Goal: Task Accomplishment & Management: Use online tool/utility

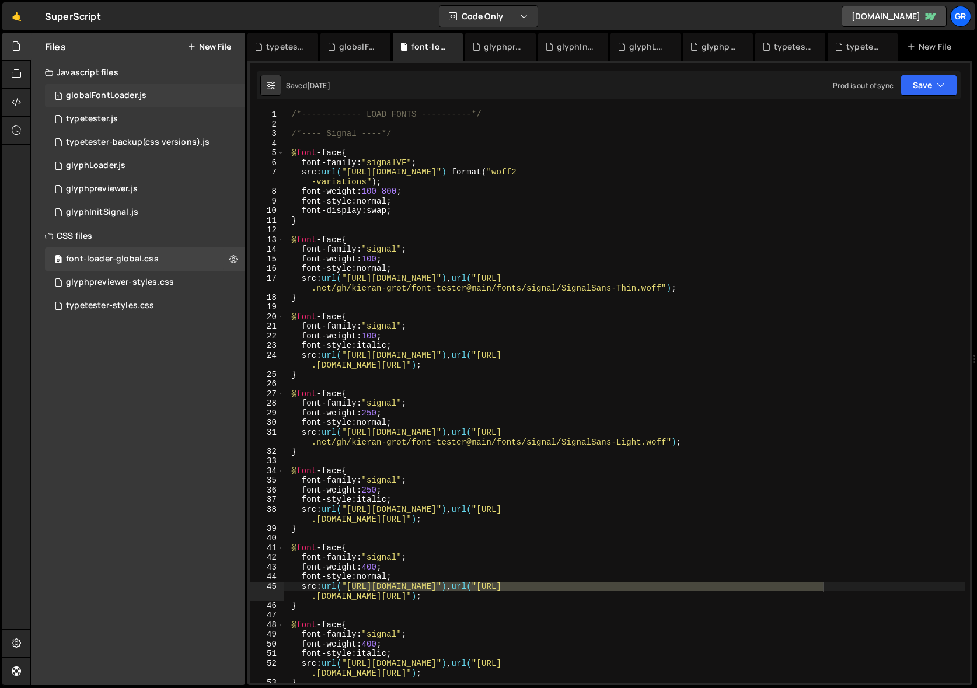
click at [116, 98] on div "globalFontLoader.js" at bounding box center [106, 95] width 81 height 11
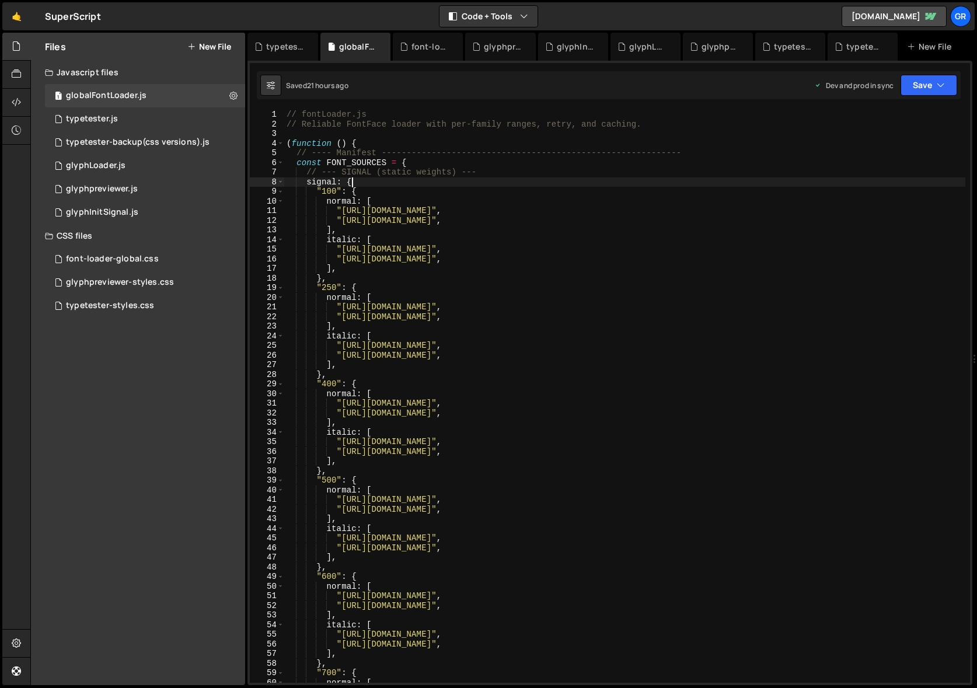
click at [512, 185] on div "// fontLoader.js // Reliable FontFace loader with per-family ranges, retry, and…" at bounding box center [624, 406] width 681 height 592
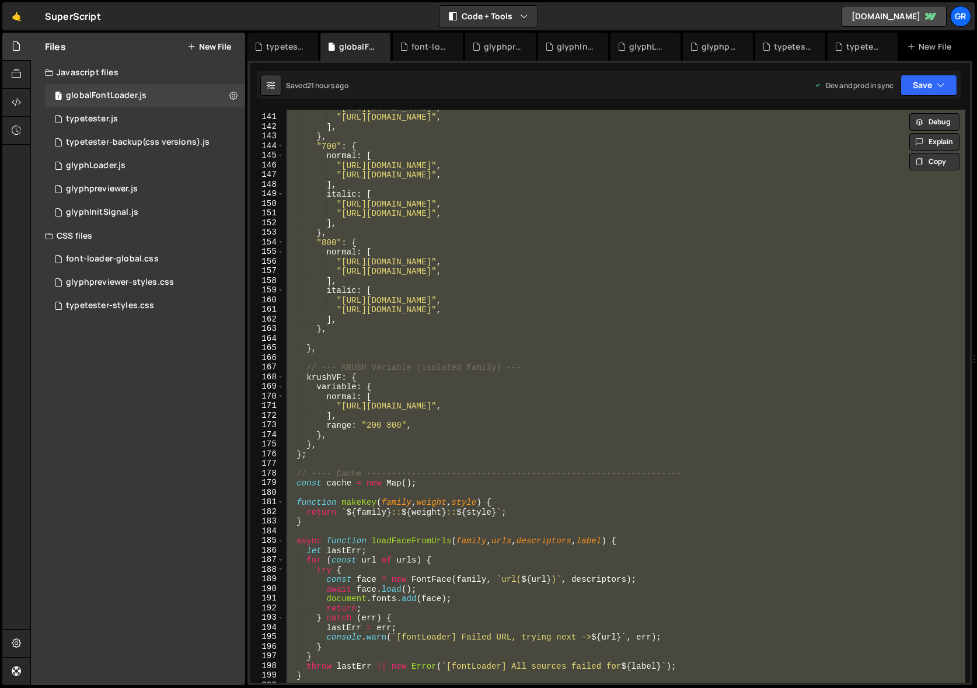
scroll to position [1352, 0]
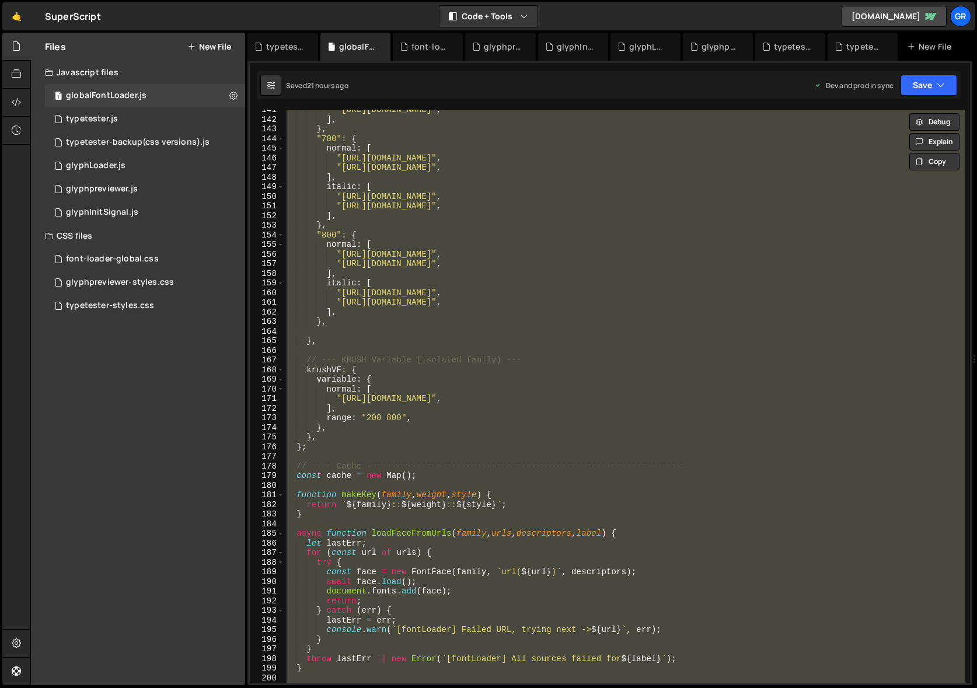
click at [299, 468] on div ""[URL][DOMAIN_NAME]" , ] , } , "700" : { normal : [ "[URL][DOMAIN_NAME]" , "[UR…" at bounding box center [624, 396] width 681 height 573
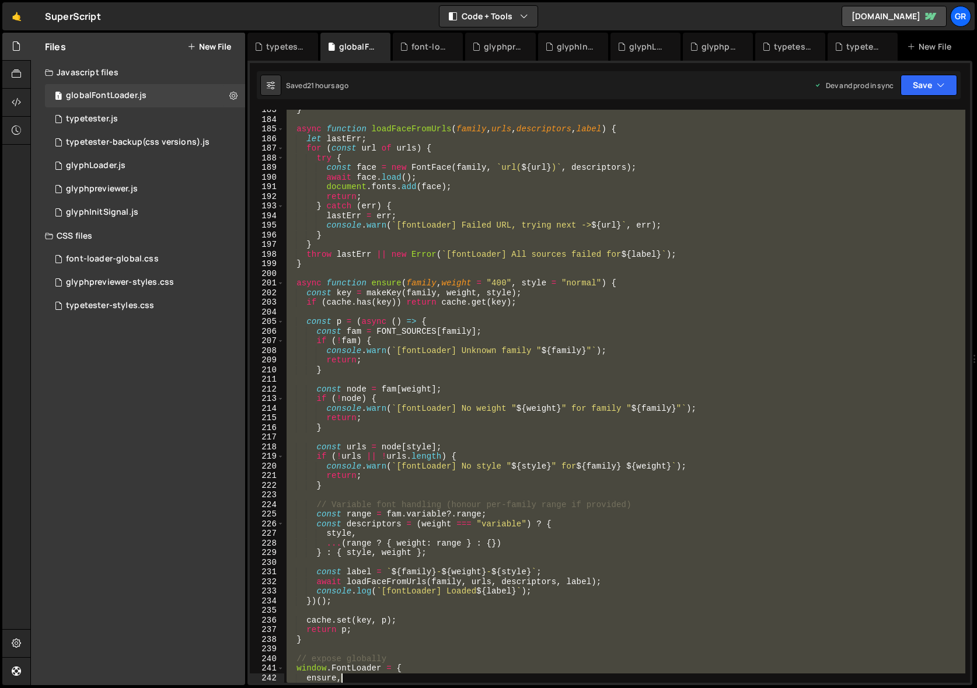
scroll to position [1795, 0]
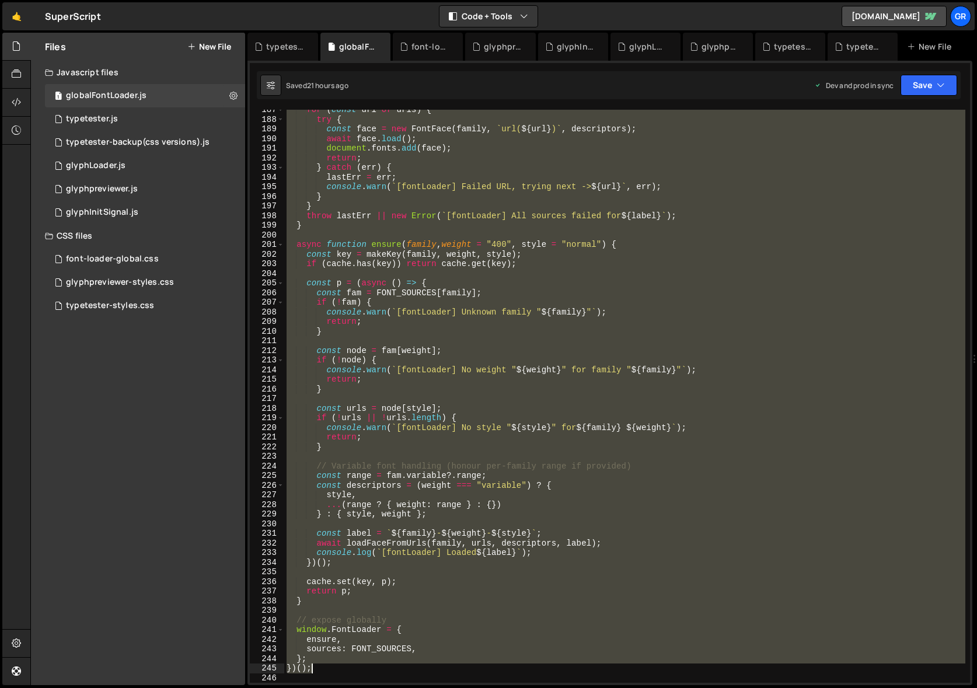
drag, startPoint x: 297, startPoint y: 466, endPoint x: 350, endPoint y: 666, distance: 207.0
click at [350, 666] on div "for ( const url of urls ) { try { const face = new FontFace ( family , ` url( $…" at bounding box center [624, 401] width 681 height 592
paste textarea
type textarea "})();"
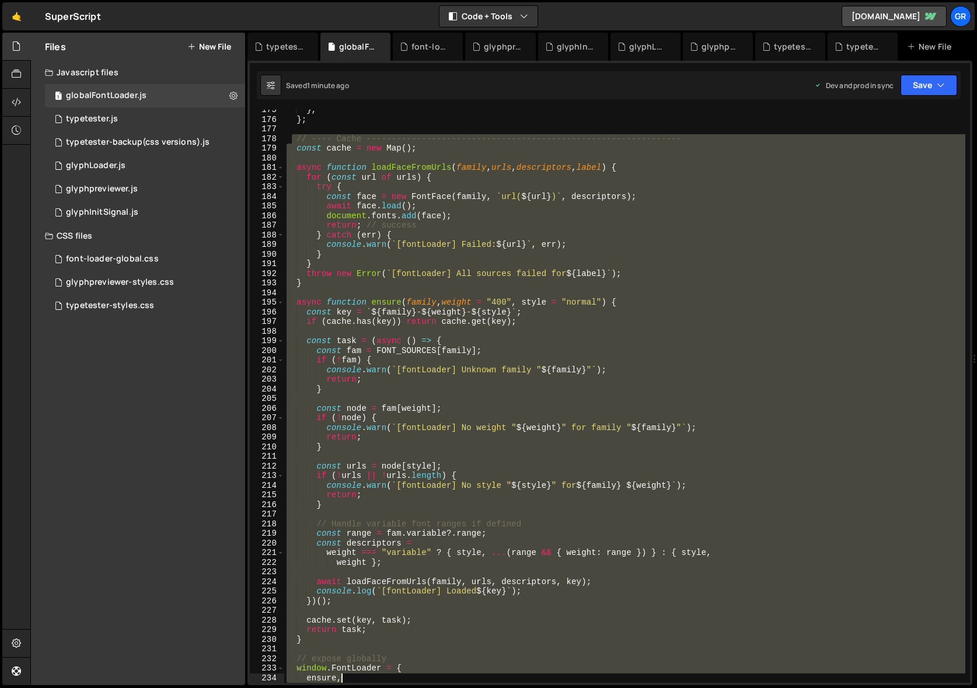
scroll to position [1718, 0]
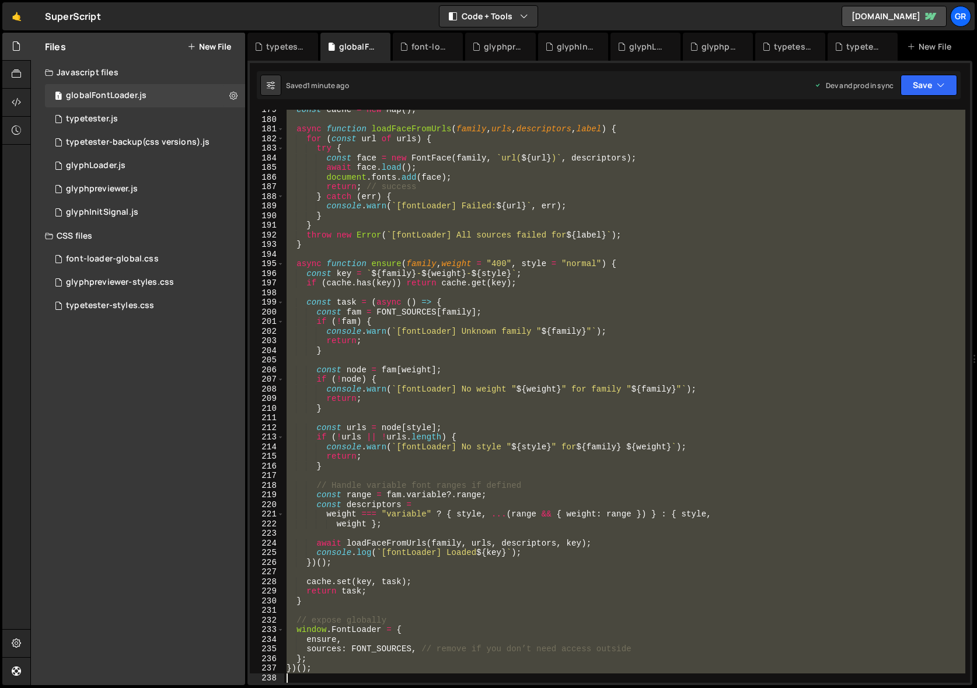
drag, startPoint x: 292, startPoint y: 242, endPoint x: 673, endPoint y: 688, distance: 587.3
click at [673, 687] on html "Projects [GEOGRAPHIC_DATA] Blog Gr Projects Your Teams Account Upgrade Logout" at bounding box center [488, 344] width 977 height 688
paste textarea
type textarea "})();"
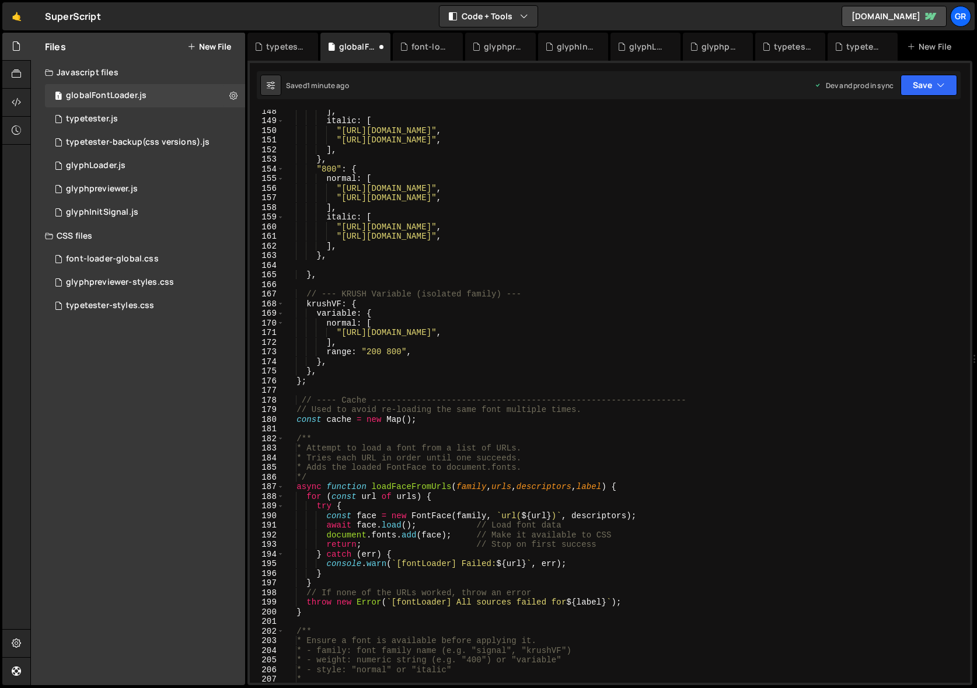
scroll to position [2168, 0]
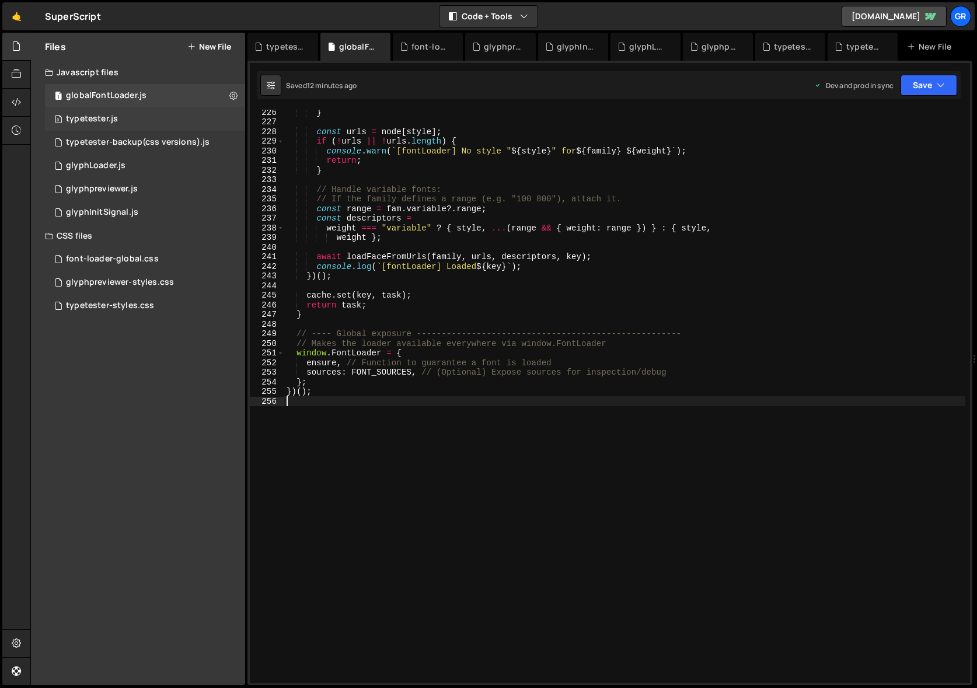
click at [109, 120] on div "typetester.js" at bounding box center [92, 119] width 52 height 11
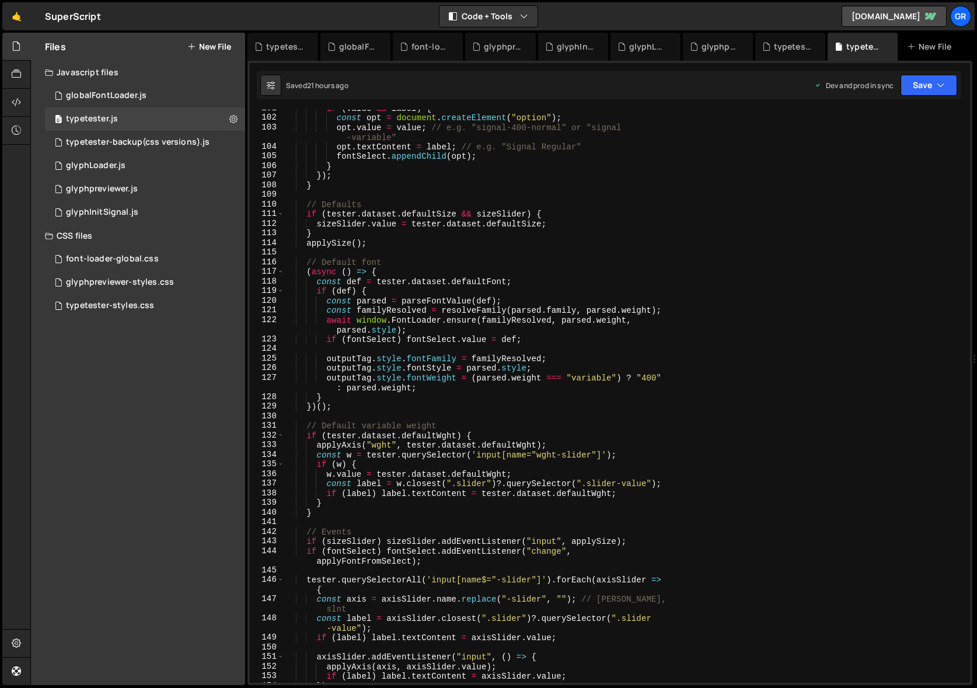
click at [385, 176] on div "if ( value && label ) { const opt = document . createElement ( "option" ) ; opt…" at bounding box center [624, 406] width 681 height 607
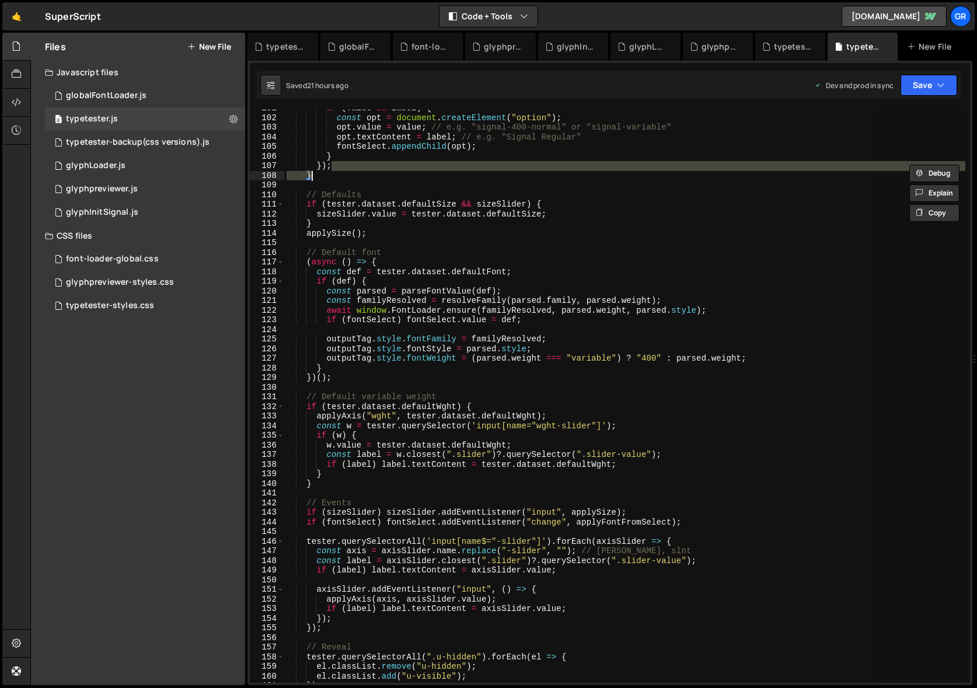
click at [389, 172] on div "if ( value && label ) { const opt = document . createElement ( "option" ) ; opt…" at bounding box center [624, 396] width 681 height 573
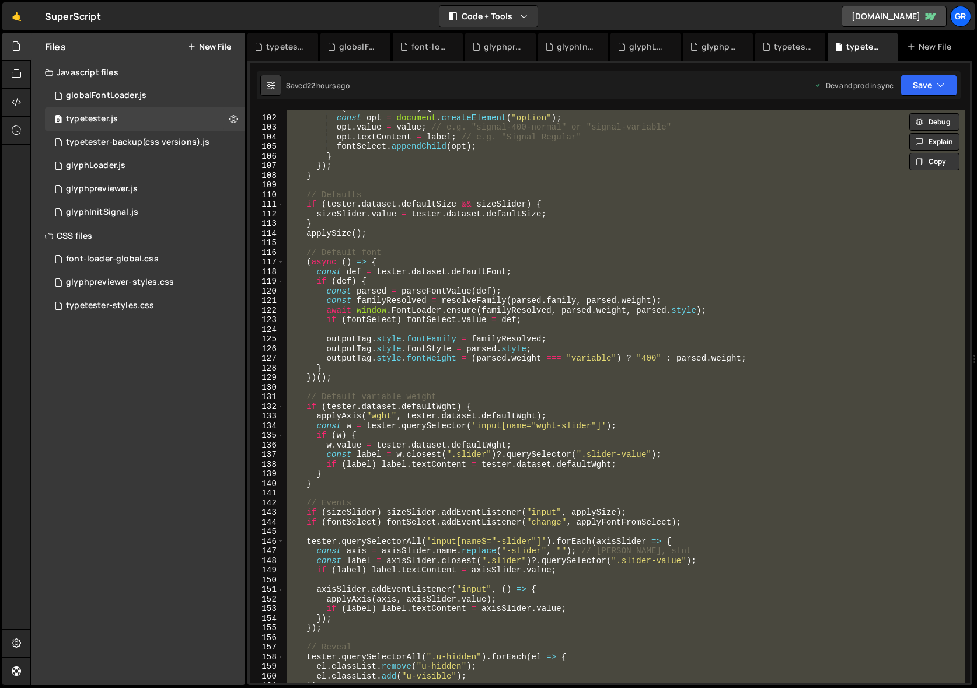
click at [571, 217] on div "if ( value && label ) { const opt = document . createElement ( "option" ) ; opt…" at bounding box center [624, 396] width 681 height 573
paste textarea
type textarea "})();"
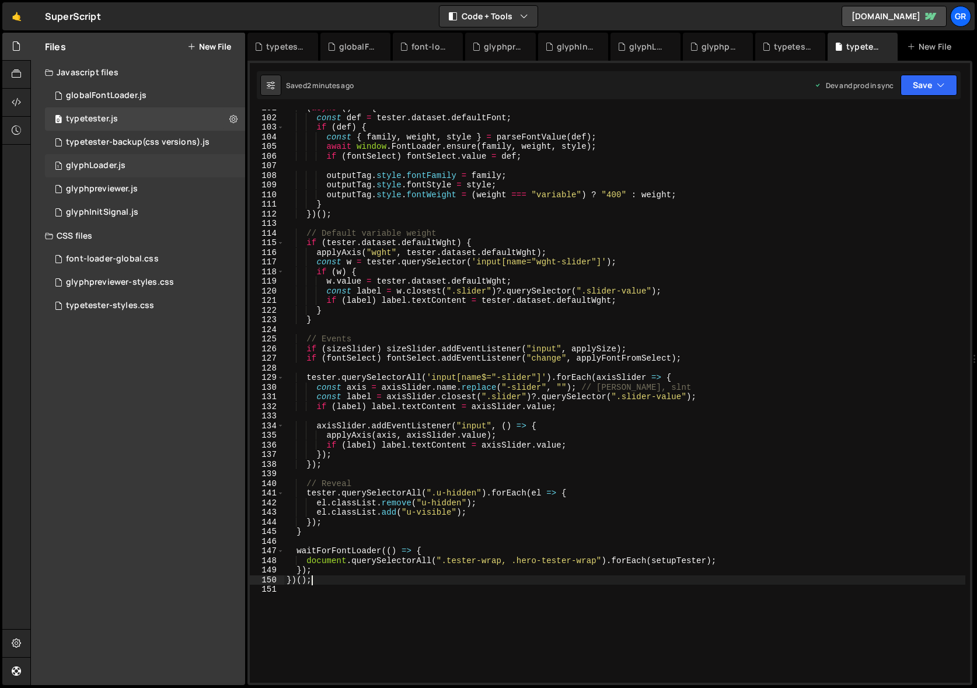
click at [125, 166] on div "1 glyphLoader.js 0" at bounding box center [145, 165] width 200 height 23
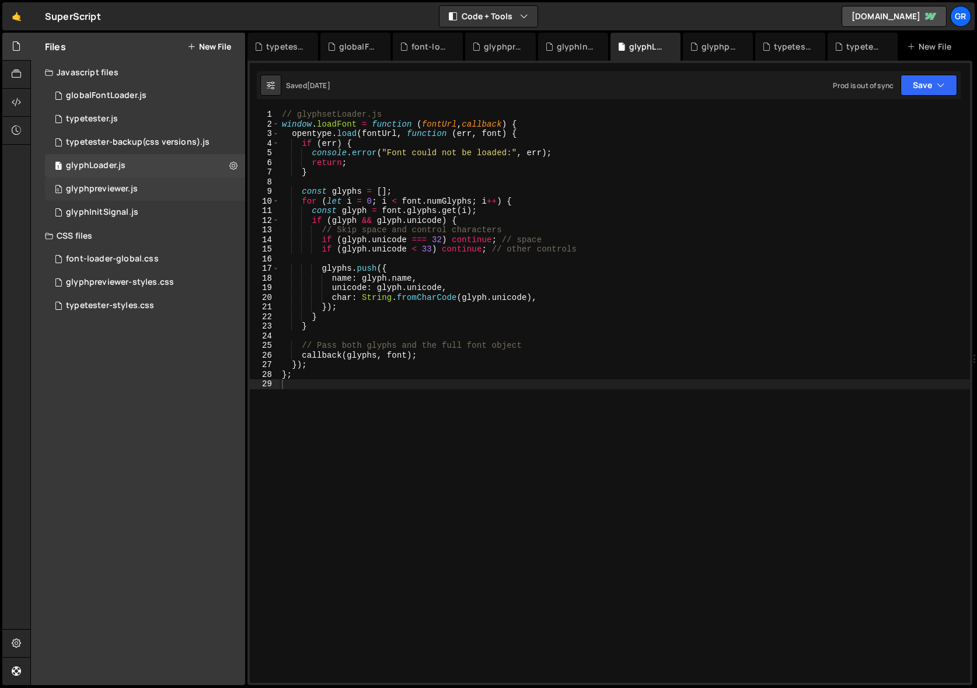
click at [131, 186] on div "glyphpreviewer.js" at bounding box center [102, 189] width 72 height 11
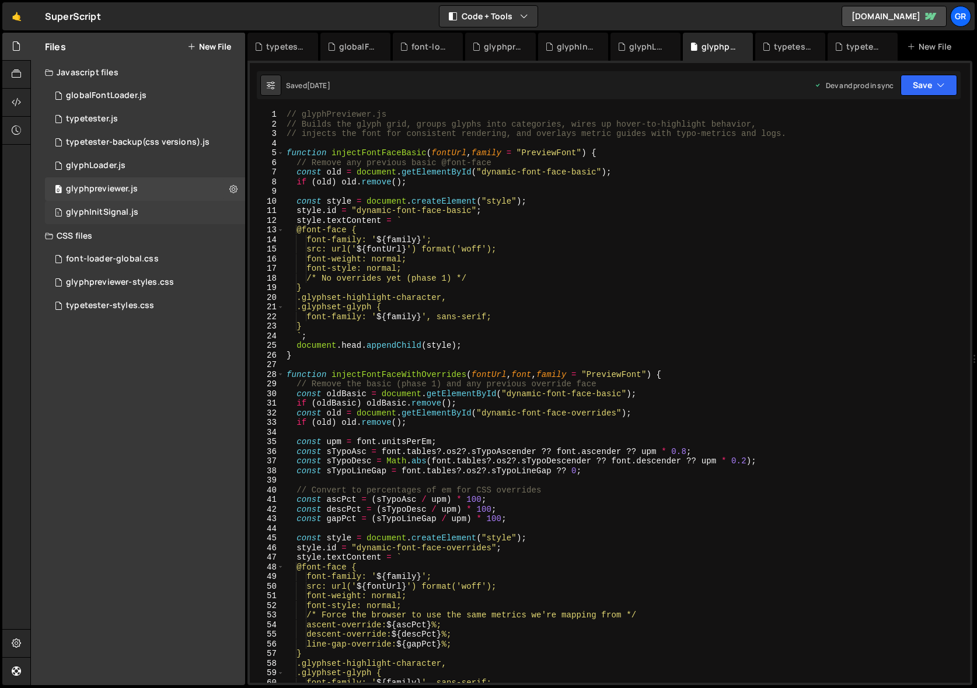
click at [130, 208] on div "glyphInitSignal.js" at bounding box center [102, 212] width 72 height 11
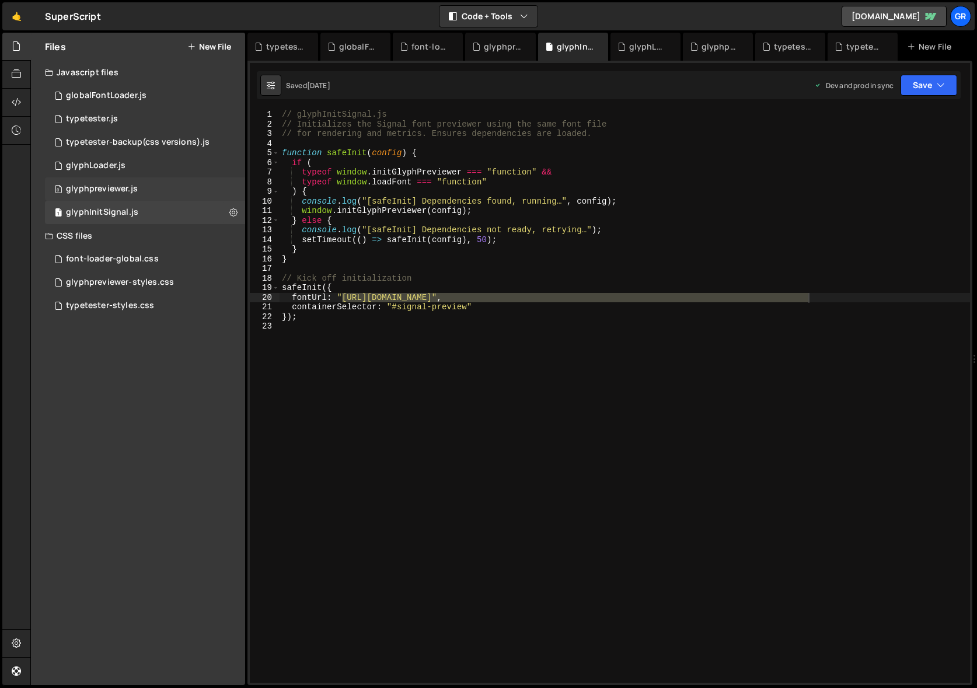
click at [135, 184] on div "glyphpreviewer.js" at bounding box center [102, 189] width 72 height 11
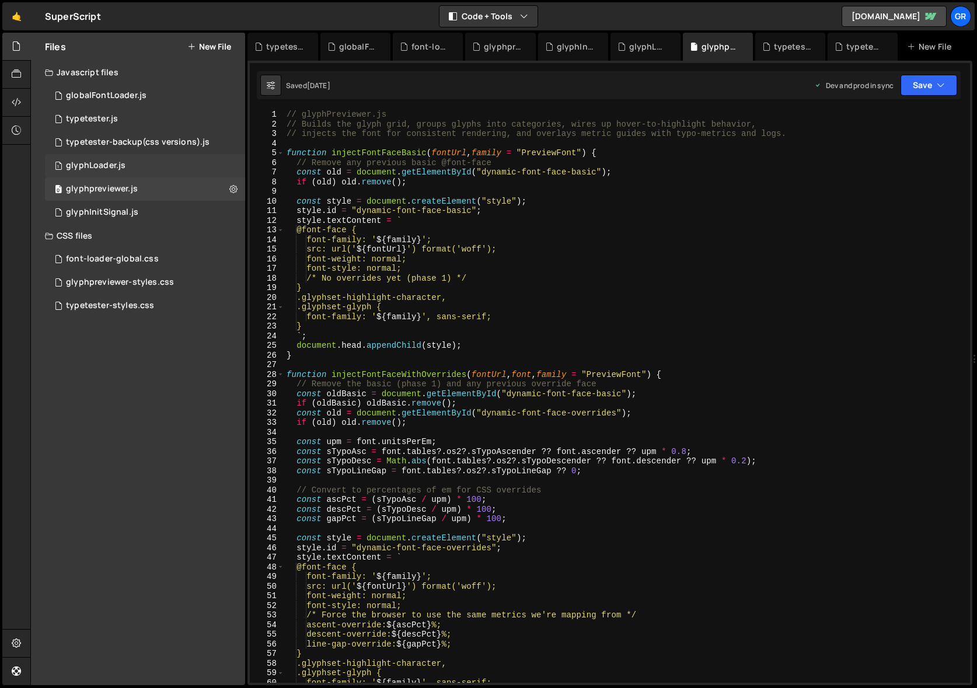
click at [134, 166] on div "1 glyphLoader.js 0" at bounding box center [145, 165] width 200 height 23
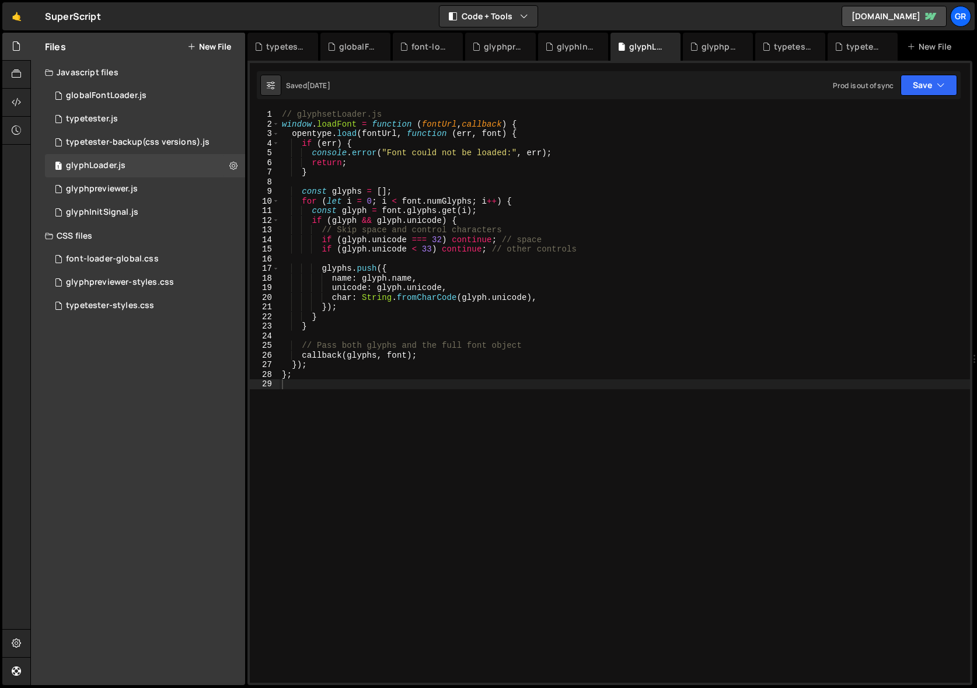
click at [487, 166] on div "// glyphsetLoader.js window . loadFont = function ( fontUrl , callback ) { open…" at bounding box center [624, 406] width 690 height 592
drag, startPoint x: 323, startPoint y: 114, endPoint x: 341, endPoint y: 104, distance: 20.6
click at [335, 114] on div "// glyphsetLoader.js window . loadFont = function ( fontUrl , callback ) { open…" at bounding box center [624, 406] width 690 height 592
click at [370, 152] on div "// glyphLoader.js window . loadFont = function ( fontUrl , callback ) { opentyp…" at bounding box center [624, 406] width 690 height 592
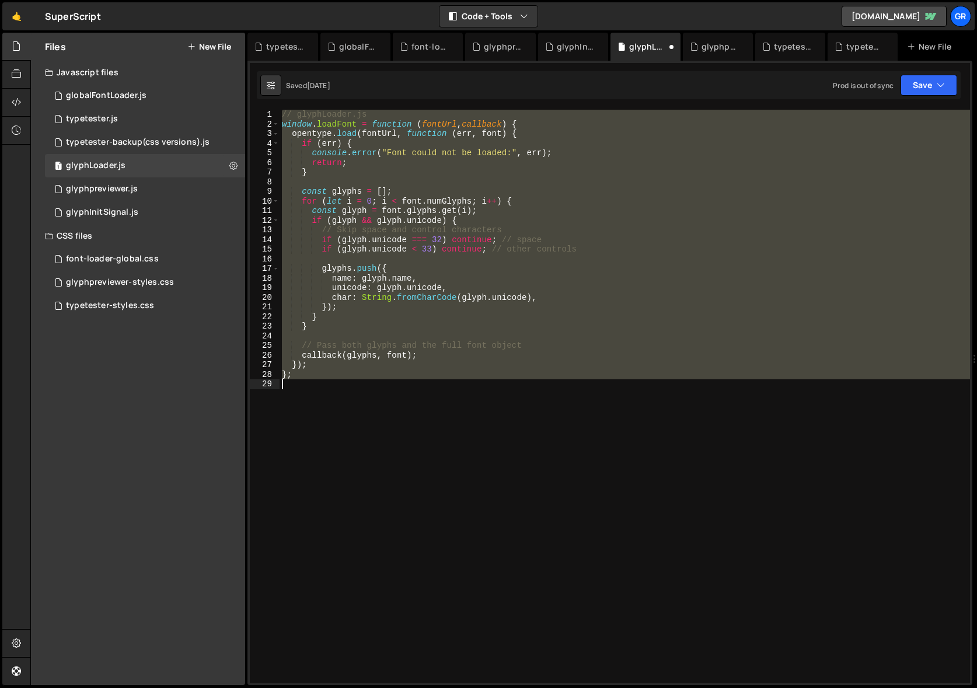
drag, startPoint x: 279, startPoint y: 114, endPoint x: 439, endPoint y: 387, distance: 316.1
click at [439, 387] on div "// glyphLoader.js window . loadFont = function ( fontUrl , callback ) { opentyp…" at bounding box center [624, 406] width 690 height 592
type textarea "};"
click at [118, 187] on div "glyphpreviewer.js" at bounding box center [102, 189] width 72 height 11
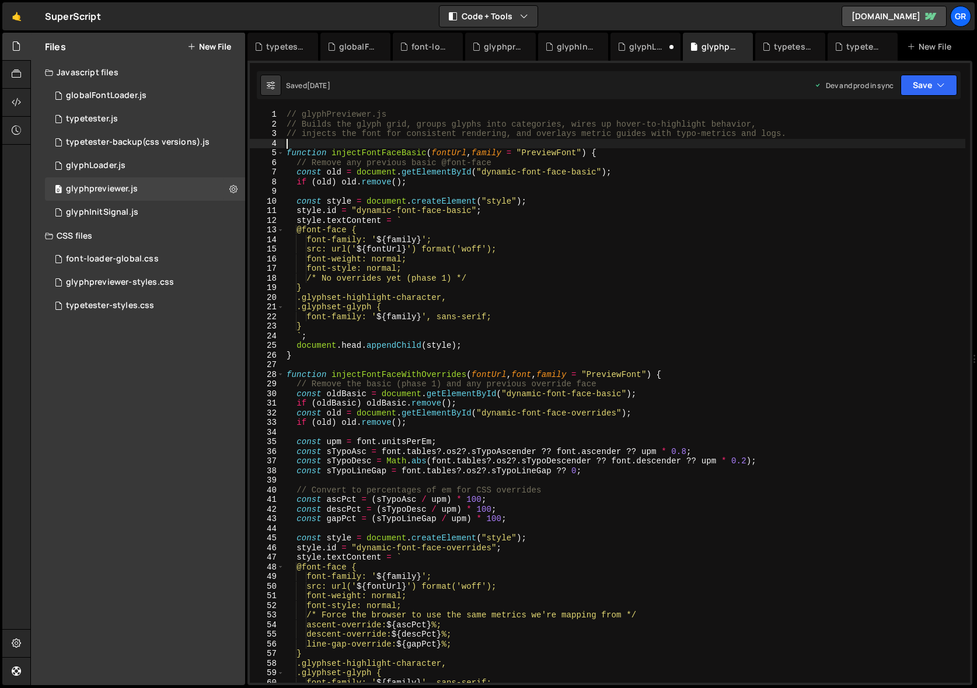
click at [400, 144] on div "// glyphPreviewer.js // Builds the glyph grid, groups glyphs into categories, w…" at bounding box center [624, 406] width 681 height 592
type textarea "window.initGlyphPreviewer = initGlyphPreviewer;"
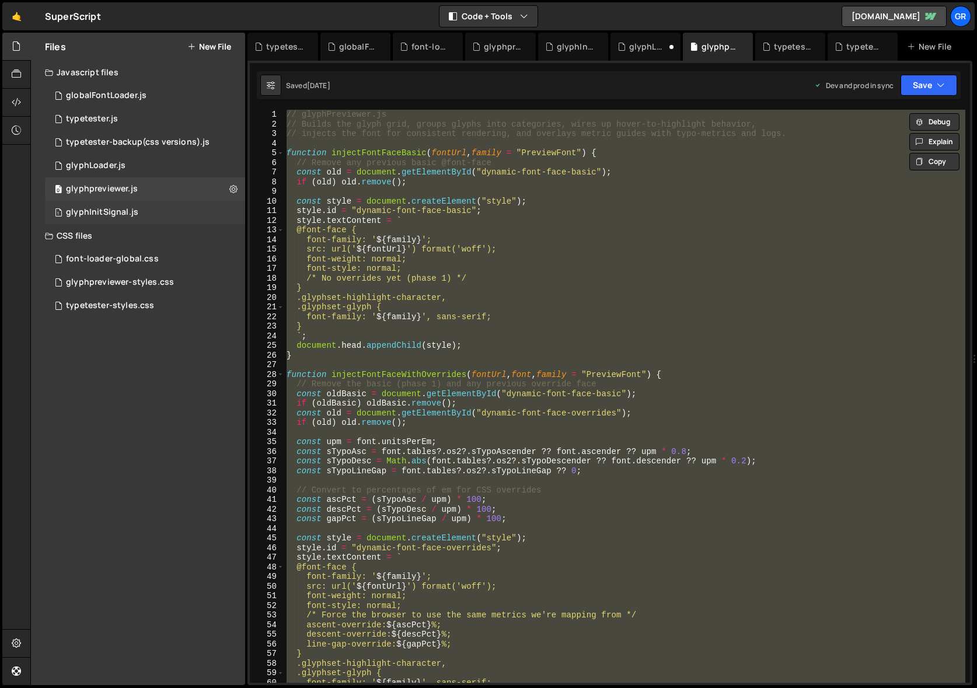
click at [124, 211] on div "glyphInitSignal.js" at bounding box center [102, 212] width 72 height 11
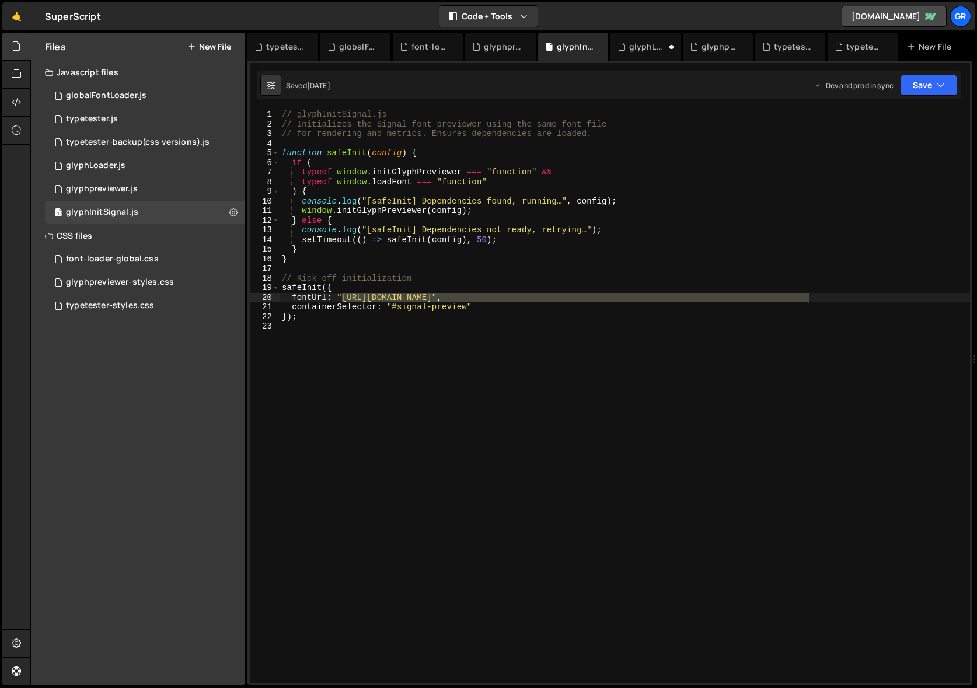
click at [339, 144] on div "// glyphInitSignal.js // Initializes the Signal font previewer using the same f…" at bounding box center [624, 406] width 690 height 592
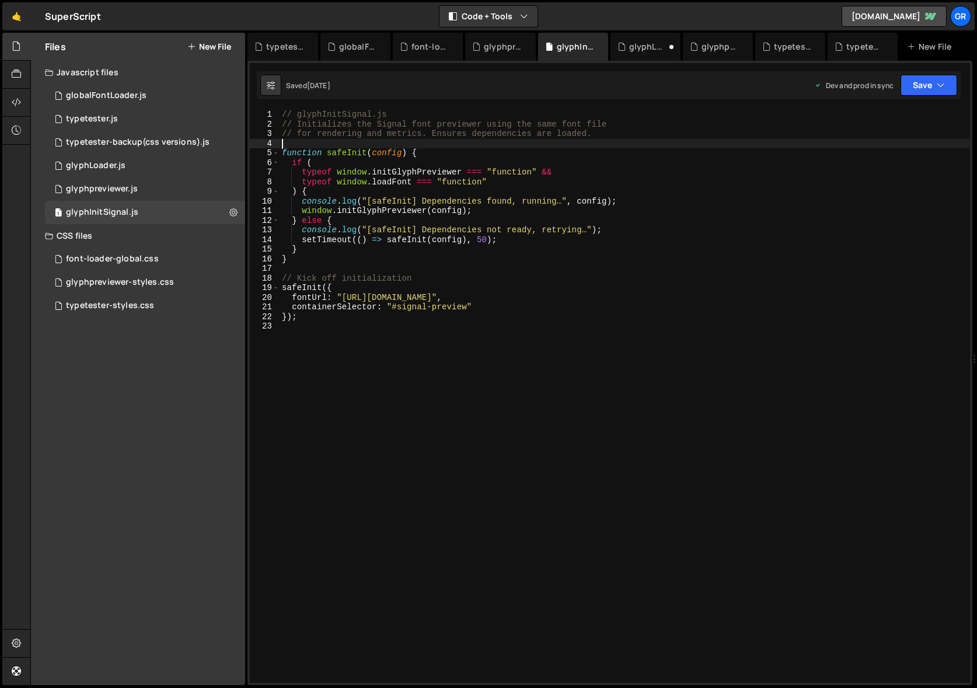
type textarea "});"
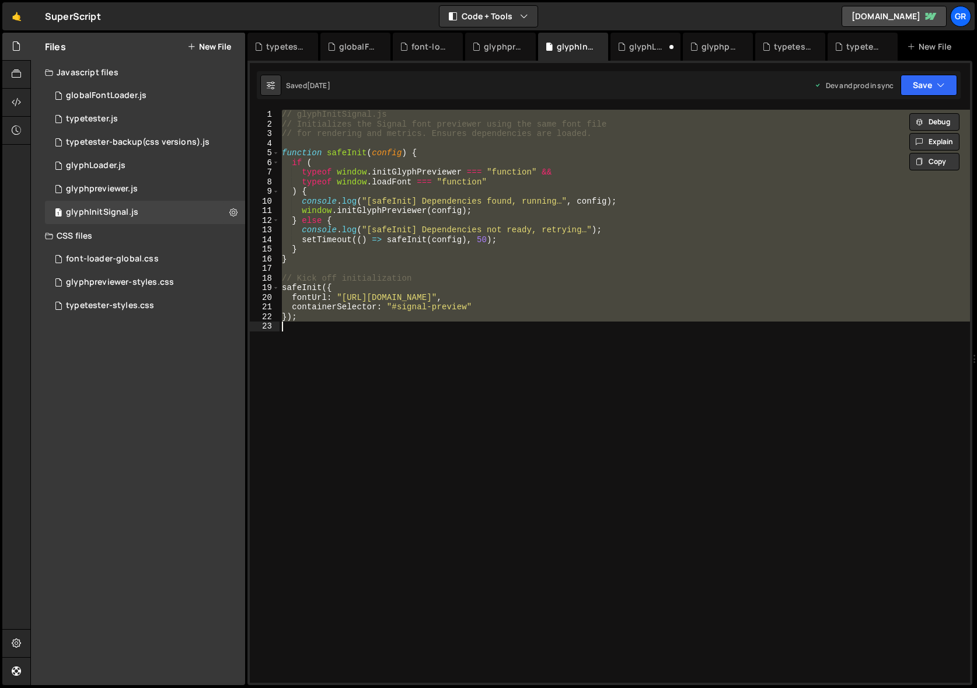
click at [571, 334] on div "// glyphInitSignal.js // Initializes the Signal font previewer using the same f…" at bounding box center [624, 396] width 690 height 573
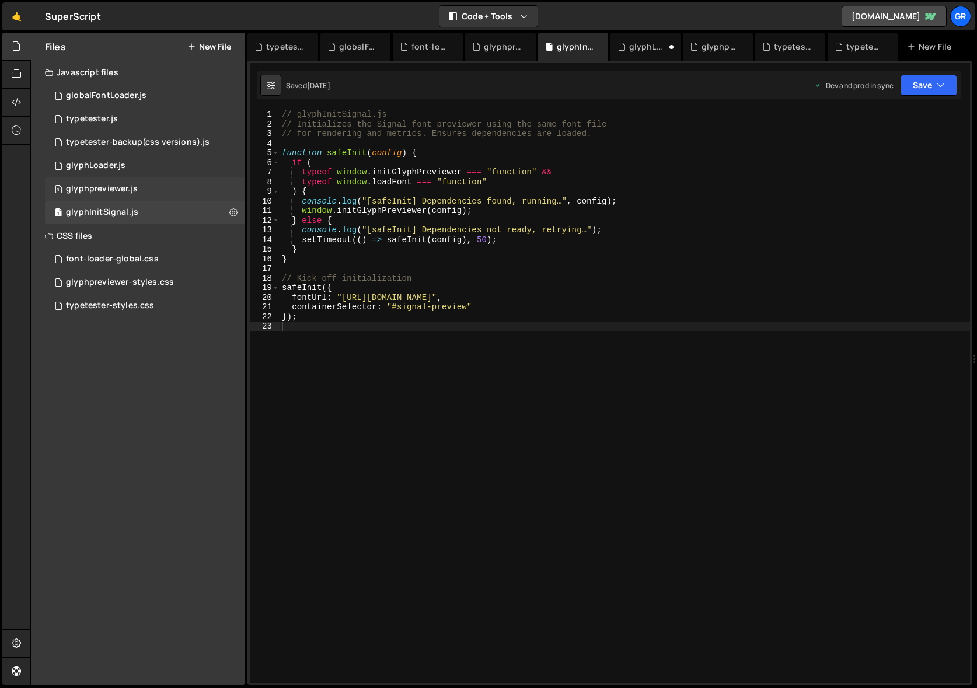
click at [128, 185] on div "glyphpreviewer.js" at bounding box center [102, 189] width 72 height 11
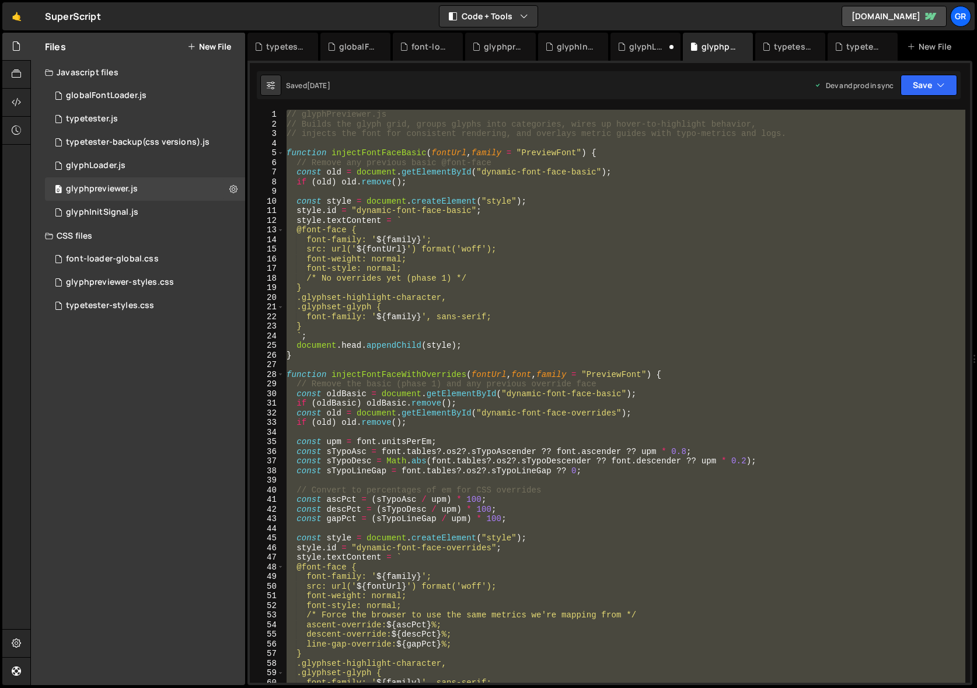
click at [581, 211] on div "// glyphPreviewer.js // Builds the glyph grid, groups glyphs into categories, w…" at bounding box center [624, 396] width 681 height 573
type textarea "[DOMAIN_NAME] = "dynamic-font-face-basic";"
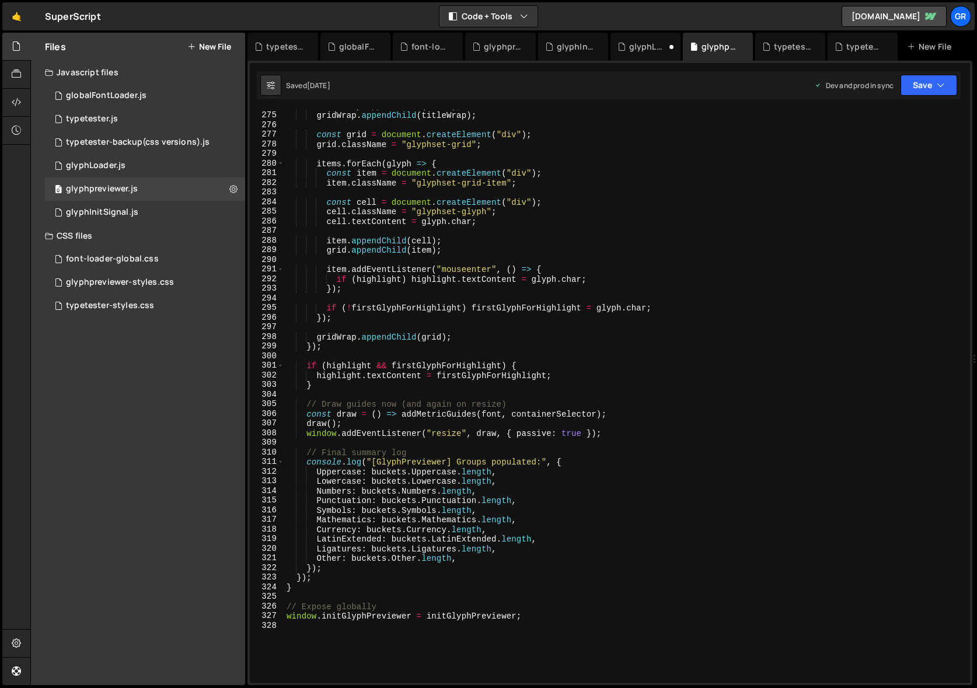
scroll to position [2701, 0]
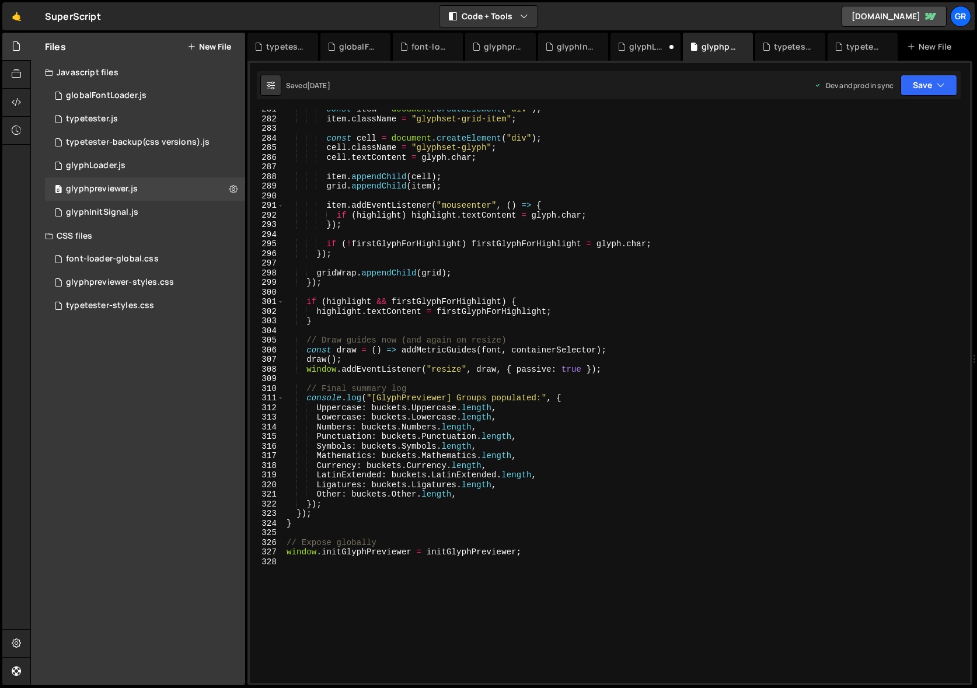
click at [204, 46] on button "New File" at bounding box center [209, 46] width 44 height 9
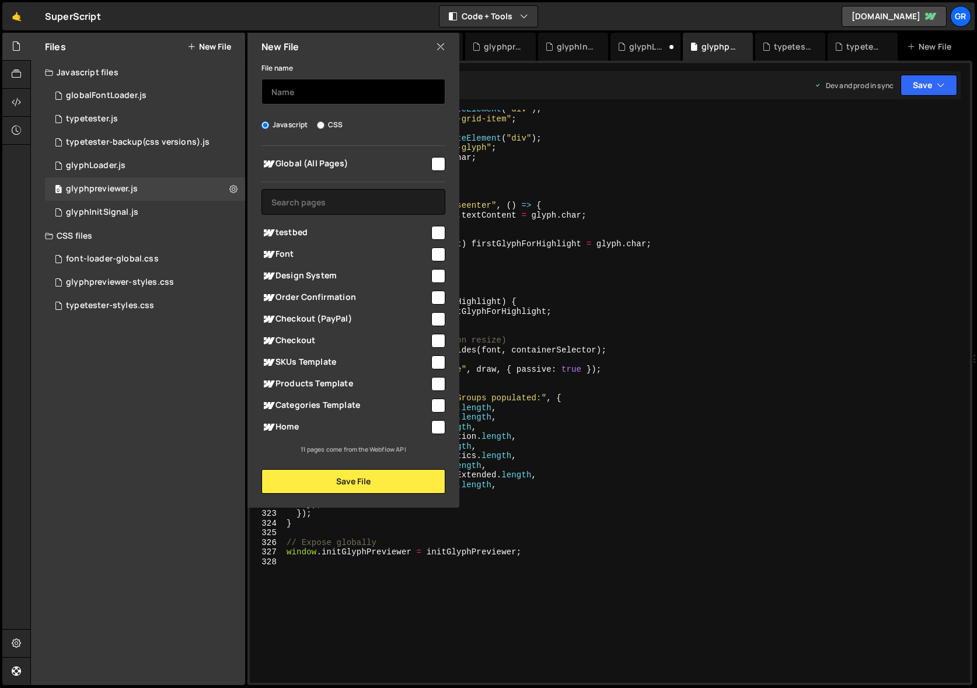
click at [301, 95] on input "text" at bounding box center [353, 92] width 184 height 26
type input "glyphpreviewer-backup"
click at [337, 487] on button "Save File" at bounding box center [353, 481] width 184 height 25
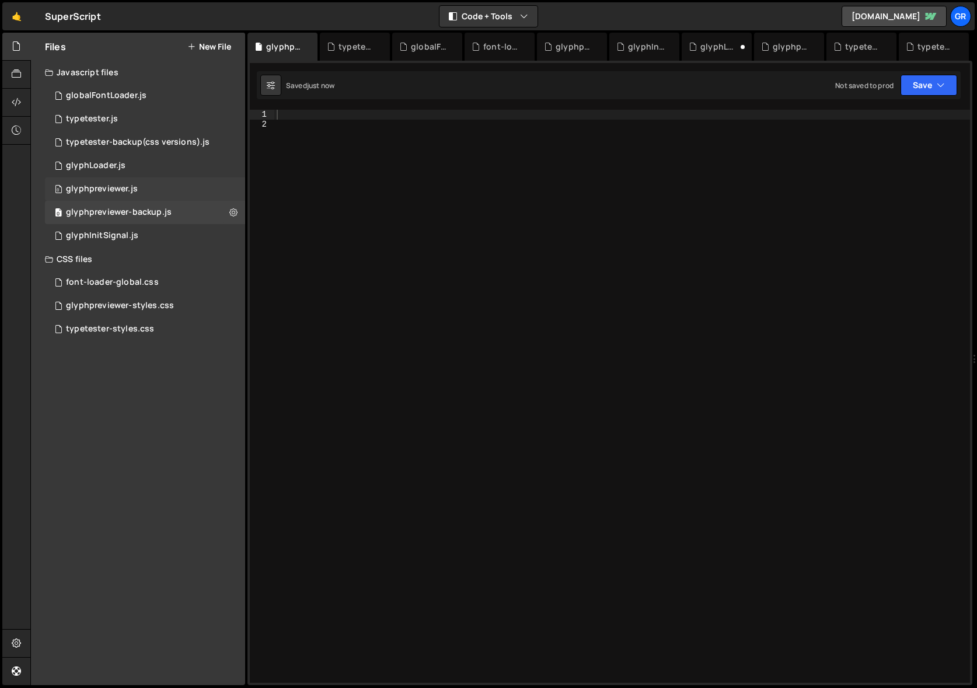
click at [132, 187] on div "glyphpreviewer.js" at bounding box center [102, 189] width 72 height 11
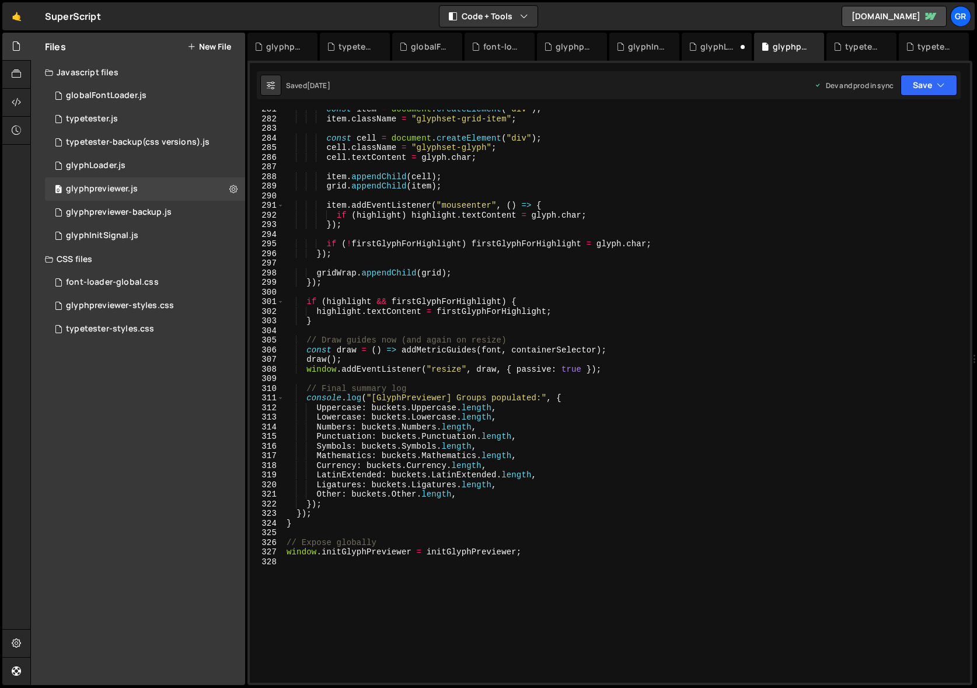
click at [494, 173] on div "const item = document . createElement ( "div" ) ; item . className = "glyphset-…" at bounding box center [624, 400] width 681 height 592
type textarea "window.initGlyphPreviewer = initGlyphPreviewer;"
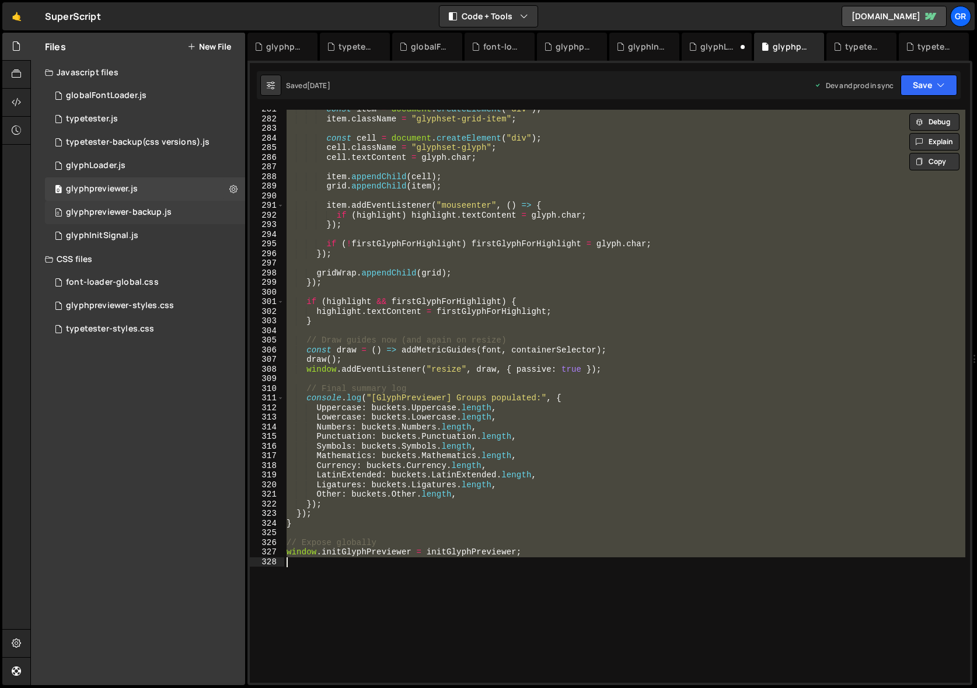
click at [132, 209] on div "glyphpreviewer-backup.js" at bounding box center [119, 212] width 106 height 11
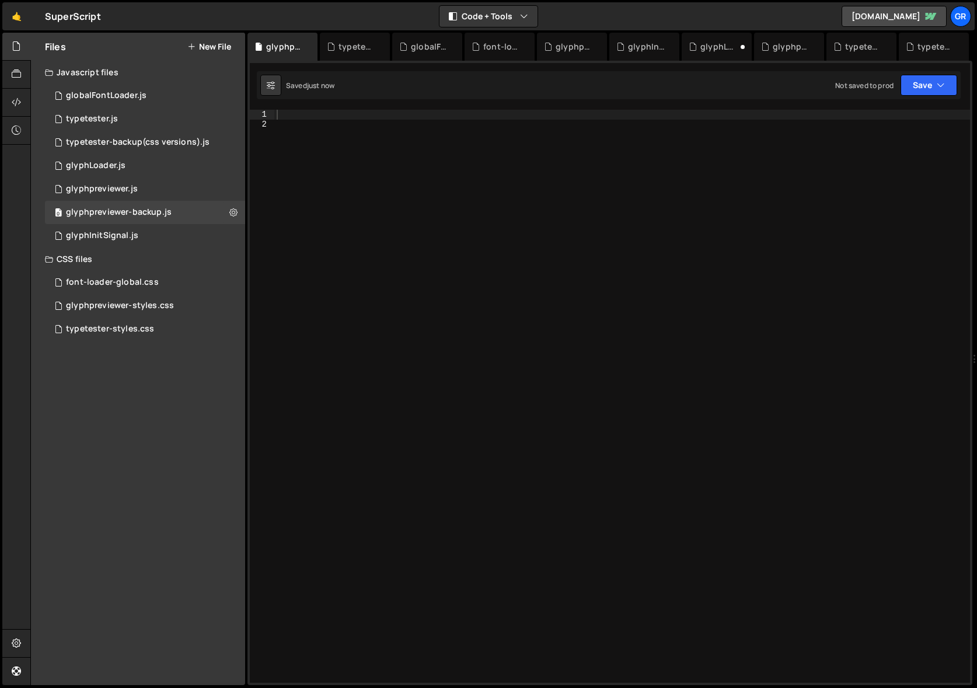
click at [375, 202] on div at bounding box center [621, 406] width 695 height 592
click at [316, 128] on div at bounding box center [621, 406] width 695 height 592
click at [305, 110] on div at bounding box center [621, 406] width 695 height 592
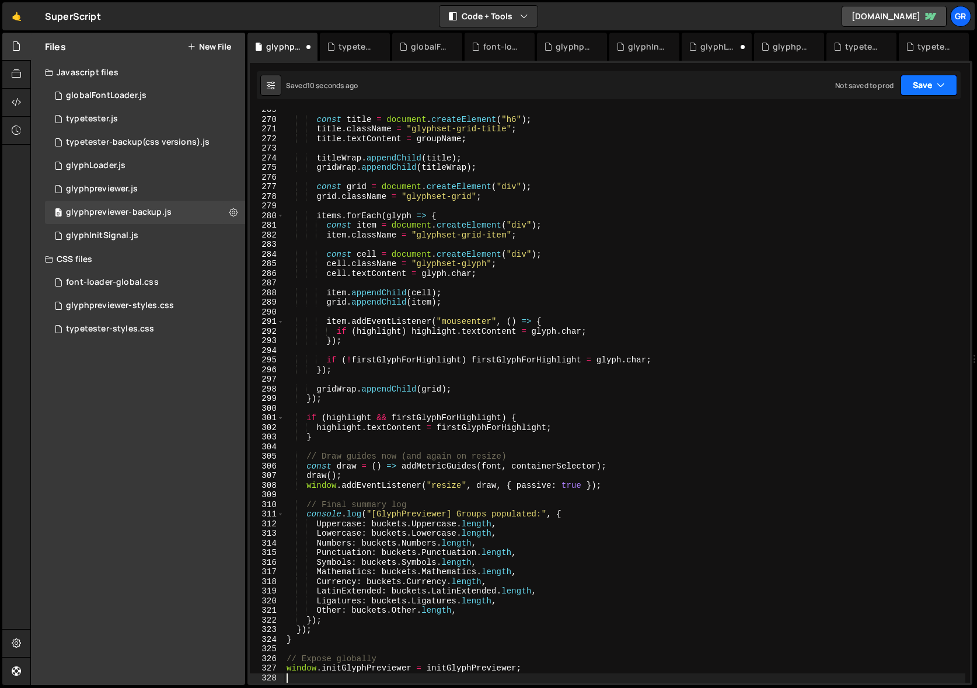
click at [939, 87] on icon "button" at bounding box center [940, 85] width 8 height 12
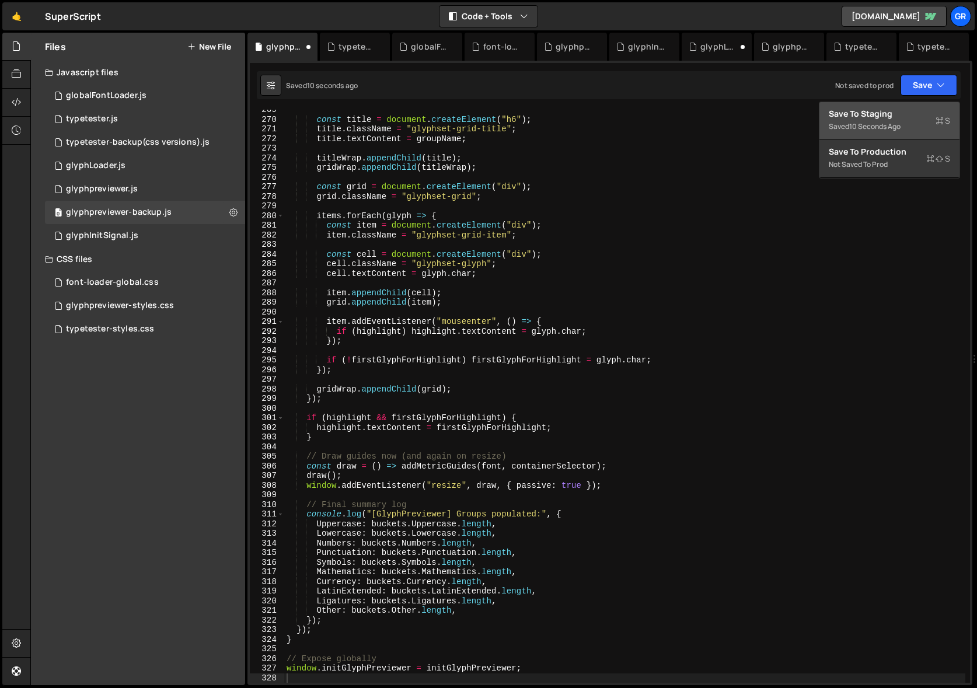
click at [882, 112] on div "Save to Staging S" at bounding box center [888, 114] width 121 height 12
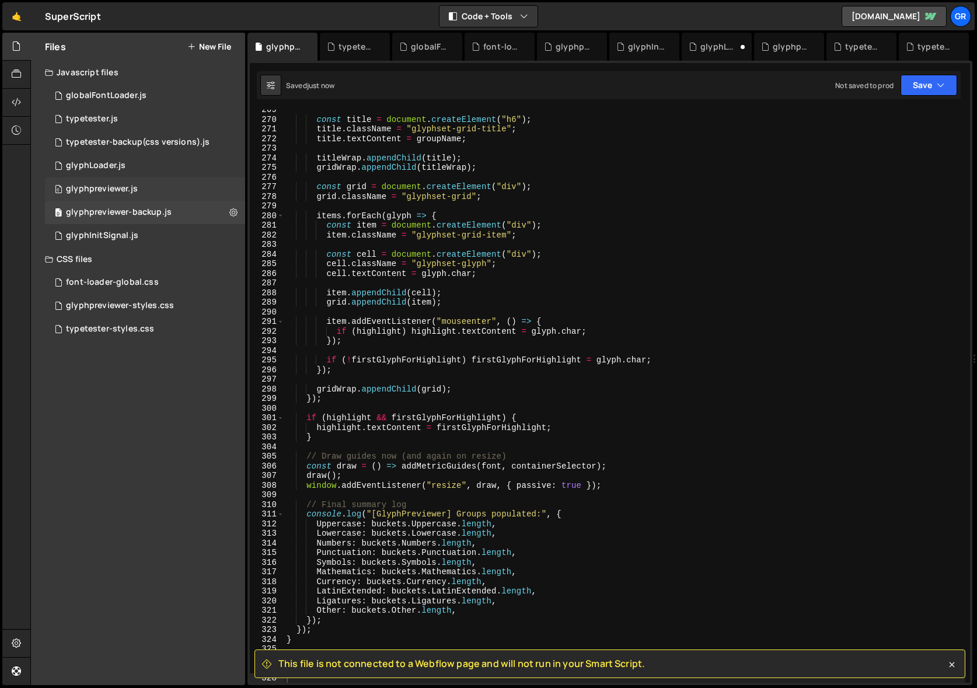
click at [113, 183] on div "0 glyphpreviewer.js 0" at bounding box center [145, 188] width 200 height 23
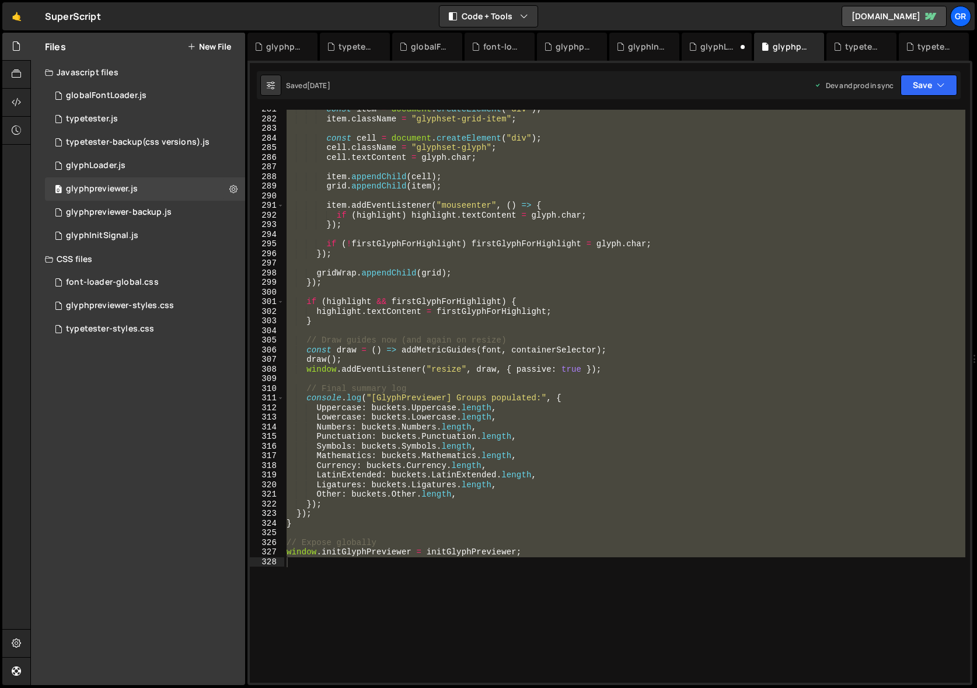
click at [552, 180] on div "const item = document . createElement ( "div" ) ; item . className = "glyphset-…" at bounding box center [624, 396] width 681 height 573
paste textarea
type textarea "window.initGlyphPreviewer = initGlyphPreviewer;"
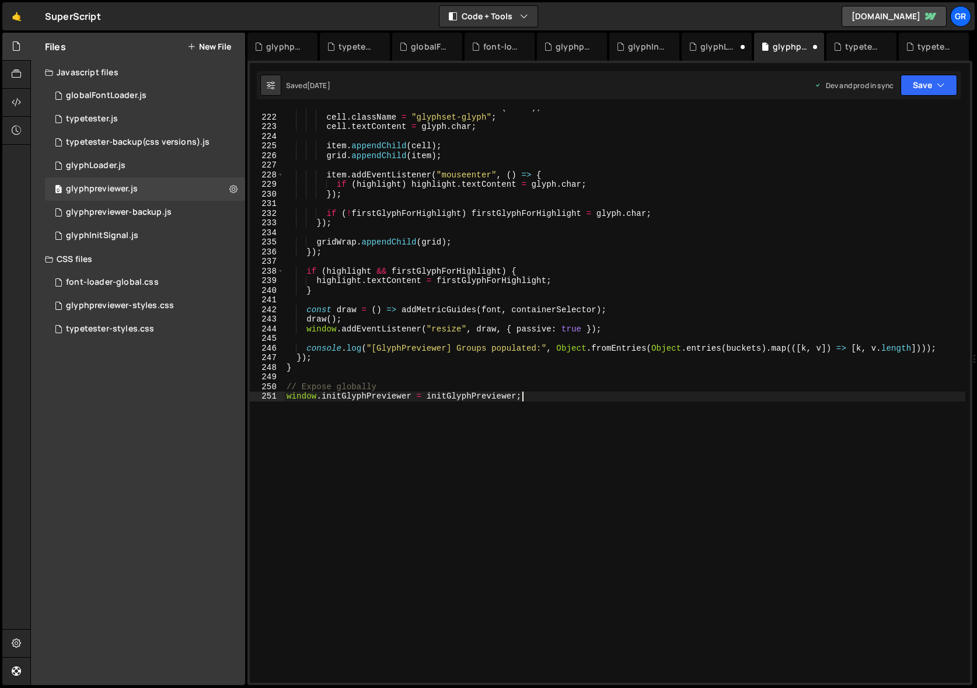
scroll to position [2125, 0]
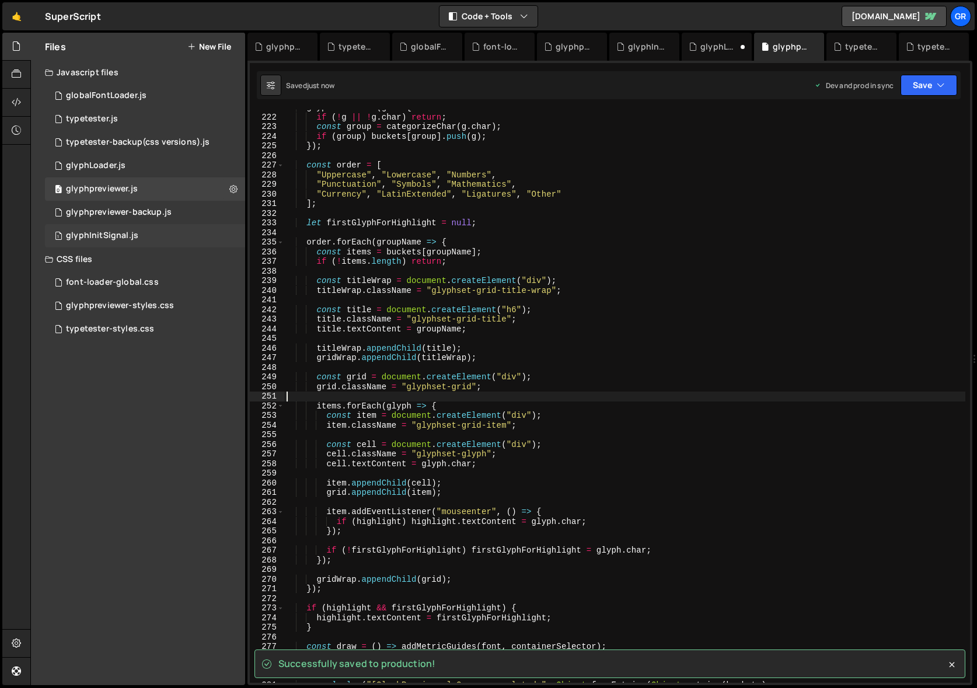
click at [139, 229] on div "1 glyphInitSignal.js 0" at bounding box center [145, 235] width 200 height 23
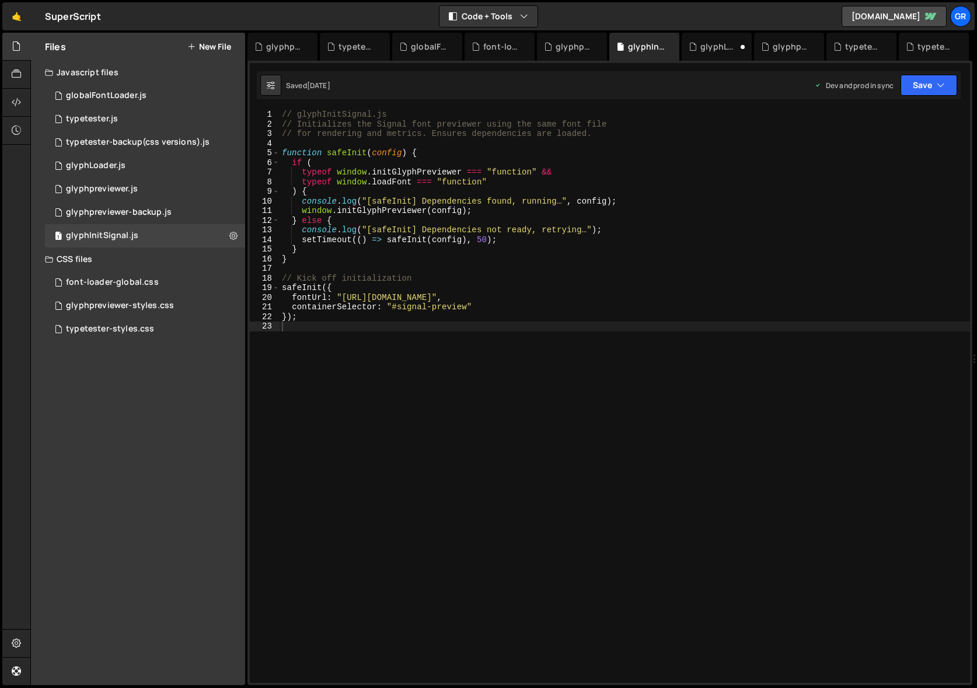
click at [544, 258] on div "// glyphInitSignal.js // Initializes the Signal font previewer using the same f…" at bounding box center [624, 406] width 690 height 592
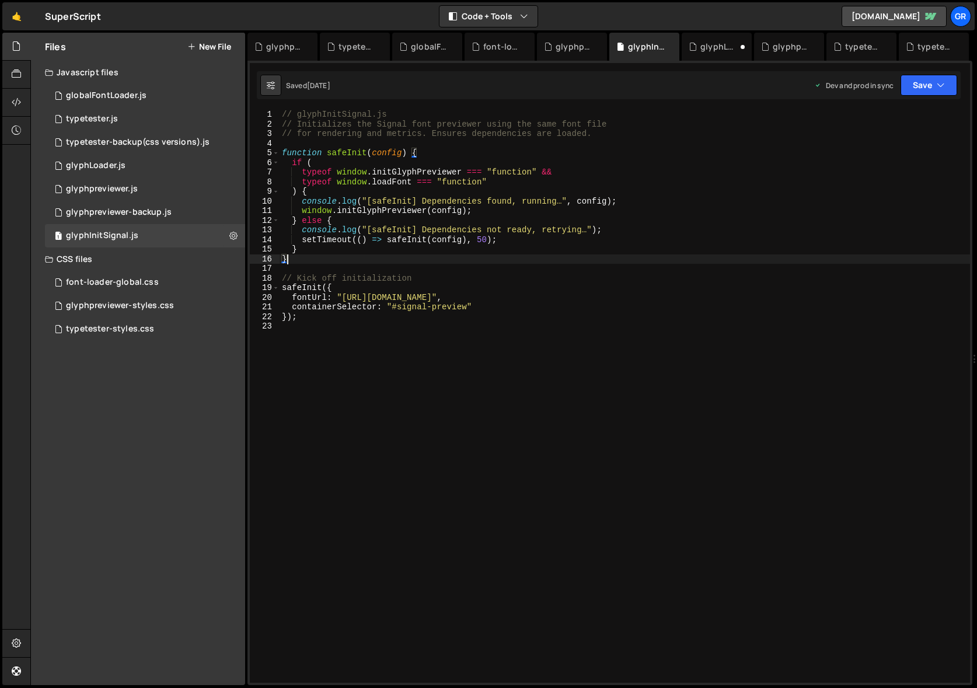
paste textarea "window.initGlyphPreviewer = initGlyphPreviewer;"
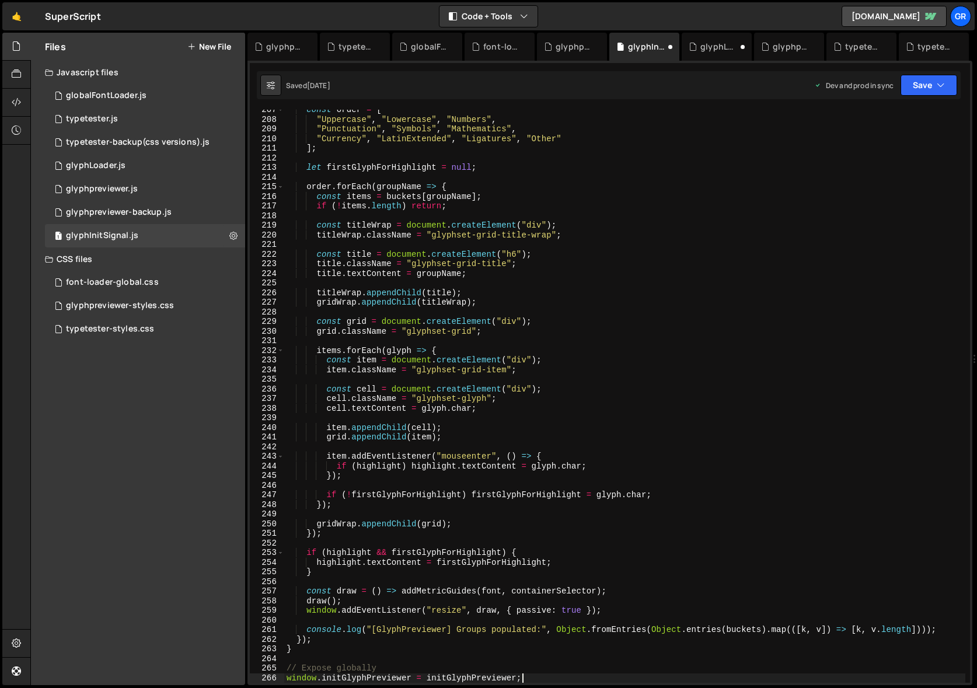
scroll to position [1988, 0]
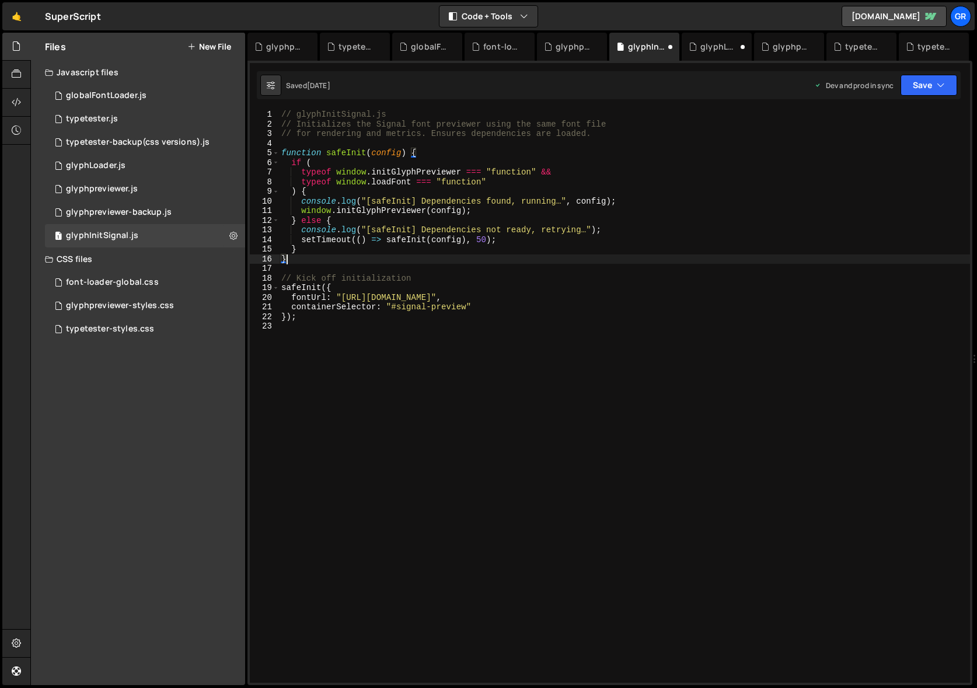
click at [540, 186] on div "// glyphInitSignal.js // Initializes the Signal font previewer using the same f…" at bounding box center [624, 406] width 691 height 592
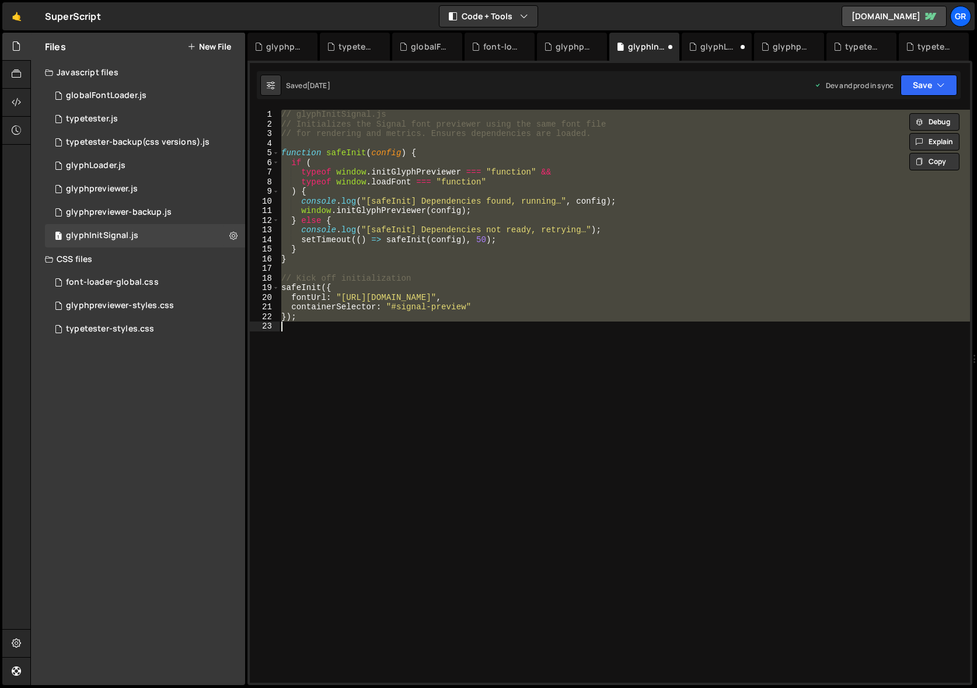
paste textarea
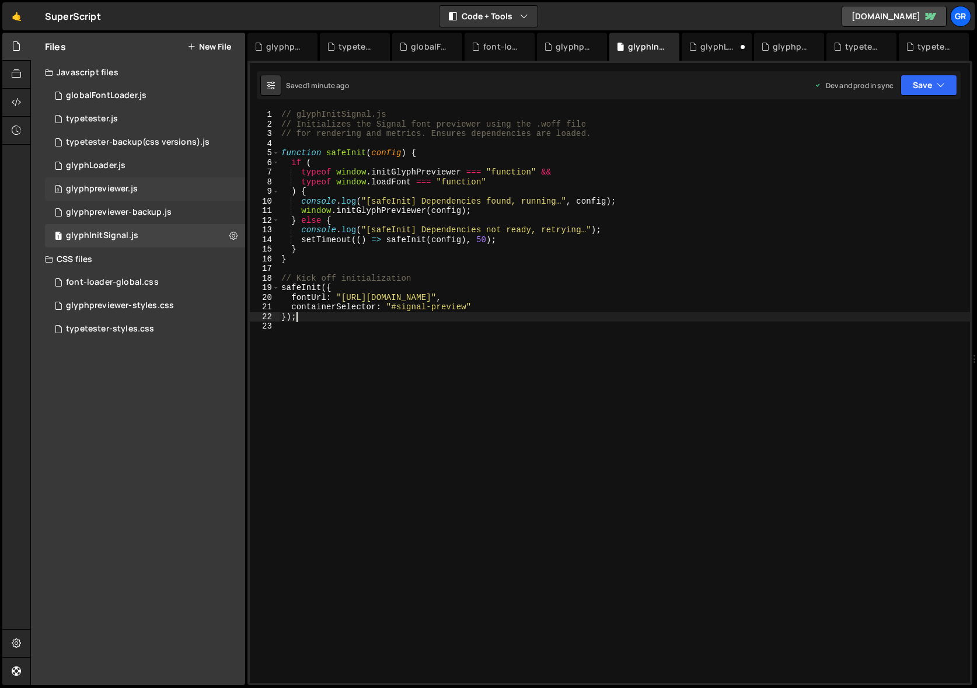
click at [166, 188] on div "0 glyphpreviewer.js 0" at bounding box center [145, 188] width 200 height 23
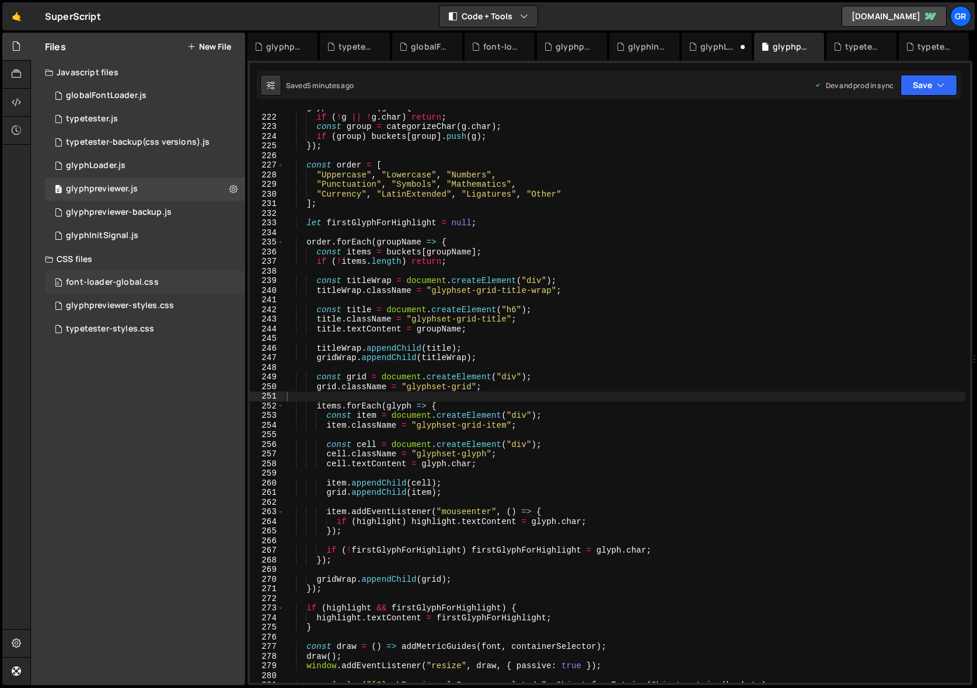
click at [135, 284] on div "font-loader-global.css" at bounding box center [112, 282] width 93 height 11
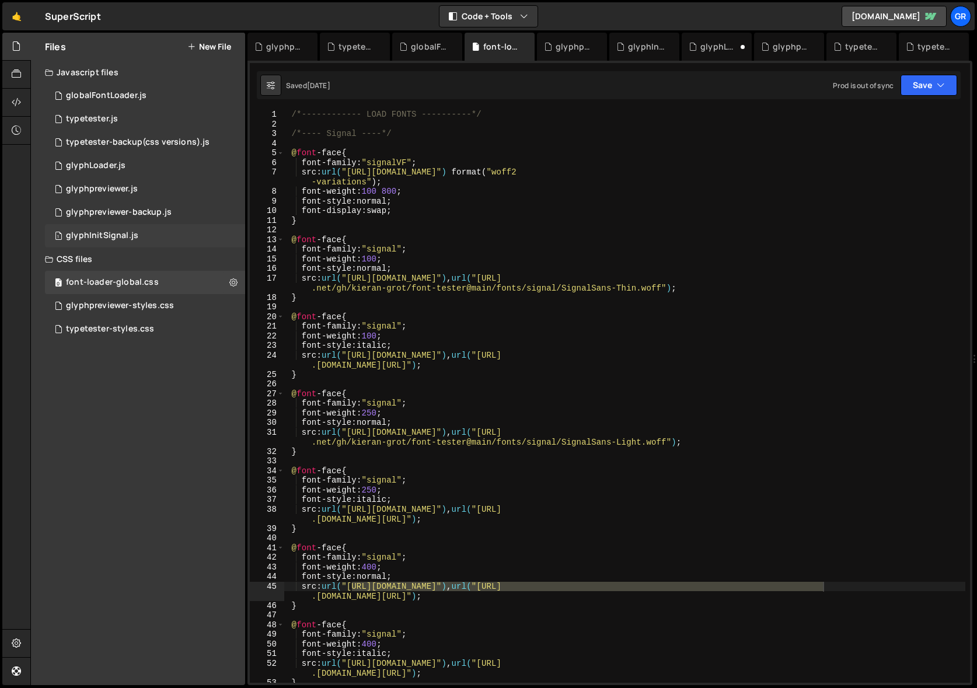
click at [127, 234] on div "glyphInitSignal.js" at bounding box center [102, 235] width 72 height 11
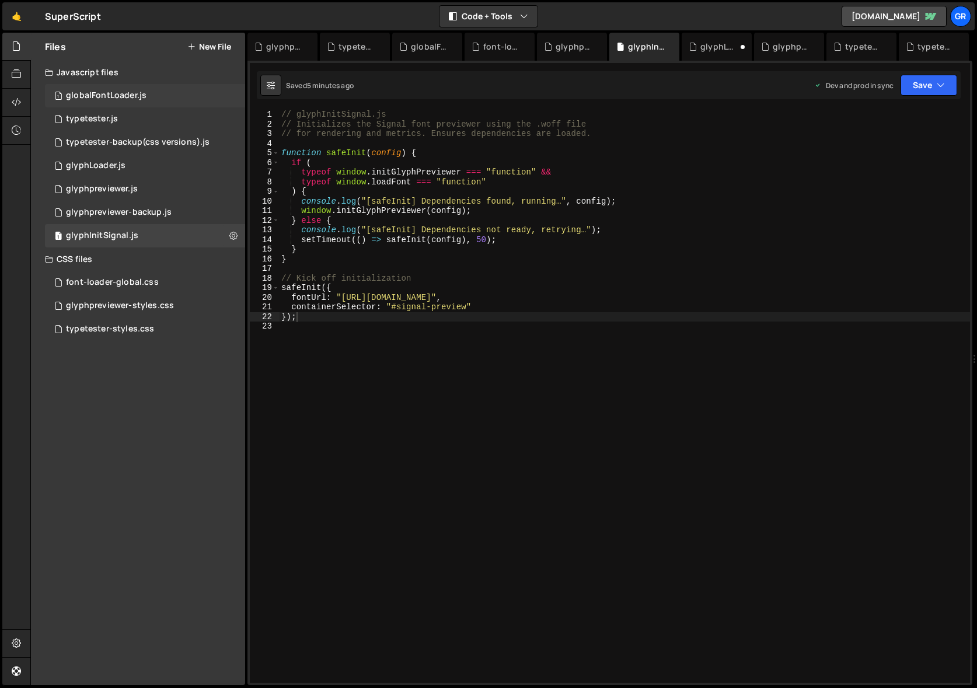
click at [113, 93] on div "globalFontLoader.js" at bounding box center [106, 95] width 81 height 11
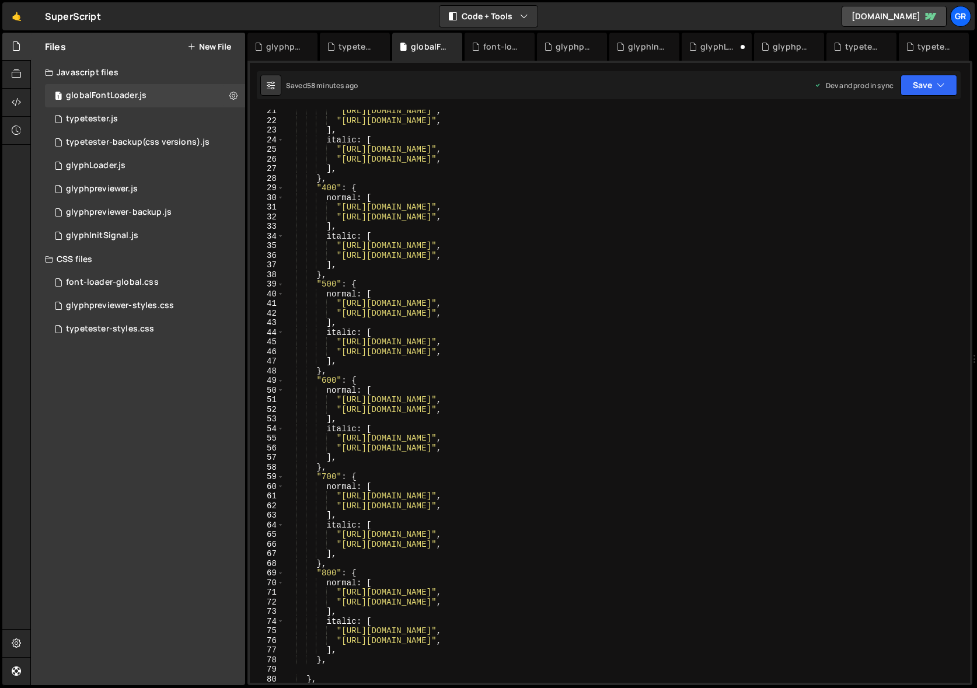
scroll to position [187, 0]
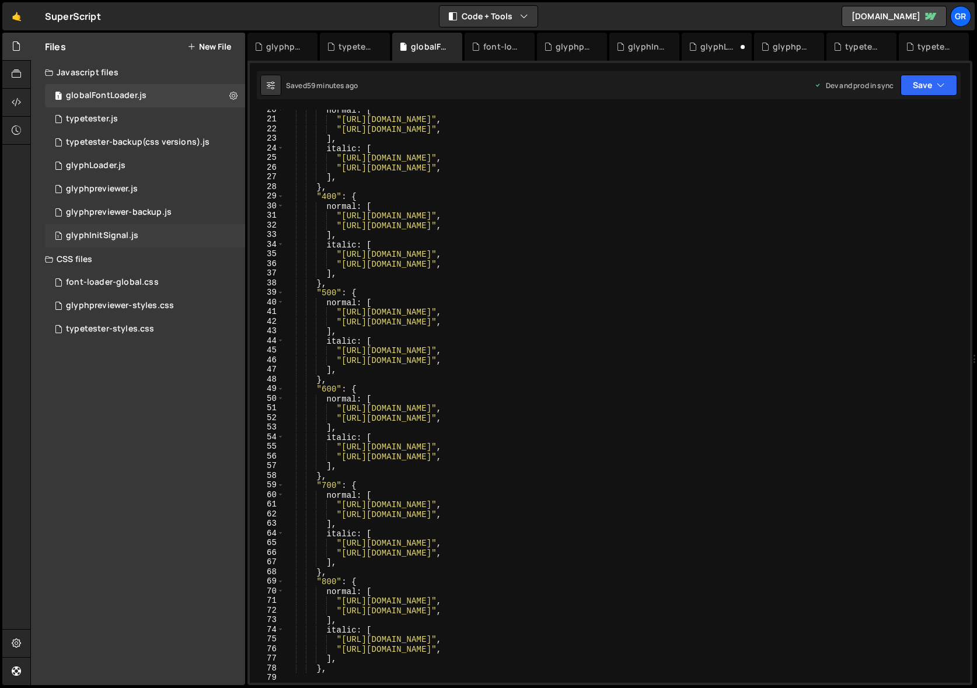
click at [133, 237] on div "glyphInitSignal.js" at bounding box center [102, 235] width 72 height 11
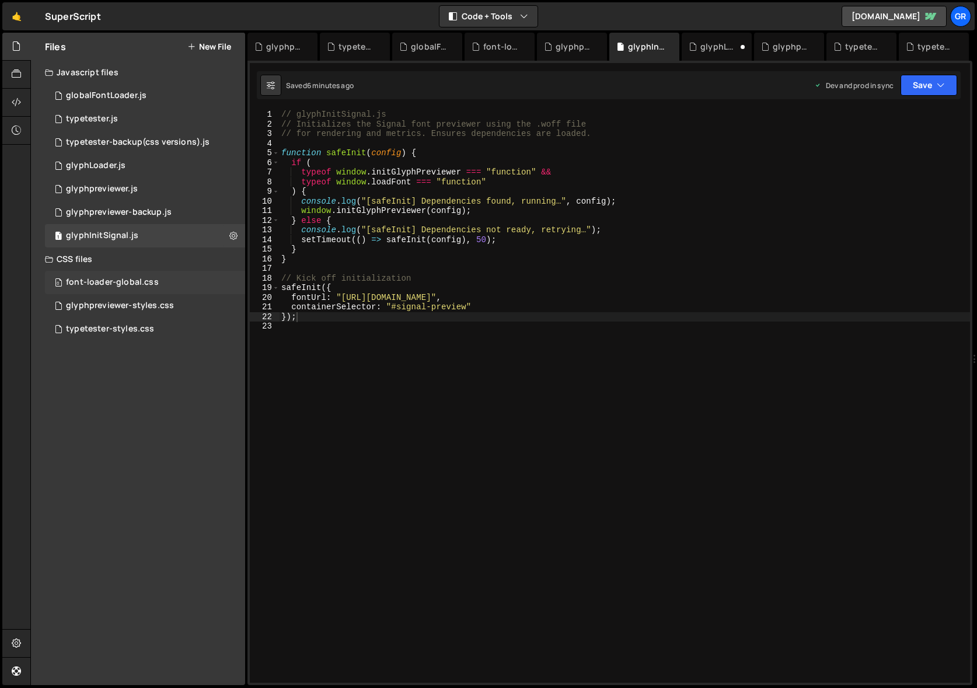
click at [161, 283] on div "0 font-loader-global.css 0" at bounding box center [145, 282] width 200 height 23
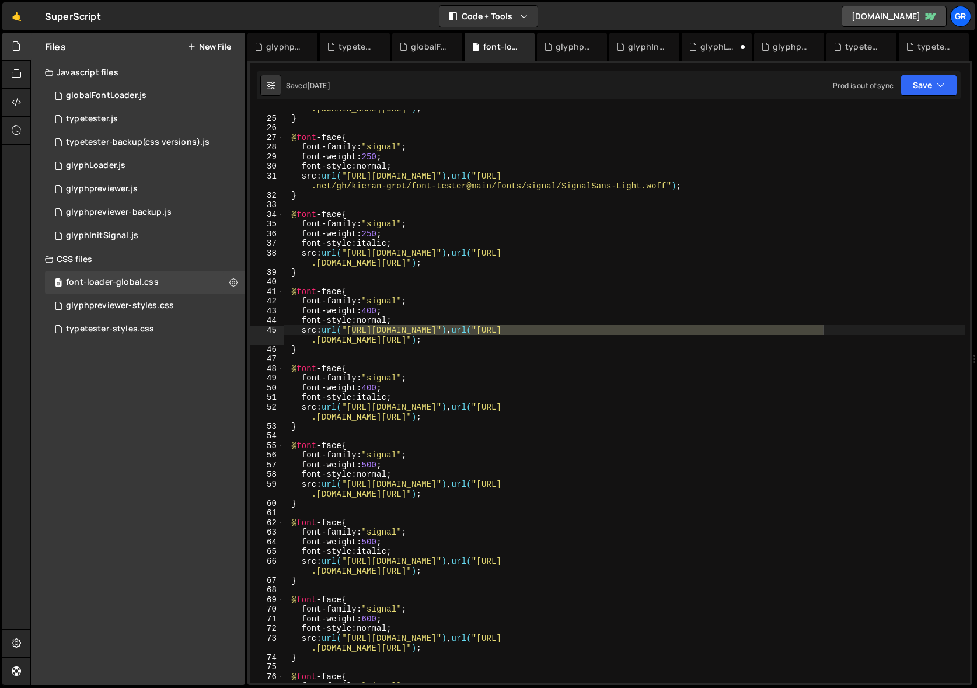
scroll to position [256, 0]
click at [477, 328] on div "src : url( "[URL][DOMAIN_NAME]" ) , url( "[URL] .[DOMAIN_NAME][URL]" ) ; } @ fo…" at bounding box center [624, 396] width 681 height 573
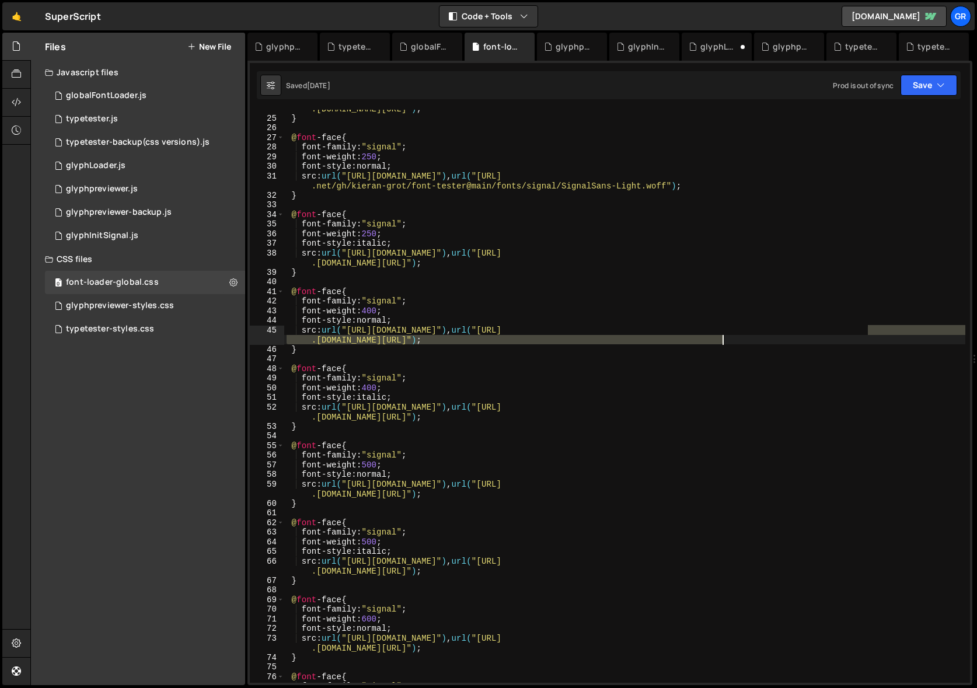
drag, startPoint x: 867, startPoint y: 328, endPoint x: 722, endPoint y: 340, distance: 145.7
click at [722, 340] on div "src : url( "[URL][DOMAIN_NAME]" ) , url( "[URL] .[DOMAIN_NAME][URL]" ) ; } @ fo…" at bounding box center [624, 395] width 681 height 602
click at [139, 225] on div "1 glyphInitSignal.js 0" at bounding box center [145, 235] width 200 height 23
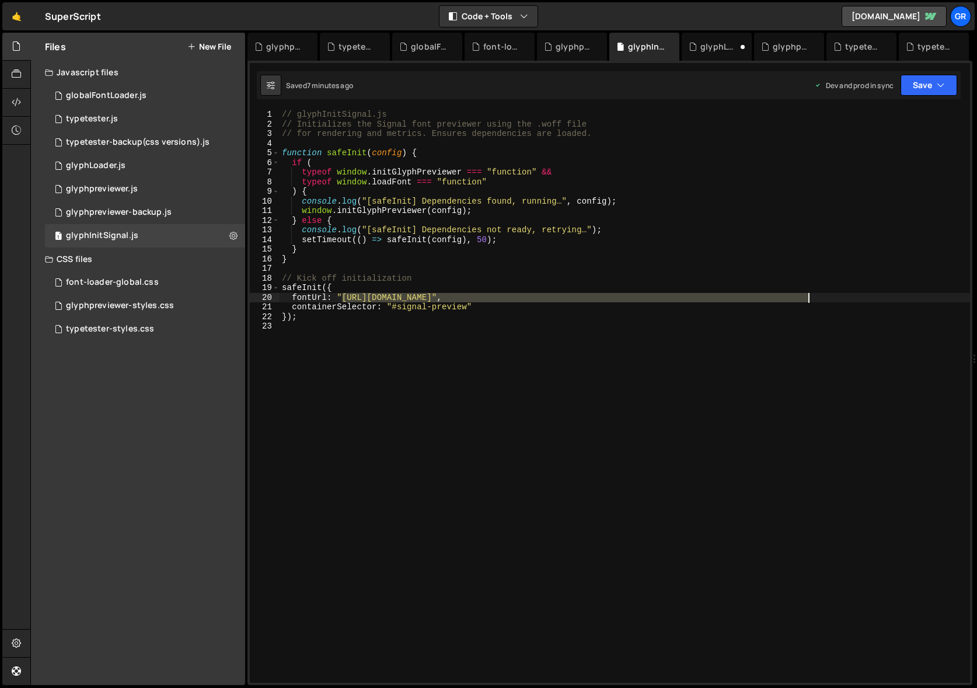
drag, startPoint x: 339, startPoint y: 296, endPoint x: 806, endPoint y: 299, distance: 467.3
click at [806, 299] on div "// glyphInitSignal.js // Initializes the Signal font previewer using the .woff …" at bounding box center [624, 406] width 690 height 592
paste textarea "font-tester"
type textarea "fontUrl: "[URL][DOMAIN_NAME]","
click at [169, 281] on div "0 font-loader-global.css 0" at bounding box center [145, 282] width 200 height 23
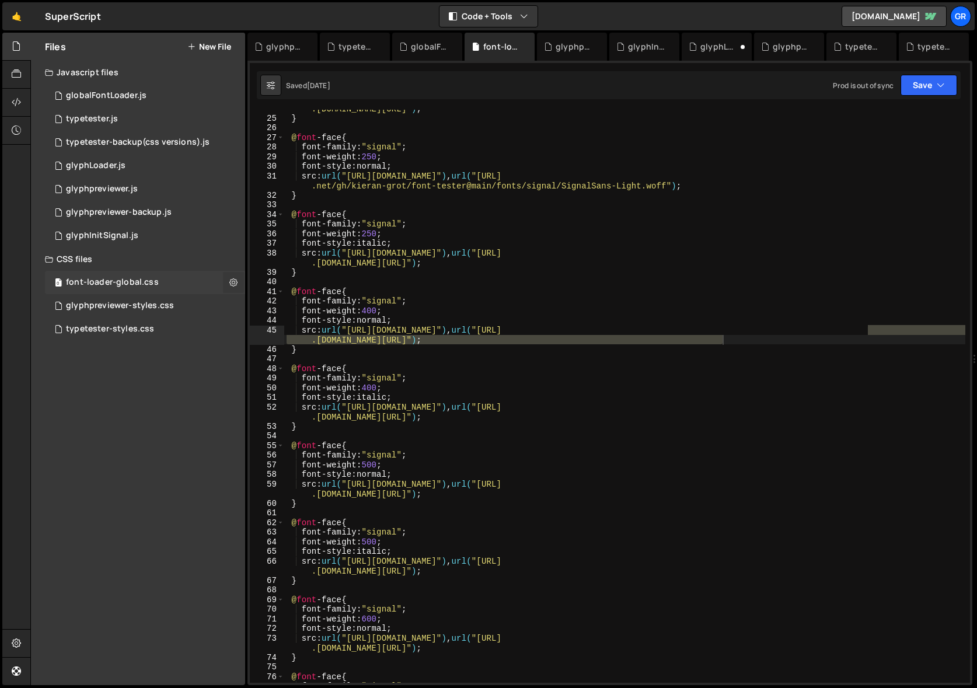
click at [235, 279] on icon at bounding box center [233, 282] width 8 height 11
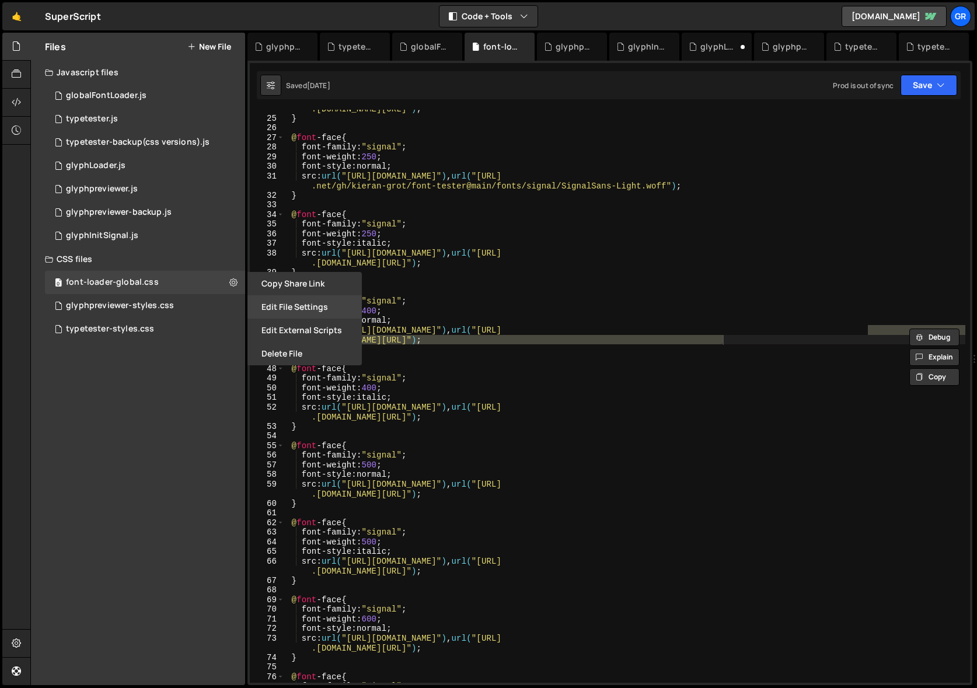
click at [285, 300] on button "Edit File Settings" at bounding box center [304, 306] width 114 height 23
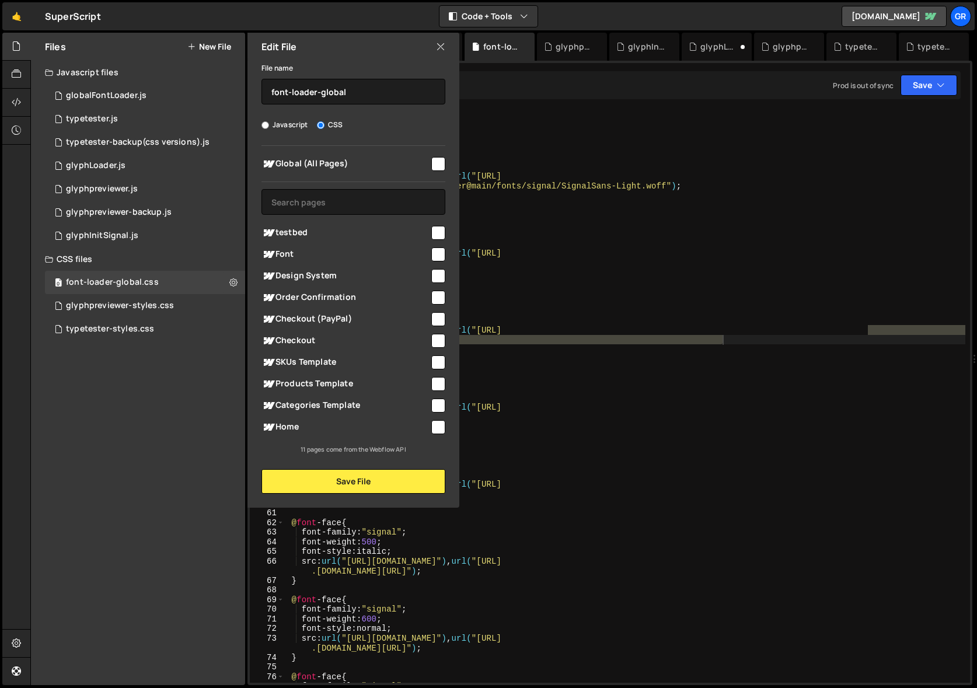
click at [435, 165] on input "checkbox" at bounding box center [438, 164] width 14 height 14
checkbox input "true"
click at [339, 484] on button "Save File" at bounding box center [353, 481] width 184 height 25
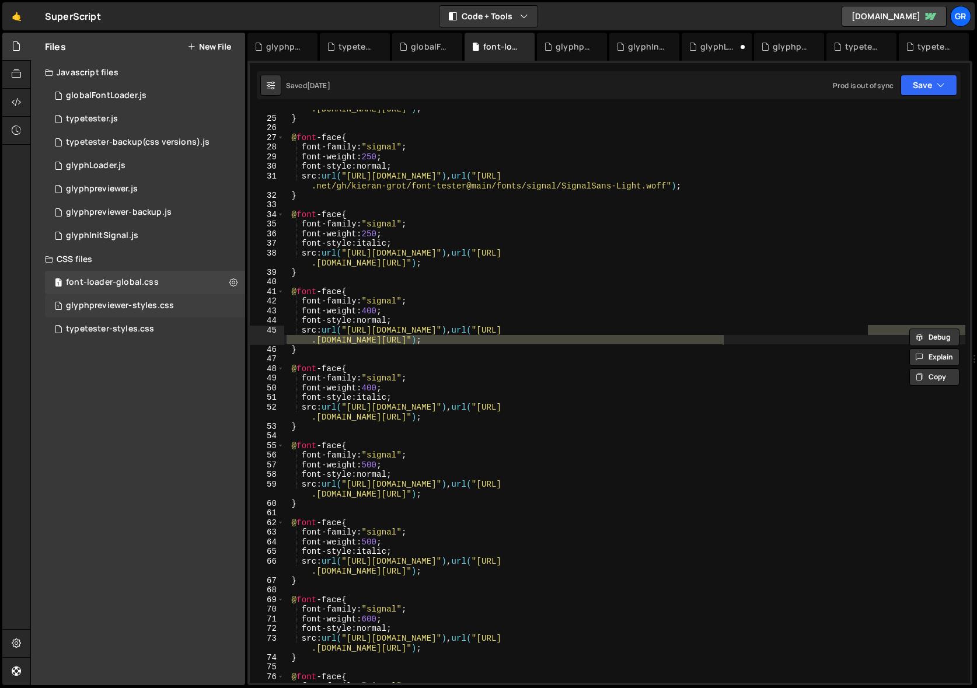
click at [167, 306] on div "glyphpreviewer-styles.css" at bounding box center [120, 305] width 108 height 11
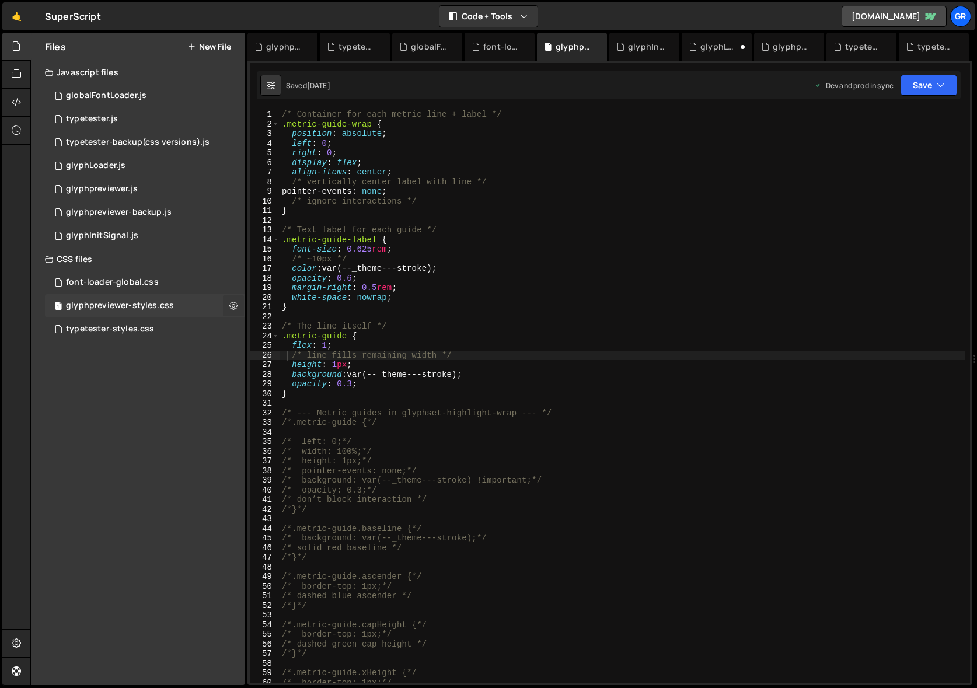
click at [230, 306] on icon at bounding box center [233, 305] width 8 height 11
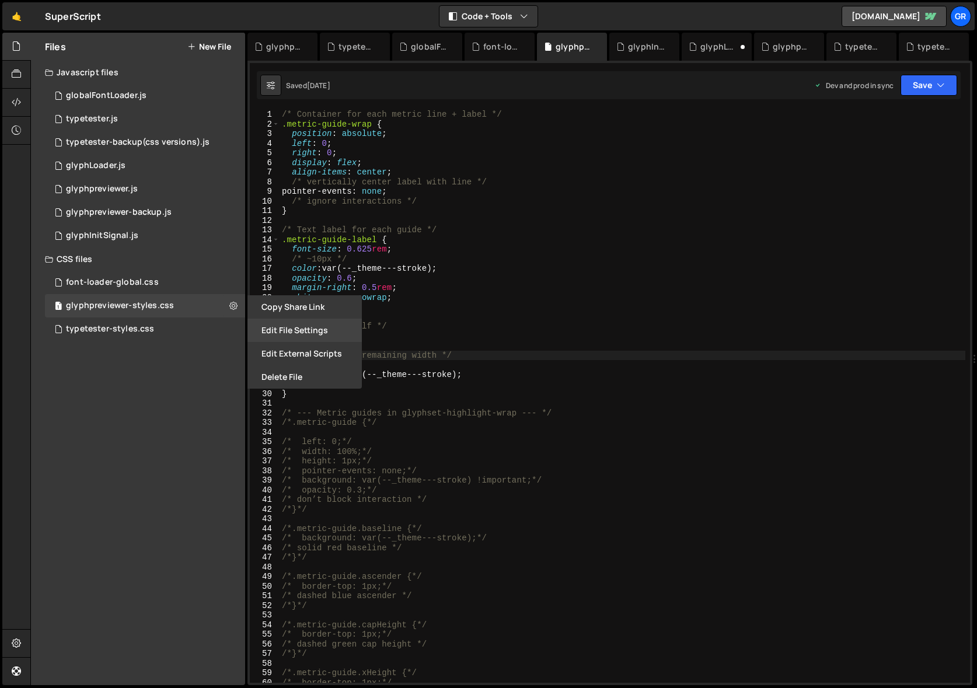
click at [281, 326] on button "Edit File Settings" at bounding box center [304, 330] width 114 height 23
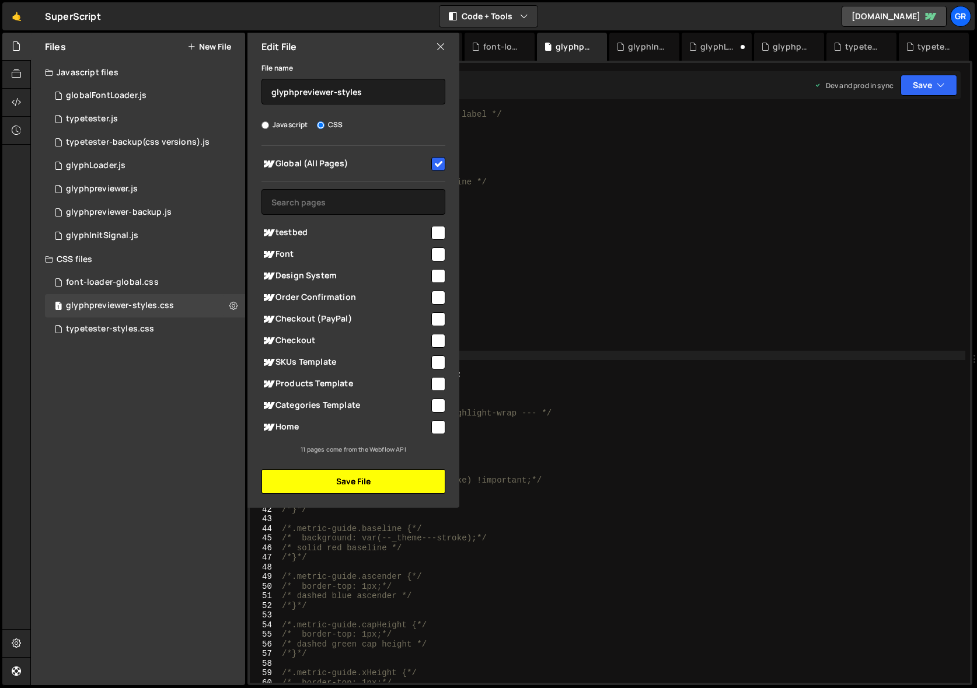
click at [319, 484] on button "Save File" at bounding box center [353, 481] width 184 height 25
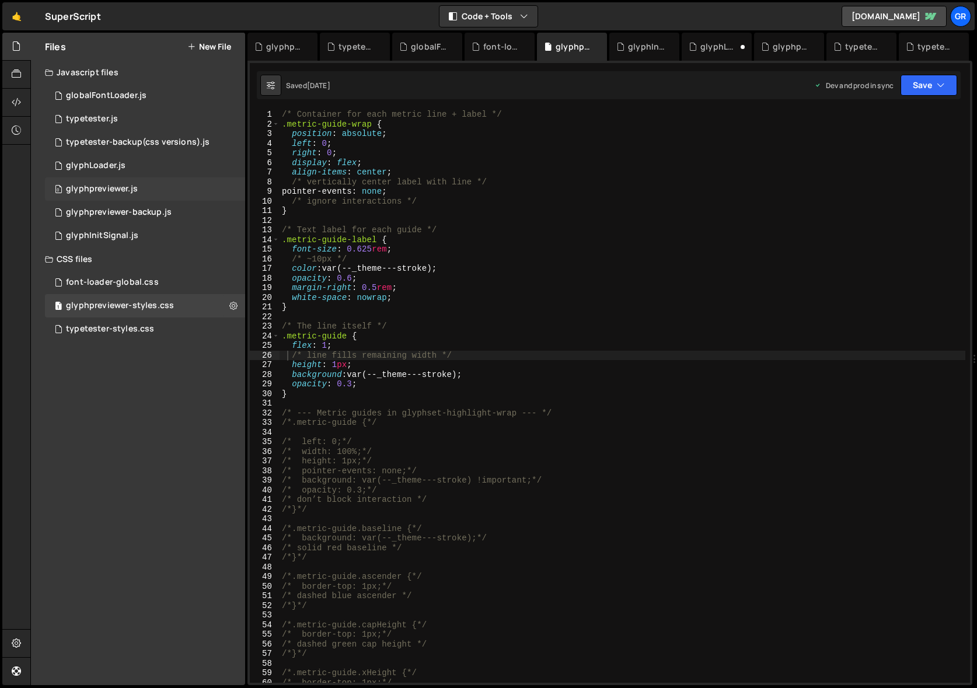
click at [190, 188] on div "0 glyphpreviewer.js 0" at bounding box center [145, 188] width 200 height 23
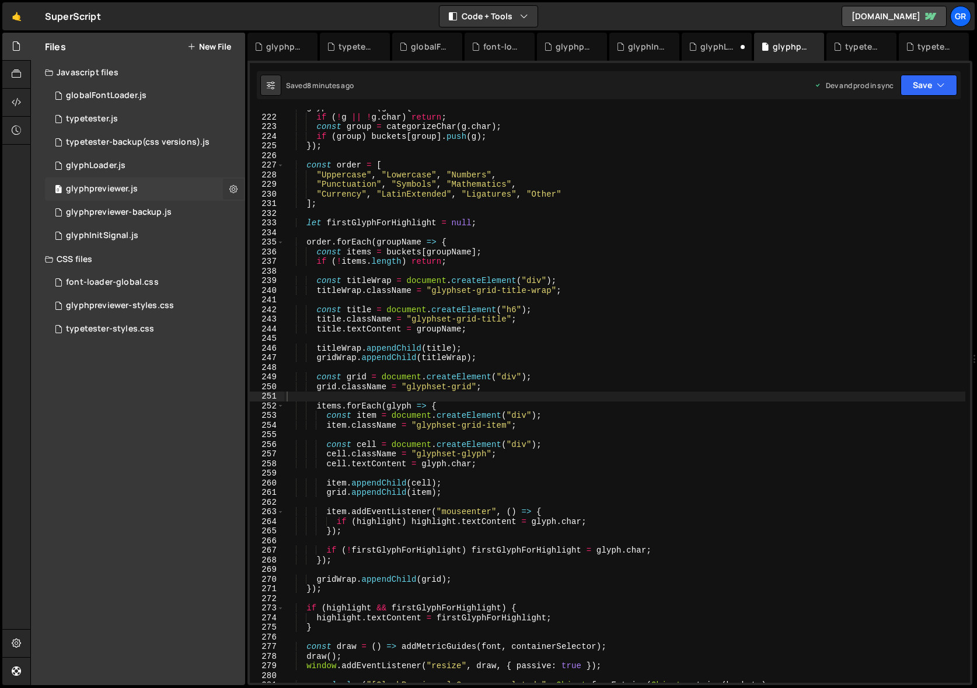
click at [228, 188] on button at bounding box center [233, 189] width 21 height 21
type input "glyphpreviewer"
radio input "true"
checkbox input "true"
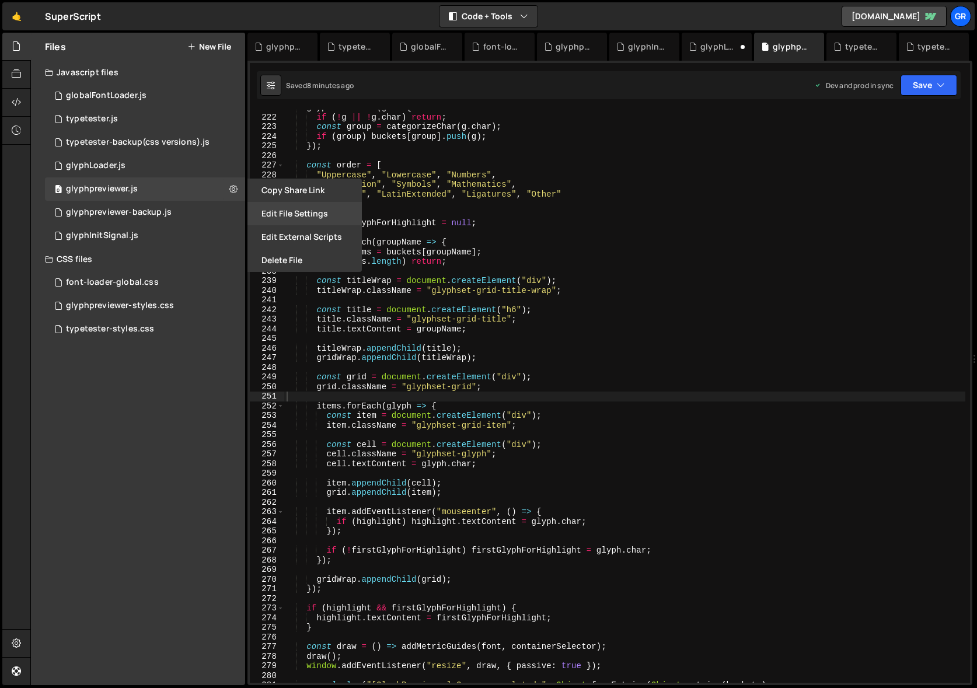
click at [291, 215] on button "Edit File Settings" at bounding box center [304, 213] width 114 height 23
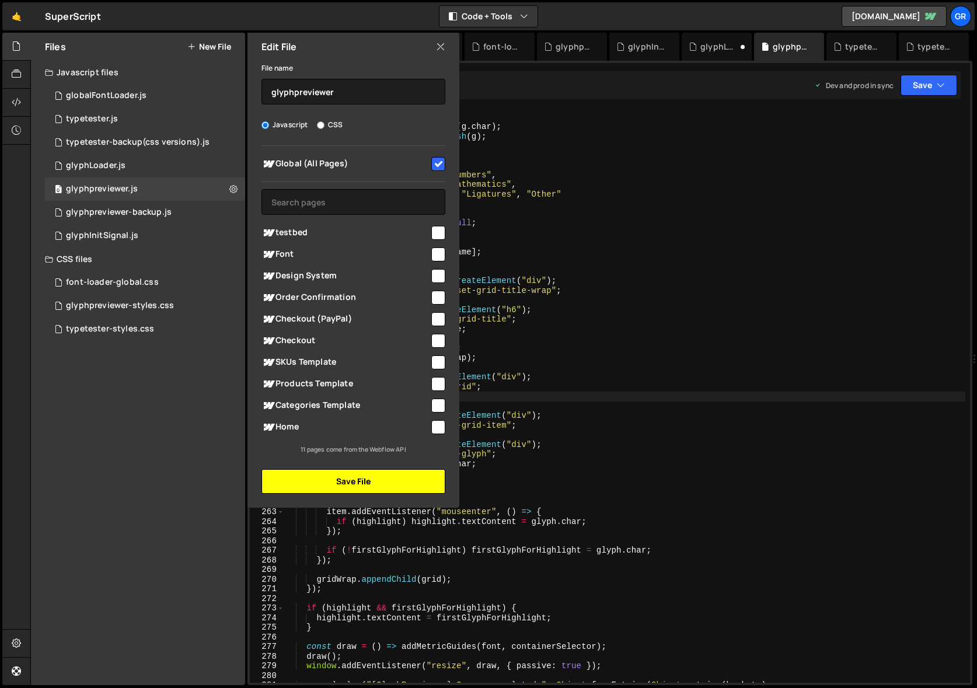
click at [351, 477] on button "Save File" at bounding box center [353, 481] width 184 height 25
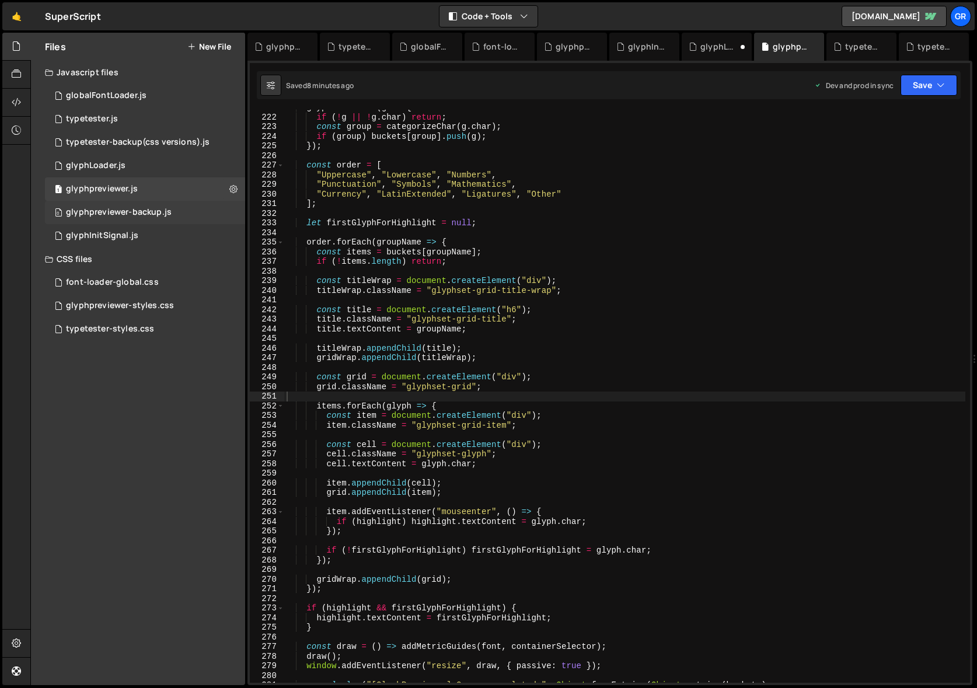
click at [234, 209] on div "0 glyphpreviewer-backup.js 0" at bounding box center [145, 212] width 200 height 23
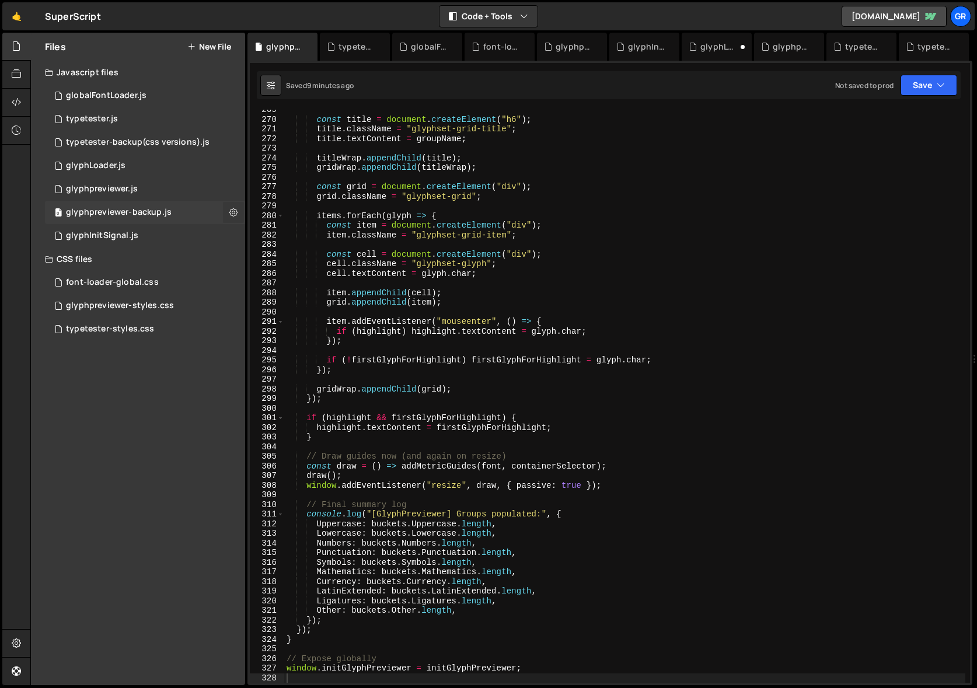
click at [232, 214] on icon at bounding box center [233, 212] width 8 height 11
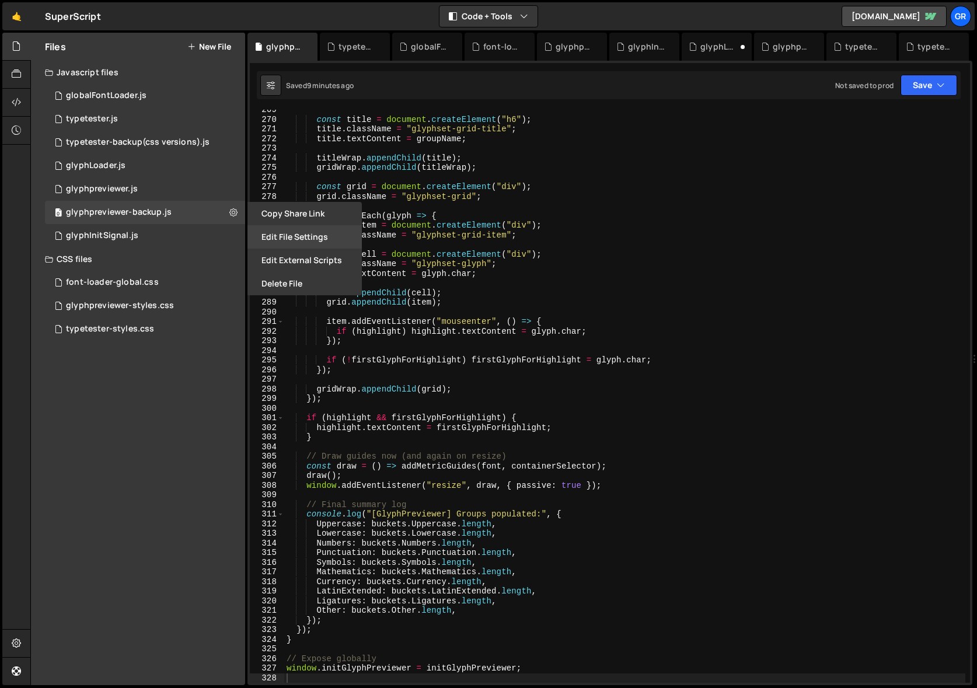
click at [281, 235] on button "Edit File Settings" at bounding box center [304, 236] width 114 height 23
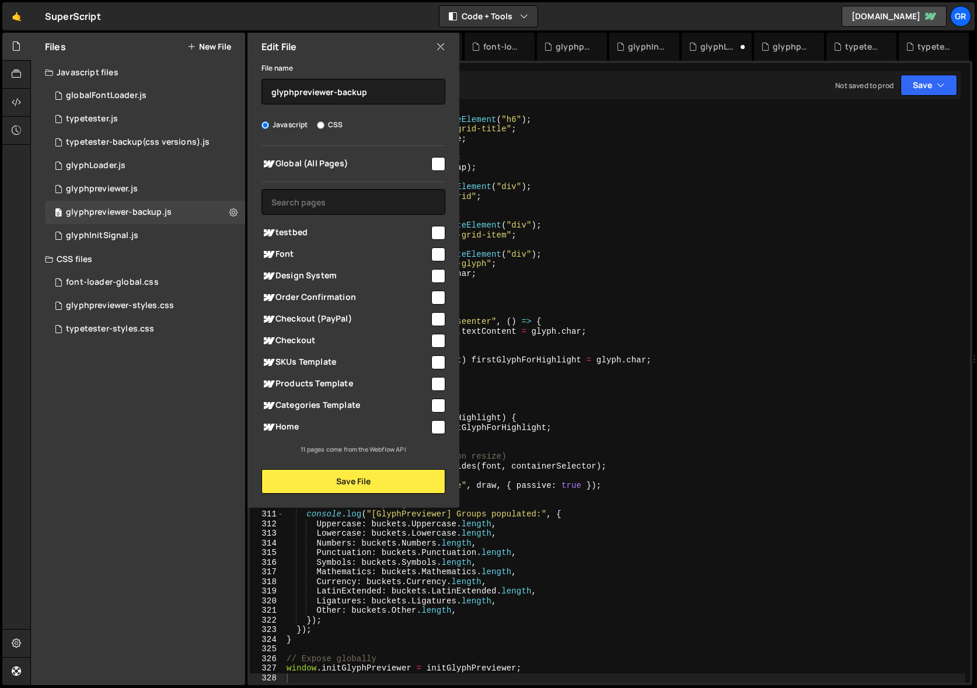
click at [188, 376] on div "Files New File Javascript files 1 globalFontLoader.js 0 0 typetester.js 0 0 typ…" at bounding box center [138, 359] width 214 height 652
drag, startPoint x: 311, startPoint y: 476, endPoint x: 265, endPoint y: 429, distance: 65.6
click at [311, 476] on button "Save File" at bounding box center [353, 481] width 184 height 25
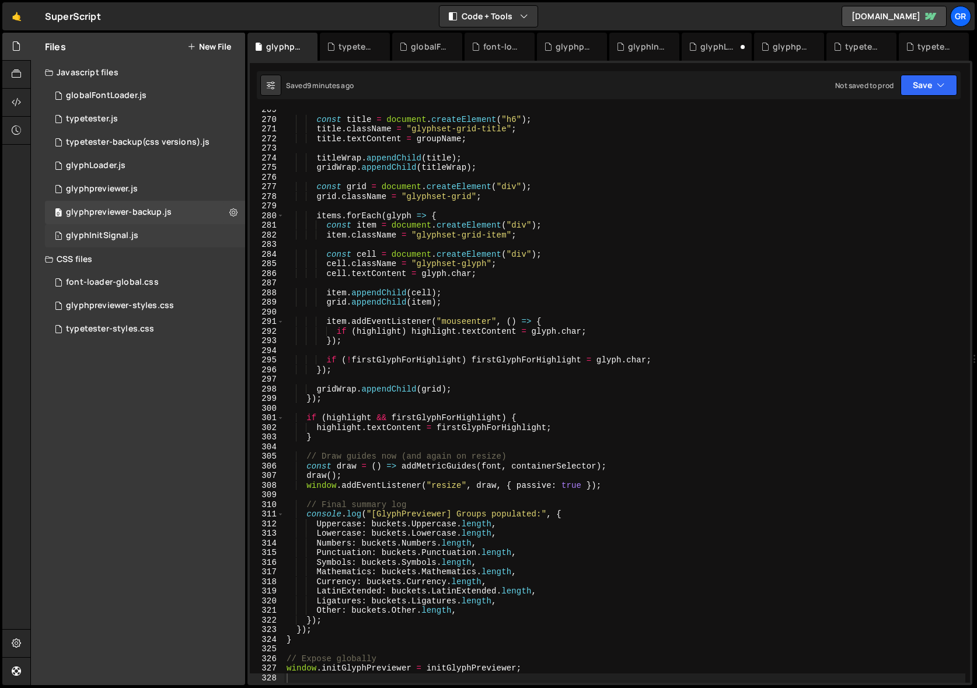
click at [224, 233] on div "1 glyphInitSignal.js 0" at bounding box center [145, 235] width 200 height 23
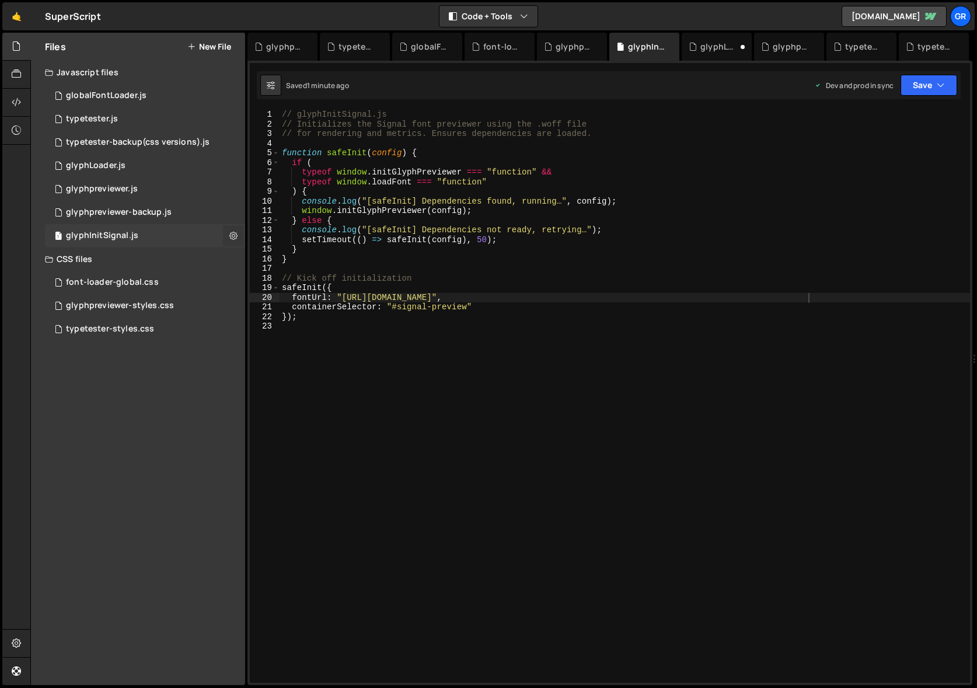
click at [233, 234] on icon at bounding box center [233, 235] width 8 height 11
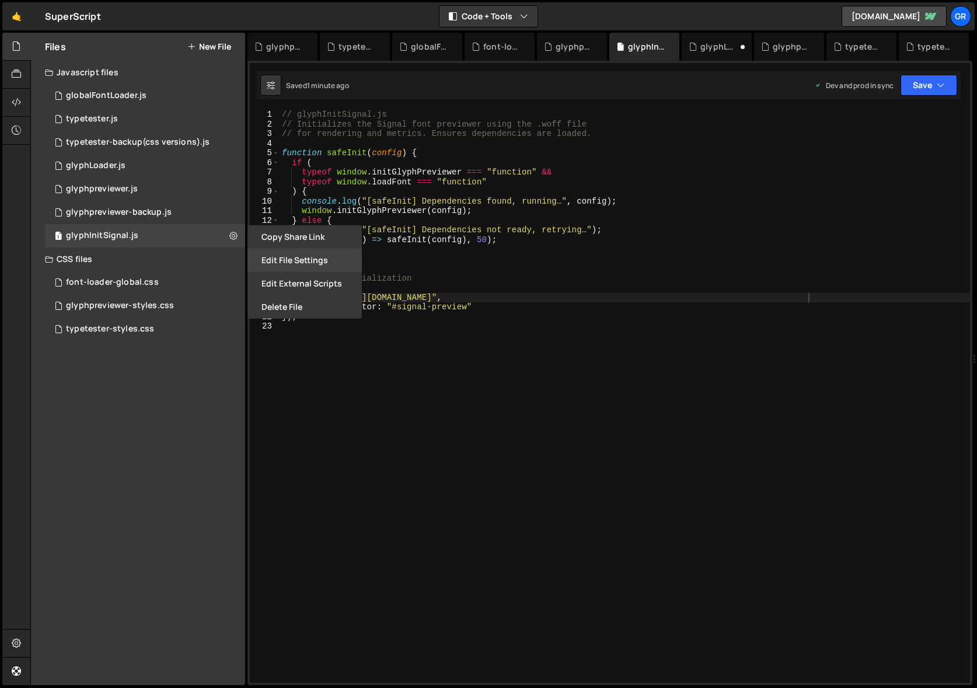
click at [292, 258] on button "Edit File Settings" at bounding box center [304, 260] width 114 height 23
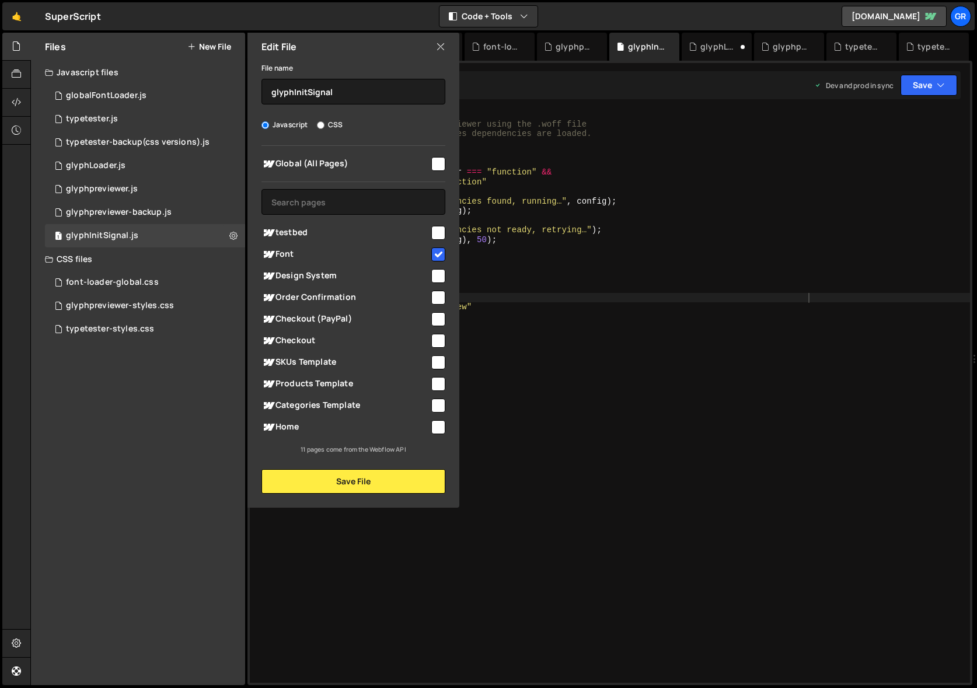
click at [436, 251] on input "checkbox" at bounding box center [438, 254] width 14 height 14
click at [344, 201] on input "text" at bounding box center [353, 202] width 184 height 26
click at [201, 375] on div "Files New File Javascript files 1 globalFontLoader.js 0 0 typetester.js 0 0 typ…" at bounding box center [138, 359] width 214 height 652
click at [435, 252] on input "checkbox" at bounding box center [438, 254] width 14 height 14
checkbox input "true"
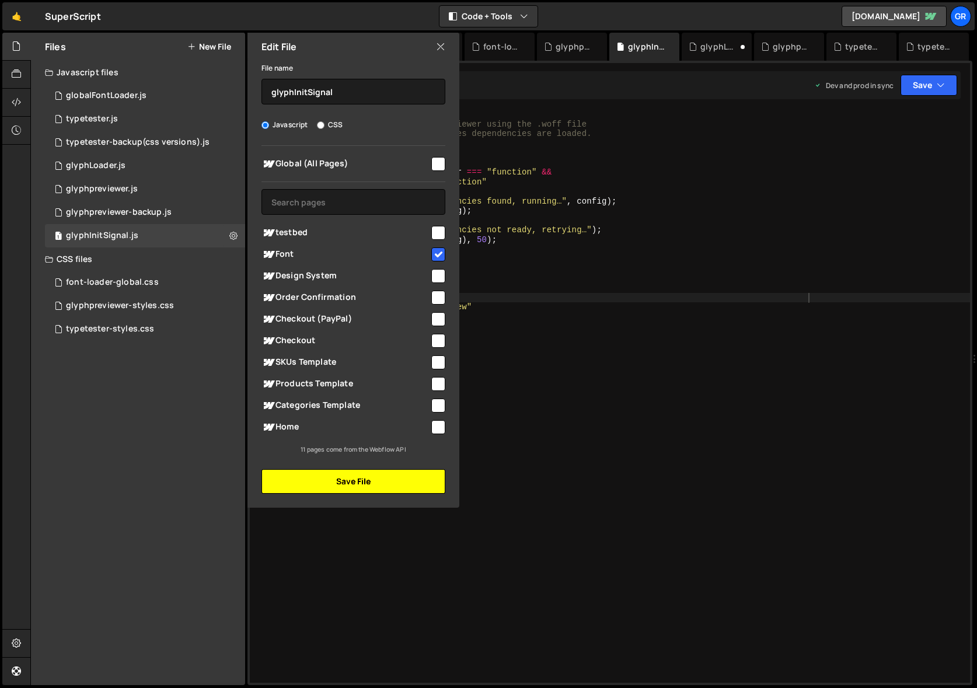
click at [348, 475] on button "Save File" at bounding box center [353, 481] width 184 height 25
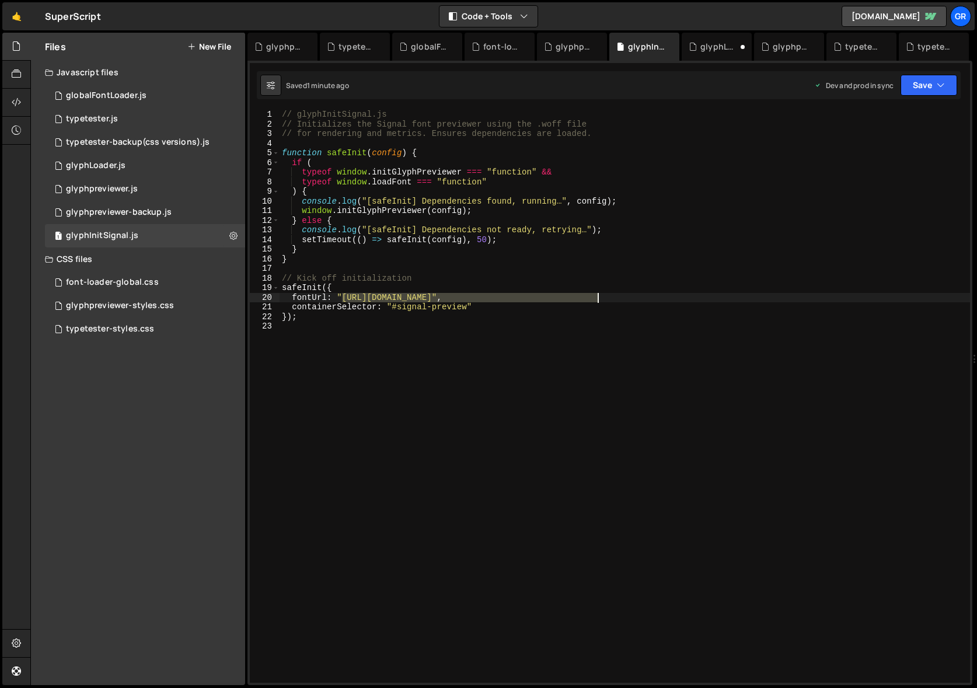
drag, startPoint x: 341, startPoint y: 296, endPoint x: 596, endPoint y: 300, distance: 254.4
click at [596, 300] on div "// glyphInitSignal.js // Initializes the Signal font previewer using the .woff …" at bounding box center [624, 406] width 690 height 592
click at [120, 88] on div "1 globalFontLoader.js 0" at bounding box center [145, 95] width 200 height 23
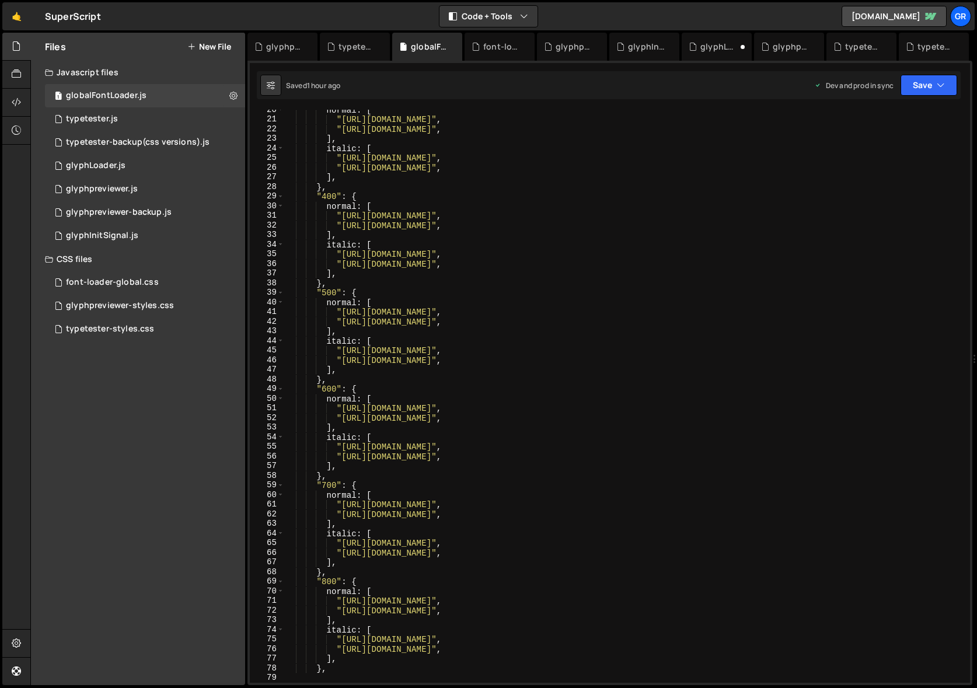
type textarea ""[URL][DOMAIN_NAME]","
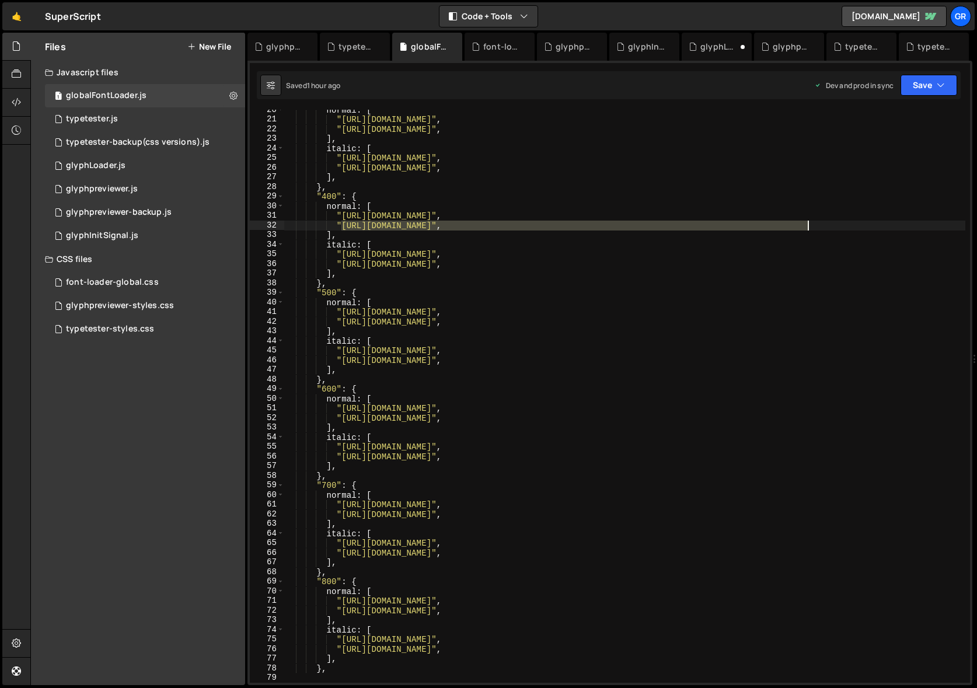
drag, startPoint x: 341, startPoint y: 226, endPoint x: 806, endPoint y: 225, distance: 465.0
click at [806, 225] on div "normal : [ "[URL][DOMAIN_NAME]" , "[URL][DOMAIN_NAME]" , ] , italic : [ "[URL][…" at bounding box center [624, 401] width 681 height 592
click at [130, 232] on div "glyphInitSignal.js" at bounding box center [102, 235] width 72 height 11
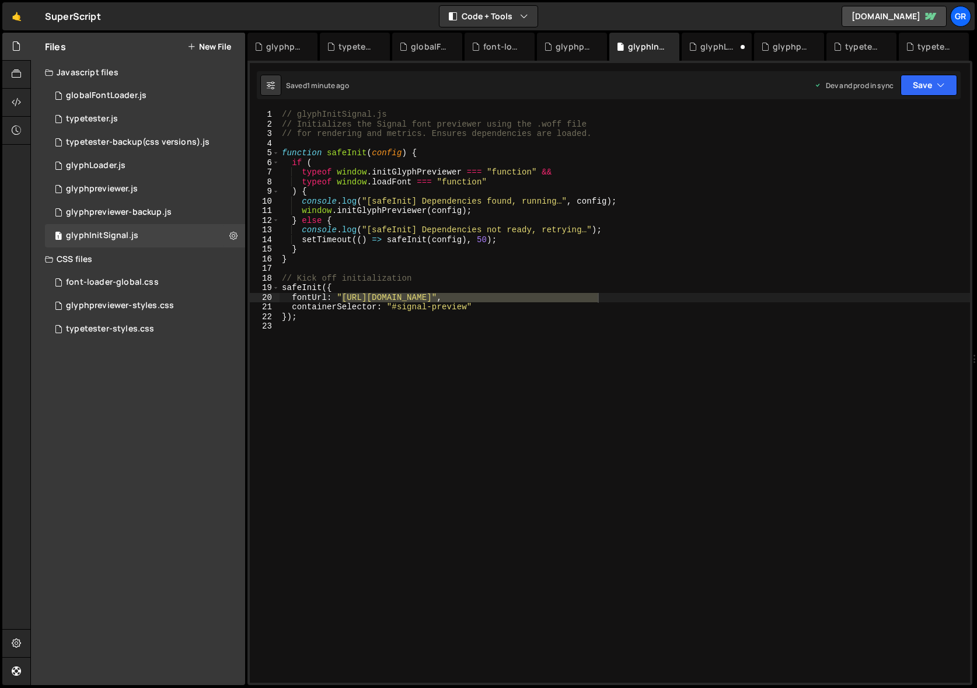
click at [351, 296] on div "// glyphInitSignal.js // Initializes the Signal font previewer using the .woff …" at bounding box center [624, 396] width 690 height 573
drag, startPoint x: 341, startPoint y: 296, endPoint x: 808, endPoint y: 297, distance: 466.7
click at [808, 297] on div "// glyphInitSignal.js // Initializes the Signal font previewer using the .woff …" at bounding box center [624, 406] width 690 height 592
paste textarea "superscript"
type textarea "fontUrl: "[URL][DOMAIN_NAME]","
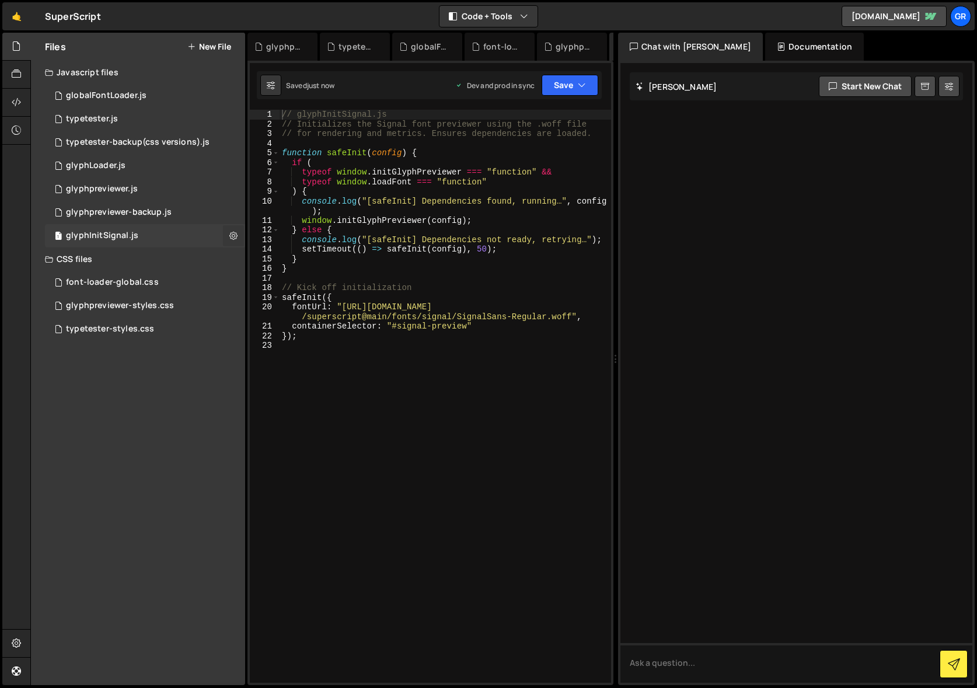
click at [232, 238] on icon at bounding box center [233, 235] width 8 height 11
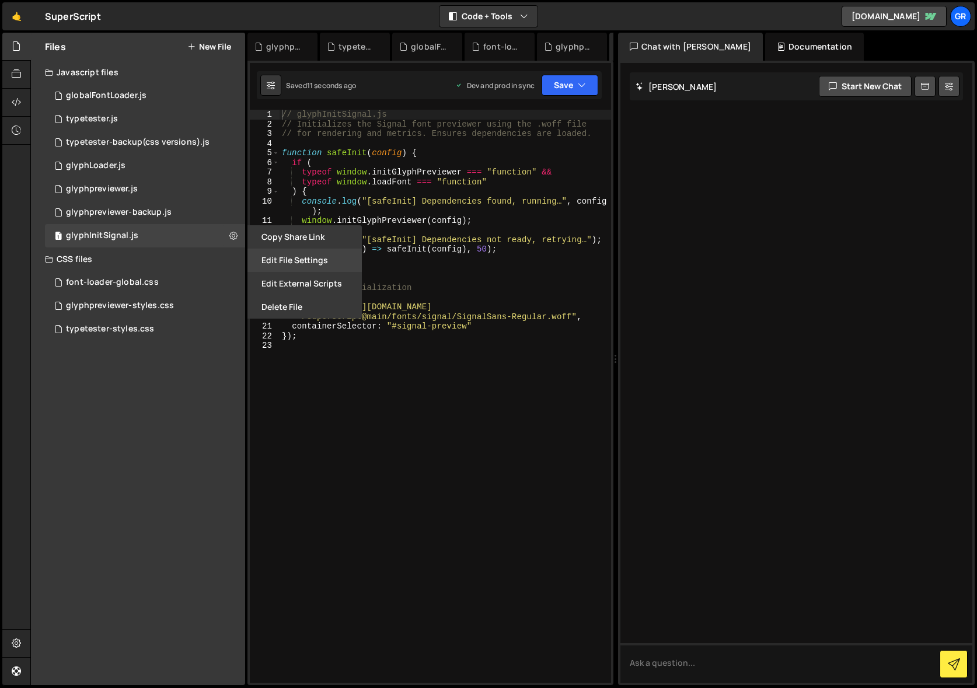
click at [278, 261] on button "Edit File Settings" at bounding box center [304, 260] width 114 height 23
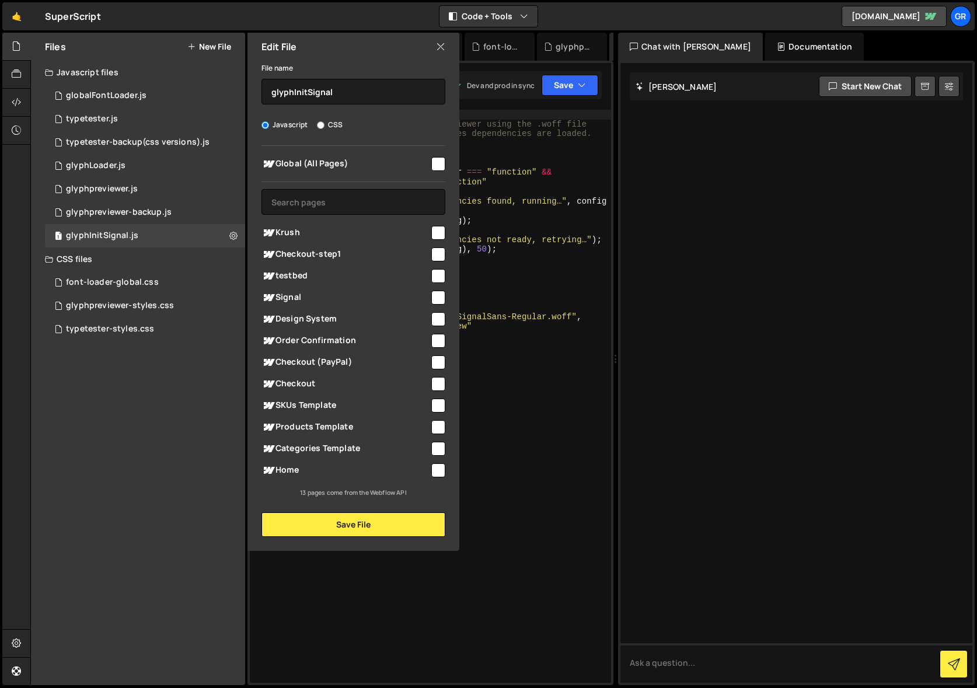
click at [438, 296] on input "checkbox" at bounding box center [438, 298] width 14 height 14
checkbox input "true"
click at [345, 517] on button "Save File" at bounding box center [353, 524] width 184 height 25
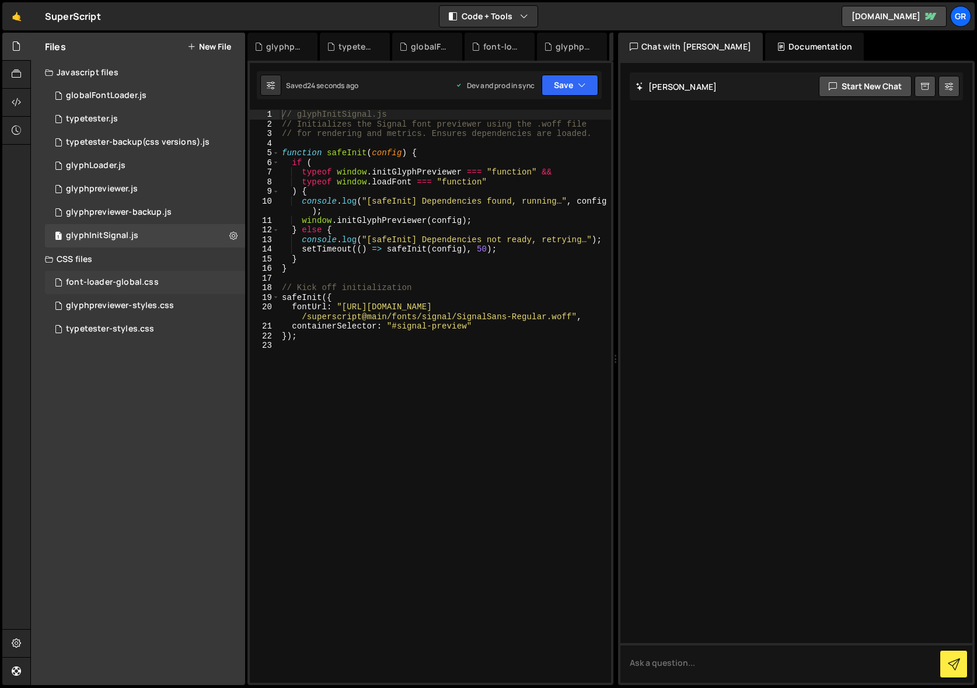
click at [233, 279] on div "font-loader-global.css 0" at bounding box center [145, 282] width 200 height 23
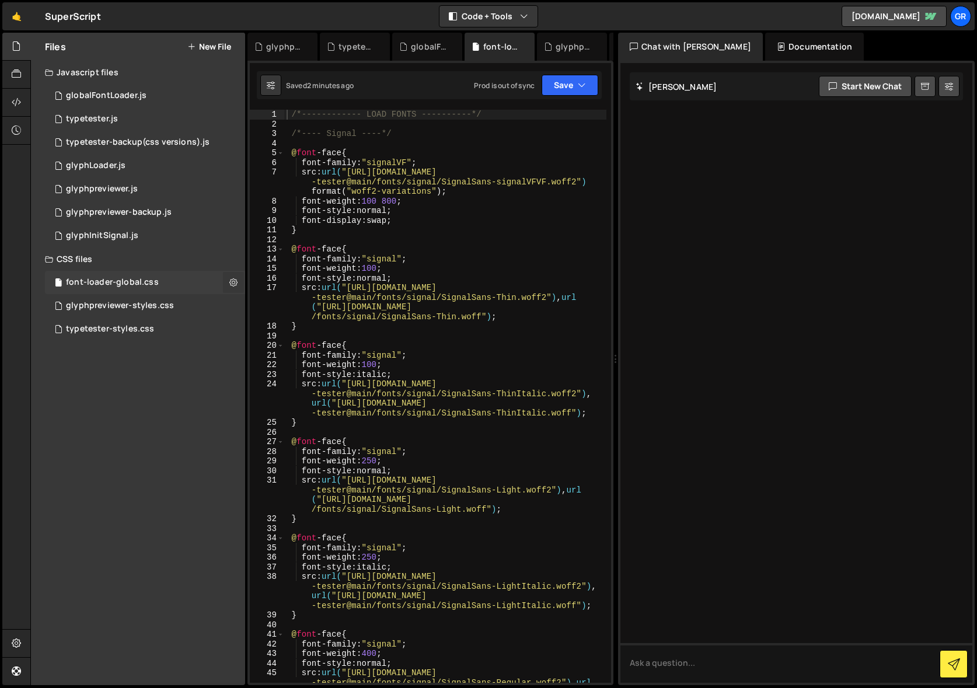
click at [233, 283] on icon at bounding box center [233, 282] width 8 height 11
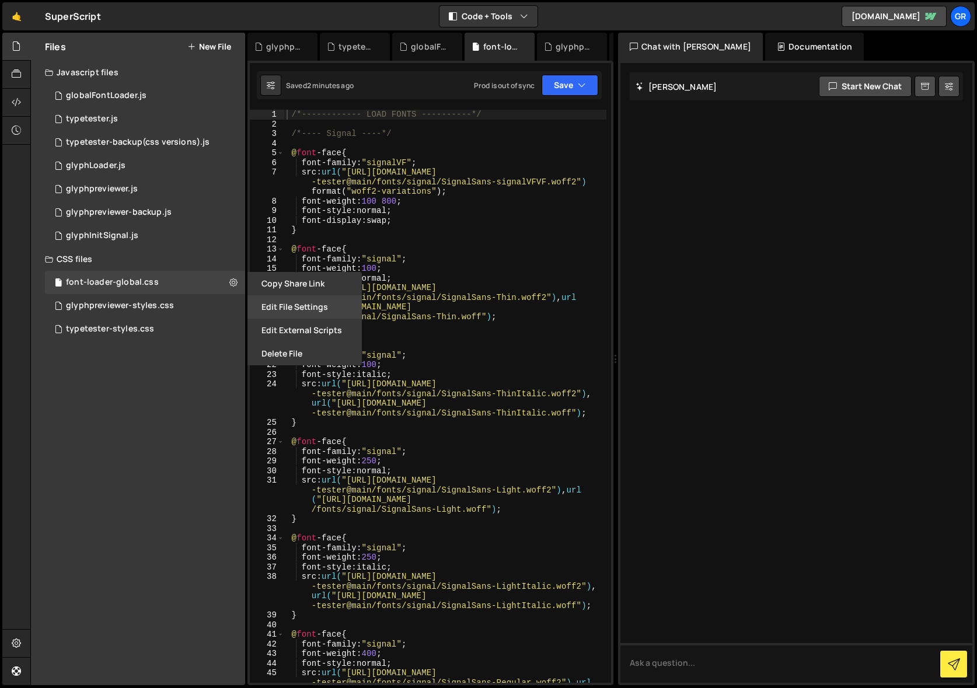
click at [287, 307] on button "Edit File Settings" at bounding box center [304, 306] width 114 height 23
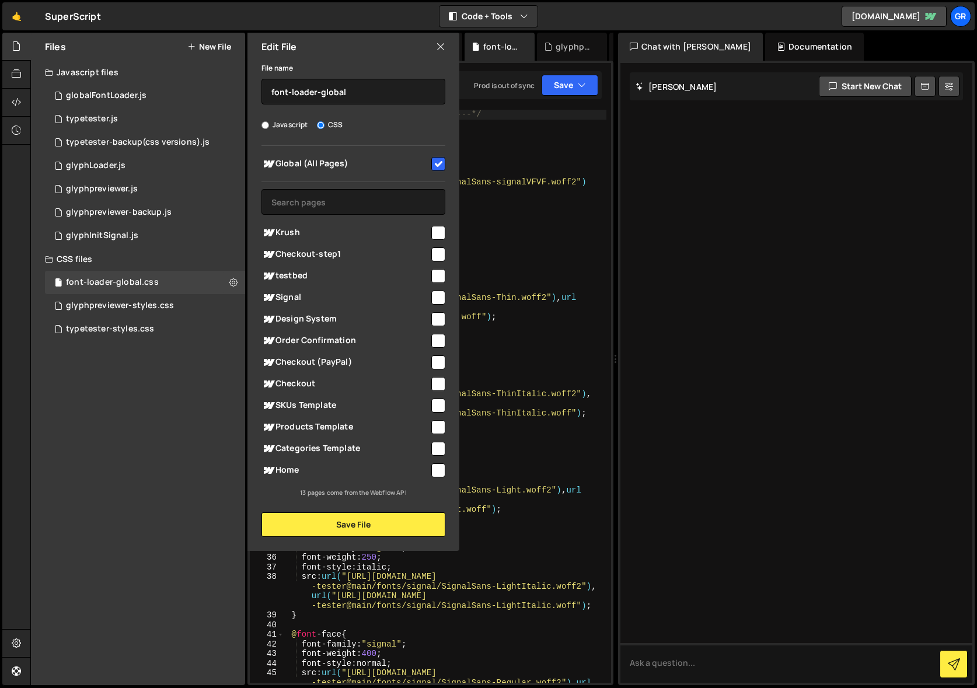
click at [434, 164] on input "checkbox" at bounding box center [438, 164] width 14 height 14
checkbox input "false"
click at [341, 523] on button "Save File" at bounding box center [353, 524] width 184 height 25
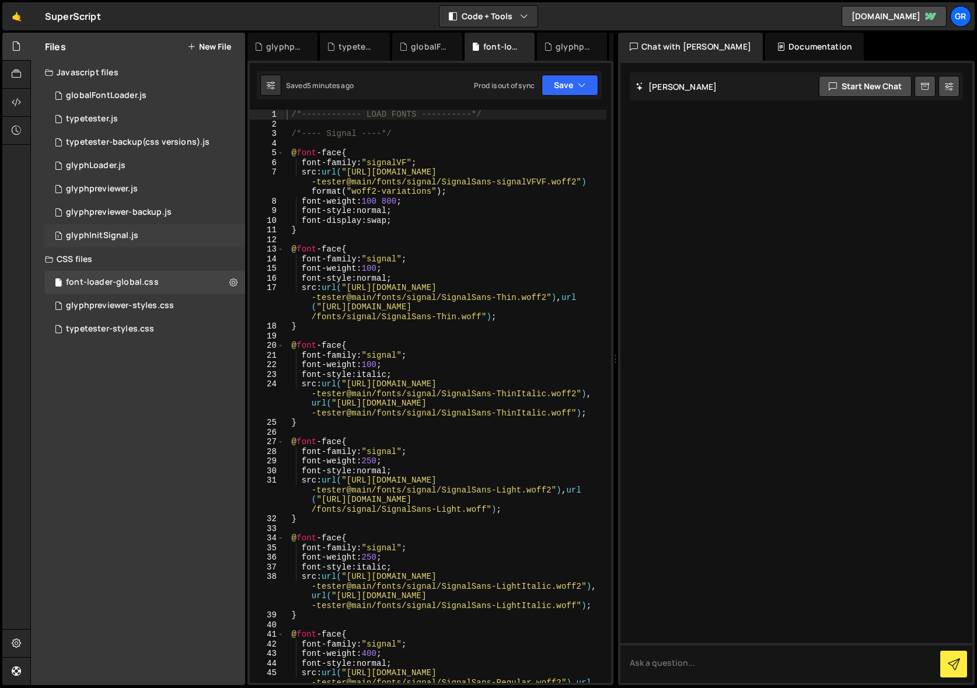
click at [150, 235] on div "1 glyphInitSignal.js 0" at bounding box center [145, 235] width 200 height 23
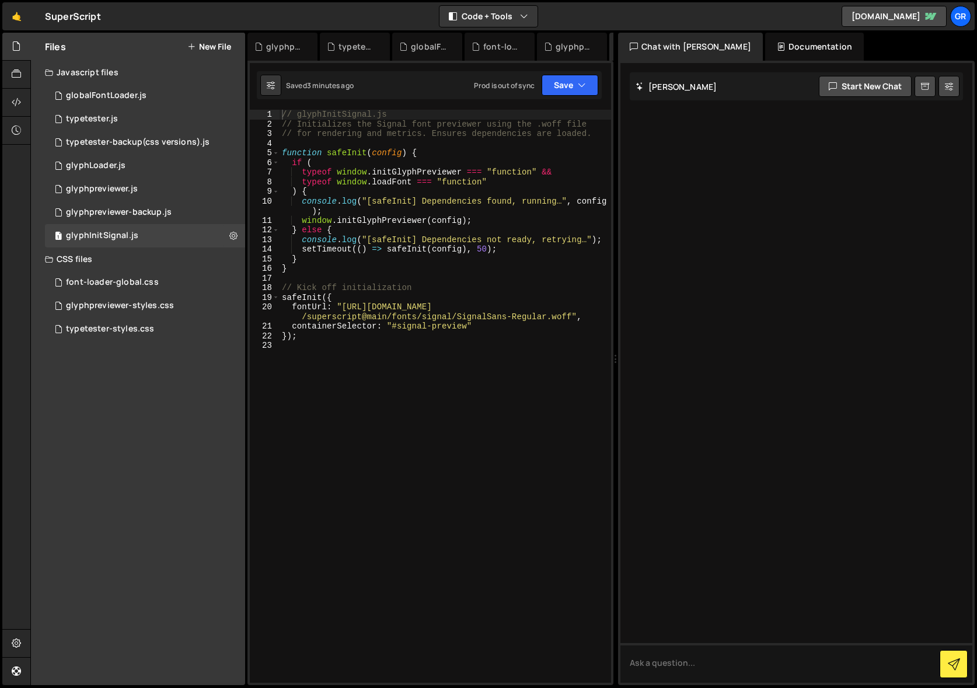
click at [198, 46] on button "New File" at bounding box center [209, 46] width 44 height 9
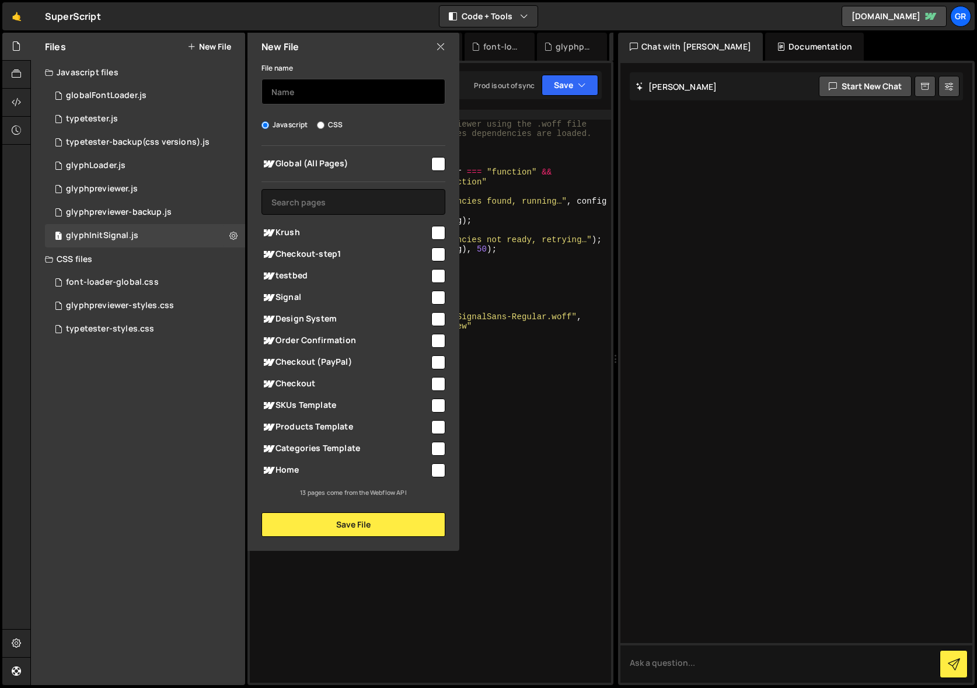
click at [284, 89] on input "text" at bounding box center [353, 92] width 184 height 26
type input "glyphInitKrush"
click at [438, 232] on input "checkbox" at bounding box center [438, 233] width 14 height 14
checkbox input "true"
click at [369, 522] on button "Save File" at bounding box center [353, 524] width 184 height 25
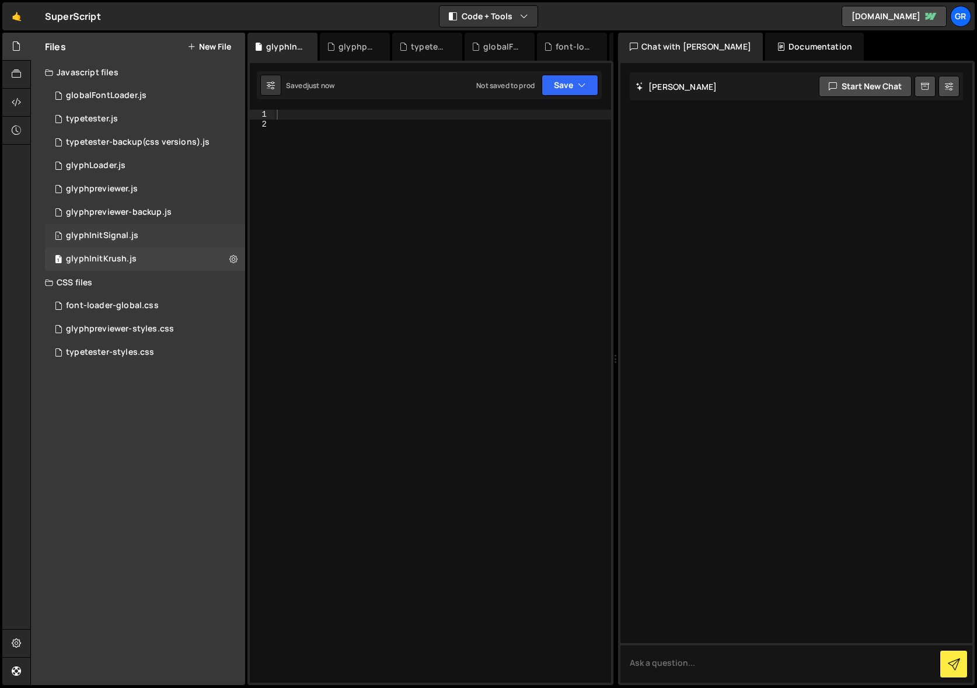
click at [106, 242] on div "1 glyphInitSignal.js 0" at bounding box center [145, 235] width 200 height 23
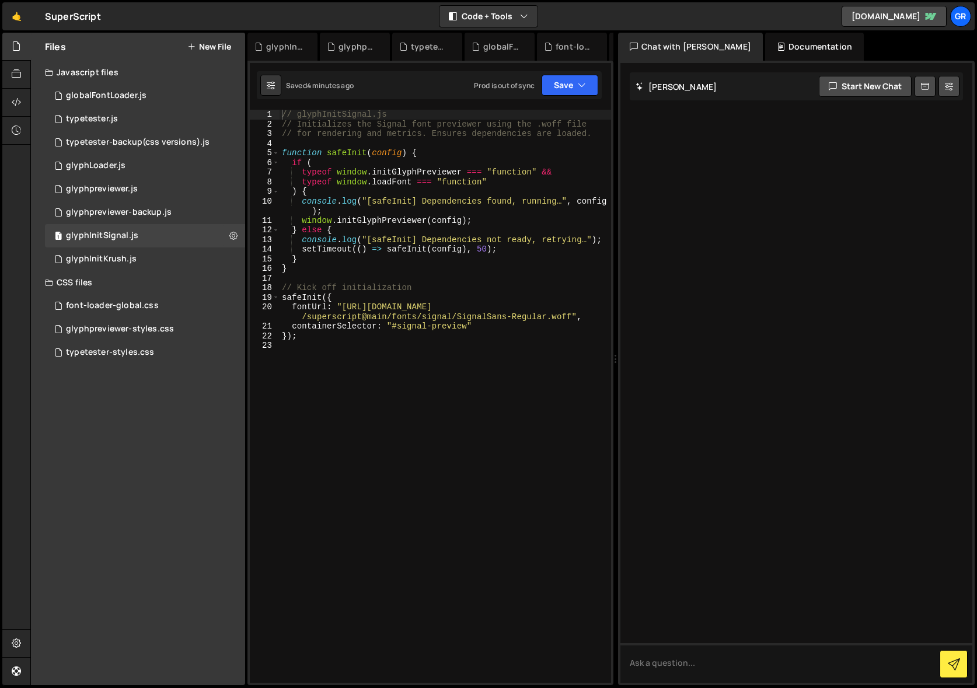
click at [439, 156] on div "// glyphInitSignal.js // Initializes the Signal font previewer using the .woff …" at bounding box center [444, 406] width 331 height 592
type textarea "});"
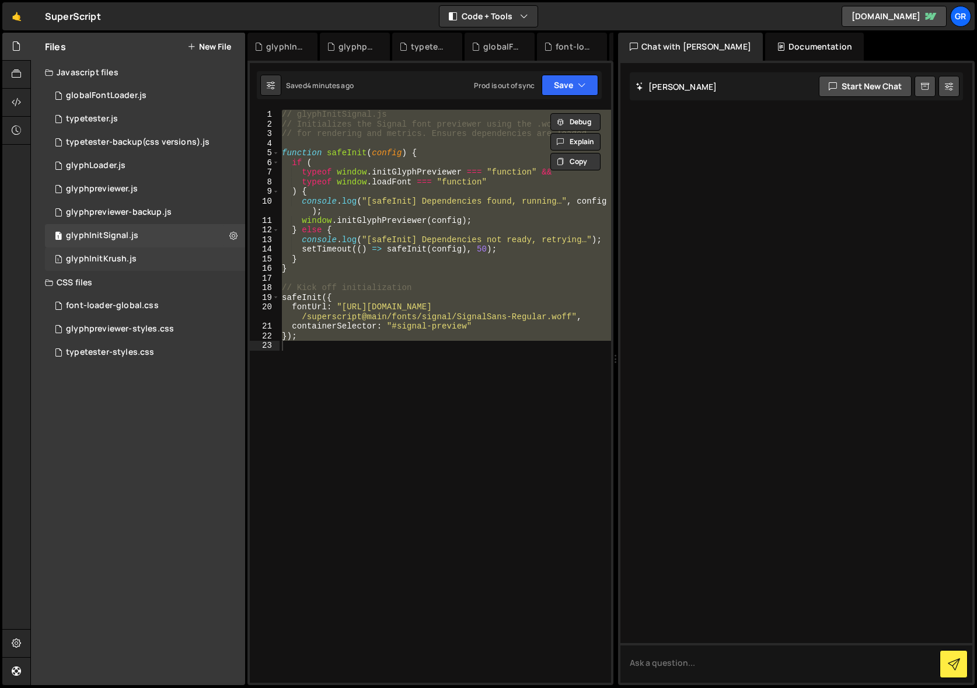
click at [130, 257] on div "glyphInitKrush.js" at bounding box center [101, 259] width 71 height 11
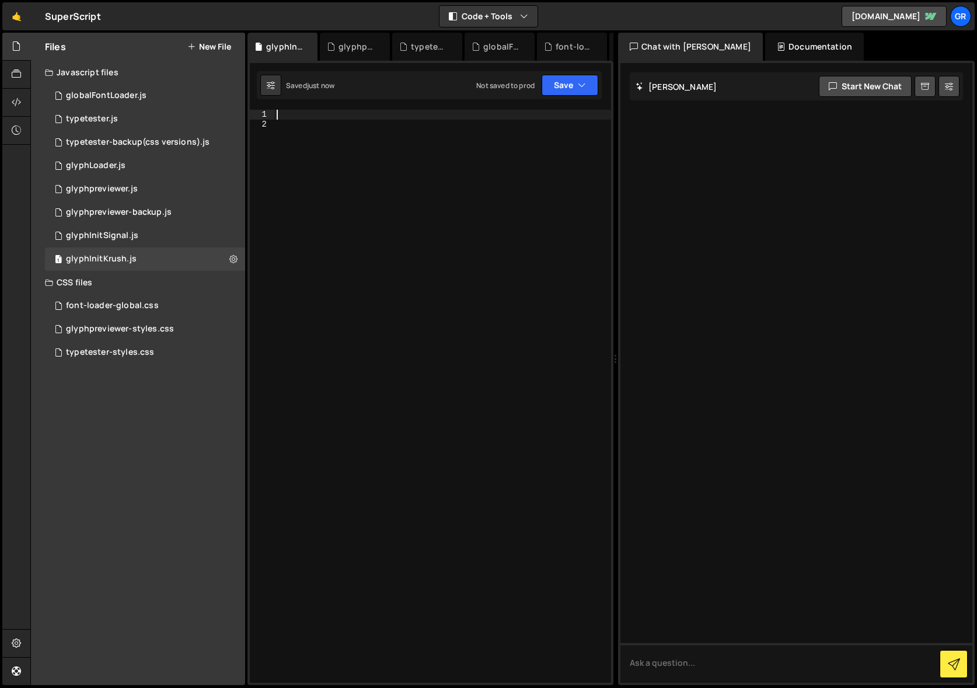
click at [307, 114] on div at bounding box center [442, 406] width 337 height 592
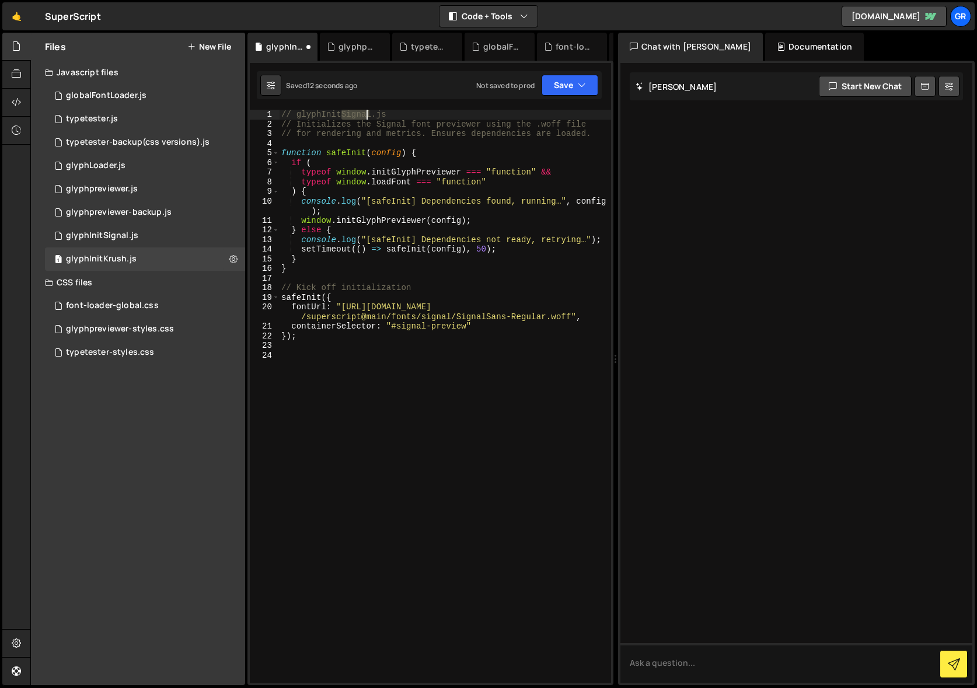
drag, startPoint x: 341, startPoint y: 113, endPoint x: 370, endPoint y: 111, distance: 29.8
click at [370, 111] on div "// glyphInitSignal.js // Initializes the Signal font previewer using the .woff …" at bounding box center [445, 406] width 332 height 592
drag, startPoint x: 377, startPoint y: 124, endPoint x: 405, endPoint y: 123, distance: 27.4
click at [405, 123] on div "// glyphInitKrush.js // Initializes the Signal font previewer using the .woff f…" at bounding box center [445, 406] width 332 height 592
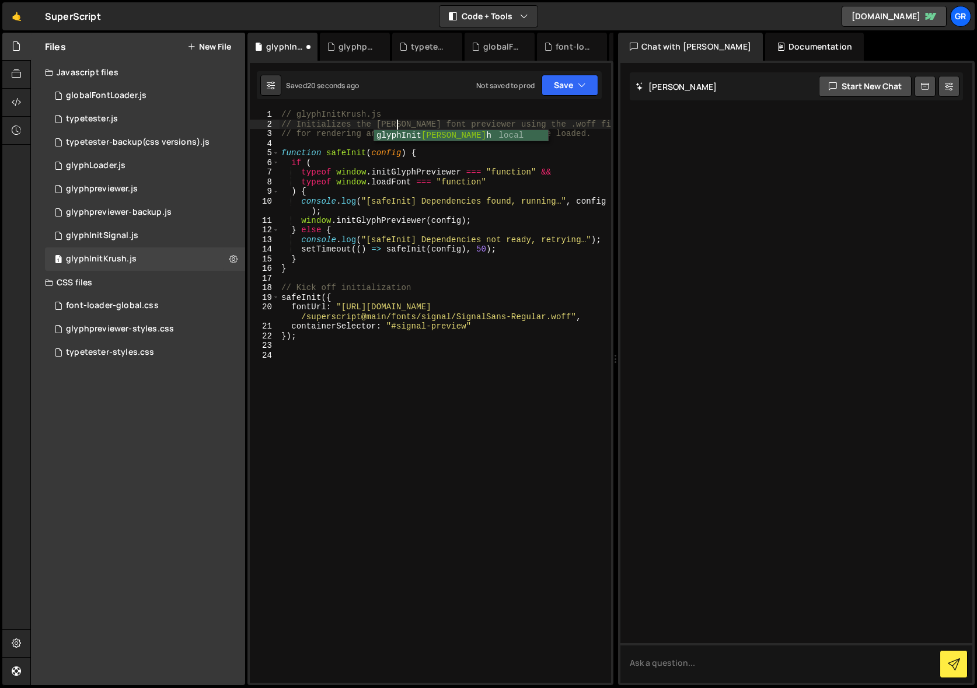
scroll to position [0, 8]
click at [548, 152] on div "// glyphInitKrush.js // Initializes the Krush font previewer using the .woff fi…" at bounding box center [445, 406] width 332 height 592
drag, startPoint x: 398, startPoint y: 327, endPoint x: 426, endPoint y: 326, distance: 28.0
click at [426, 326] on div "// glyphInitKrush.js // Initializes the Krush font previewer using the .woff fi…" at bounding box center [445, 406] width 332 height 592
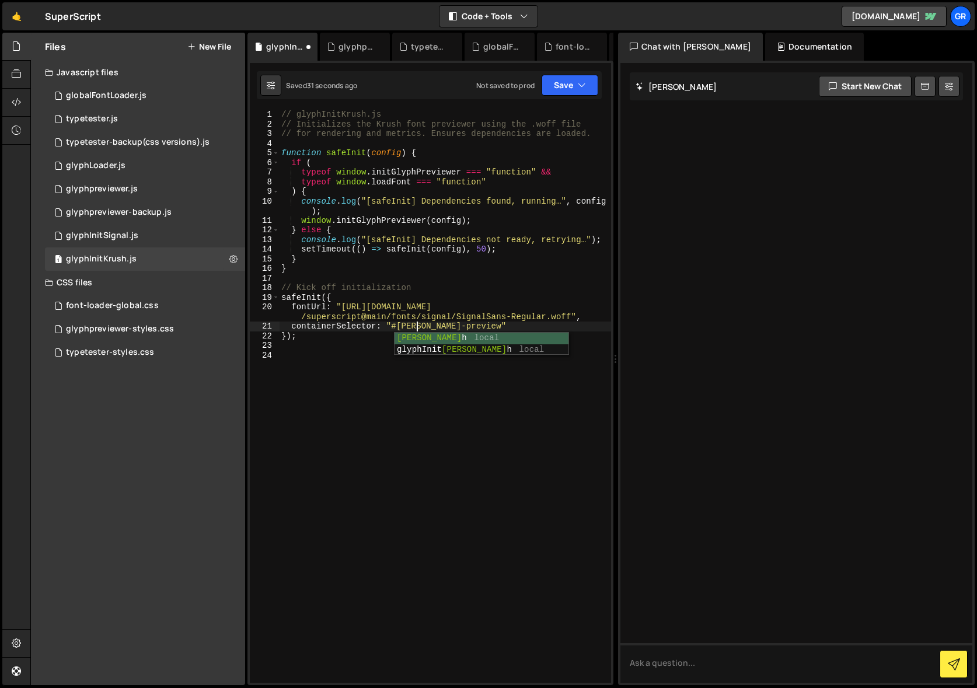
scroll to position [0, 9]
click at [493, 326] on div "// glyphInitKrush.js // Initializes the Krush font previewer using the .woff fi…" at bounding box center [445, 406] width 332 height 592
type textarea "containerSelector: "#krush-preview" // update parent div ID in webflow"
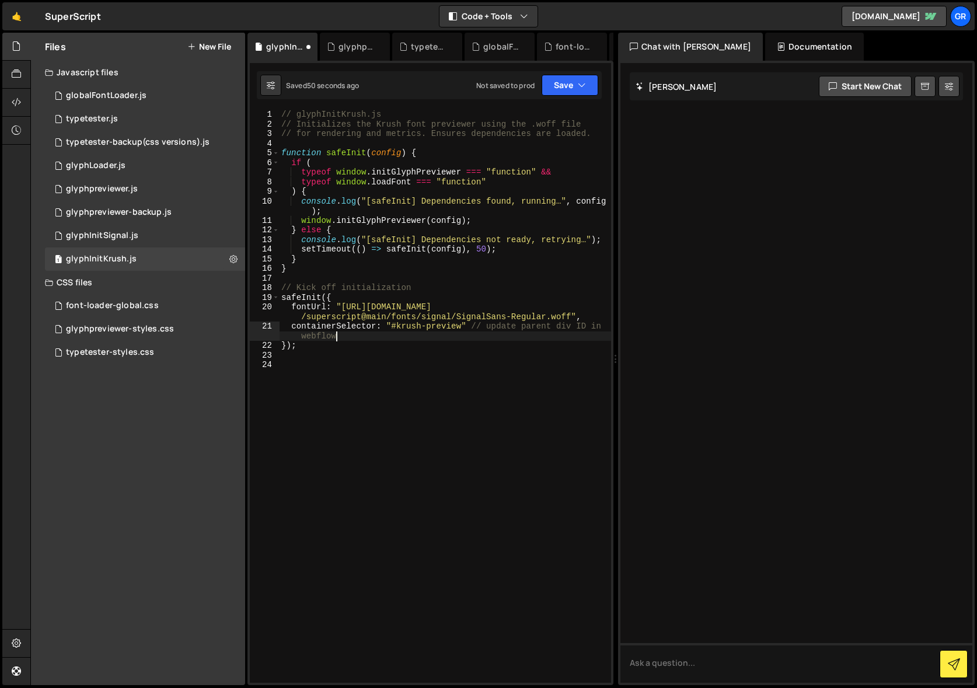
click at [382, 356] on div "// glyphInitKrush.js // Initializes the Krush font previewer using the .woff fi…" at bounding box center [445, 406] width 332 height 592
drag, startPoint x: 422, startPoint y: 316, endPoint x: 459, endPoint y: 292, distance: 44.7
click at [450, 314] on div "// glyphInitKrush.js // Initializes the Krush font previewer using the .woff fi…" at bounding box center [445, 406] width 332 height 592
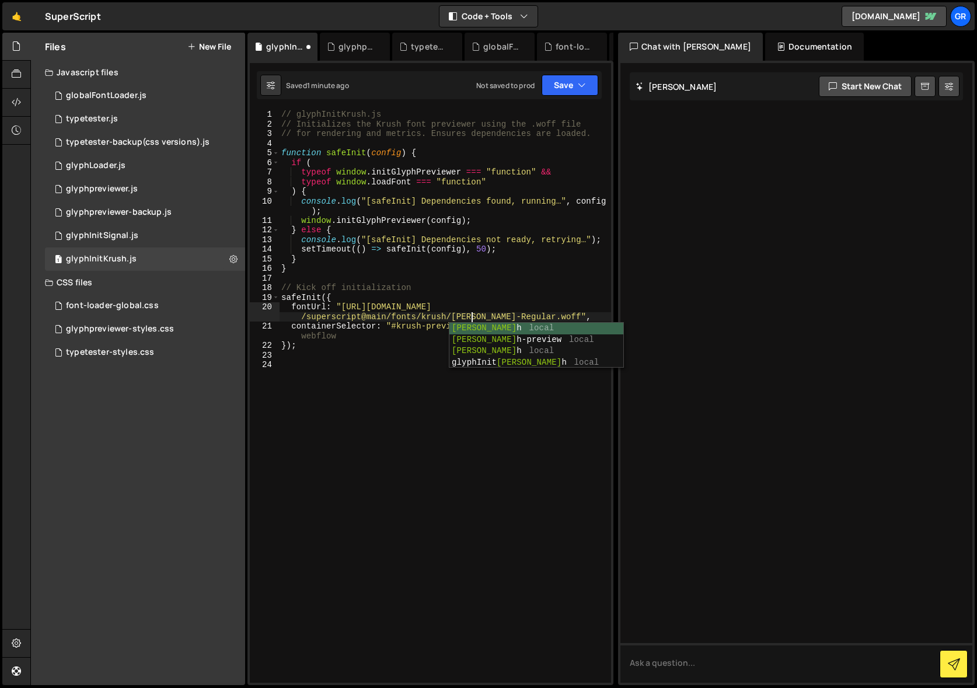
type textarea "fontUrl: "https://cdn.jsdelivr.net/gh/kieran-grot/superscript@main/fonts/krush/…"
click at [389, 370] on div "// glyphInitKrush.js // Initializes the Krush font previewer using the .woff fi…" at bounding box center [445, 406] width 332 height 592
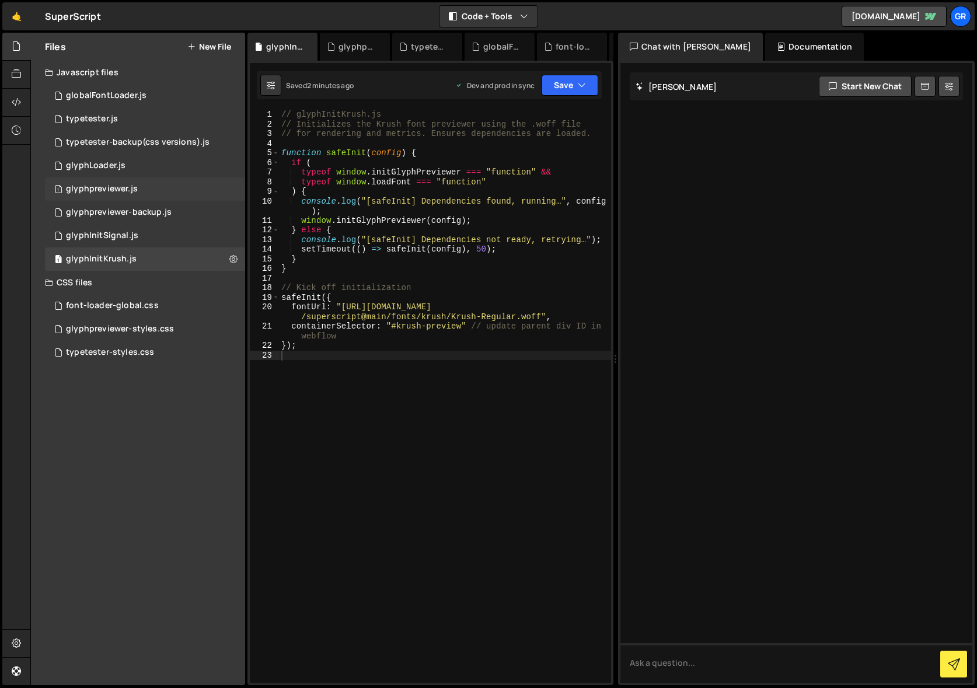
click at [135, 190] on div "glyphpreviewer.js" at bounding box center [102, 189] width 72 height 11
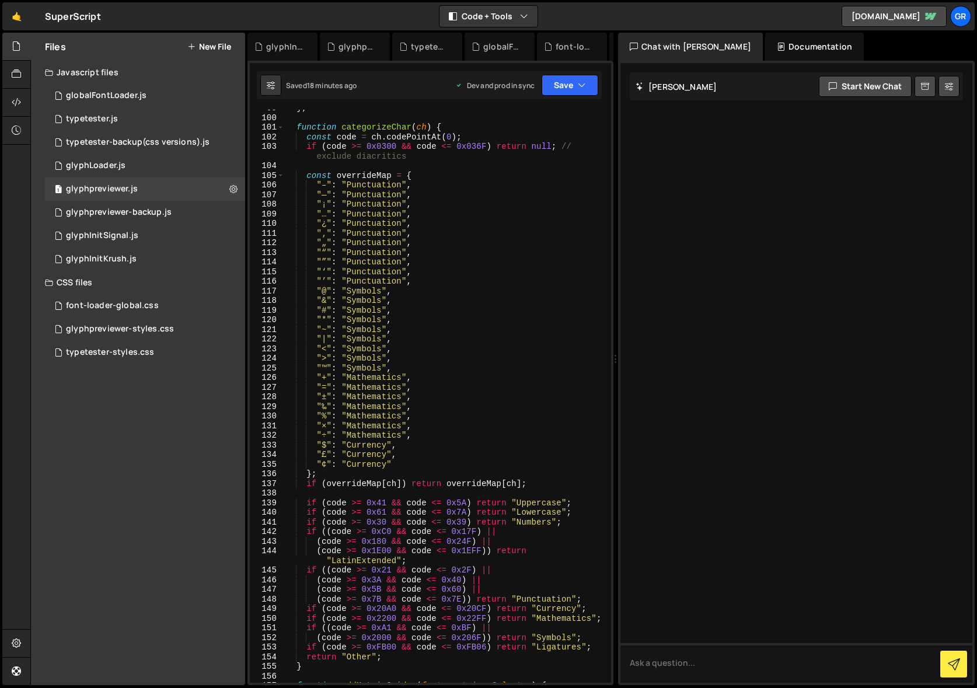
scroll to position [1071, 0]
